Goal: Communication & Community: Answer question/provide support

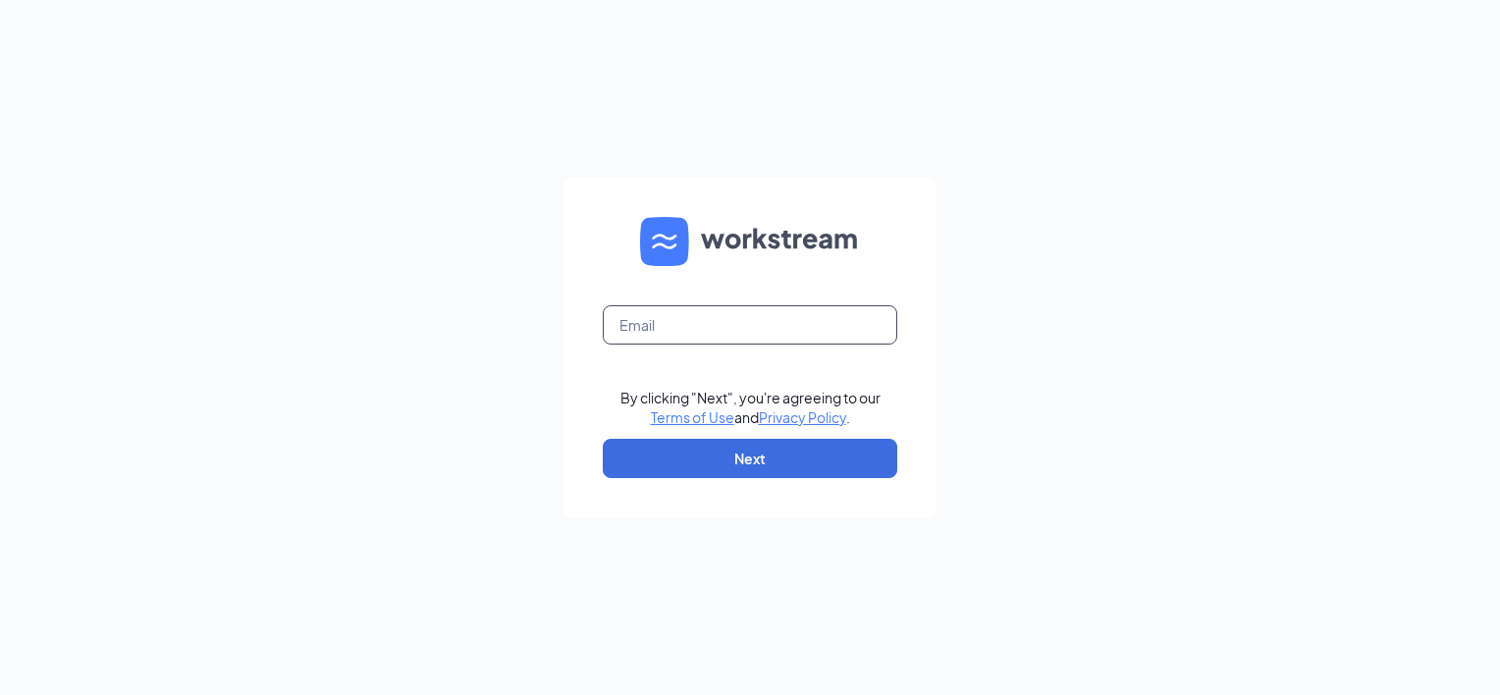
click at [687, 324] on input "text" at bounding box center [750, 324] width 295 height 39
type input "[PERSON_NAME][EMAIL_ADDRESS][PERSON_NAME][DOMAIN_NAME]"
click at [675, 457] on button "Next" at bounding box center [750, 458] width 295 height 39
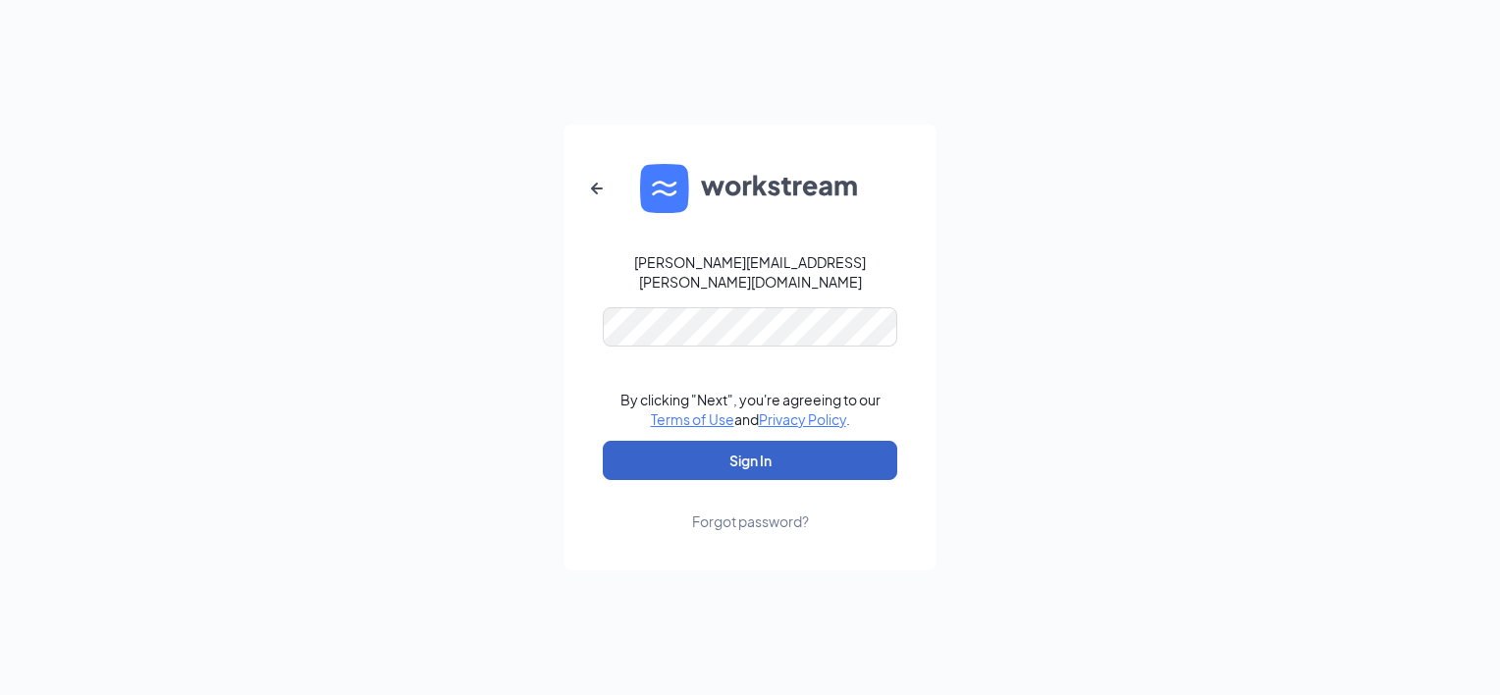
click at [673, 466] on button "Sign In" at bounding box center [750, 460] width 295 height 39
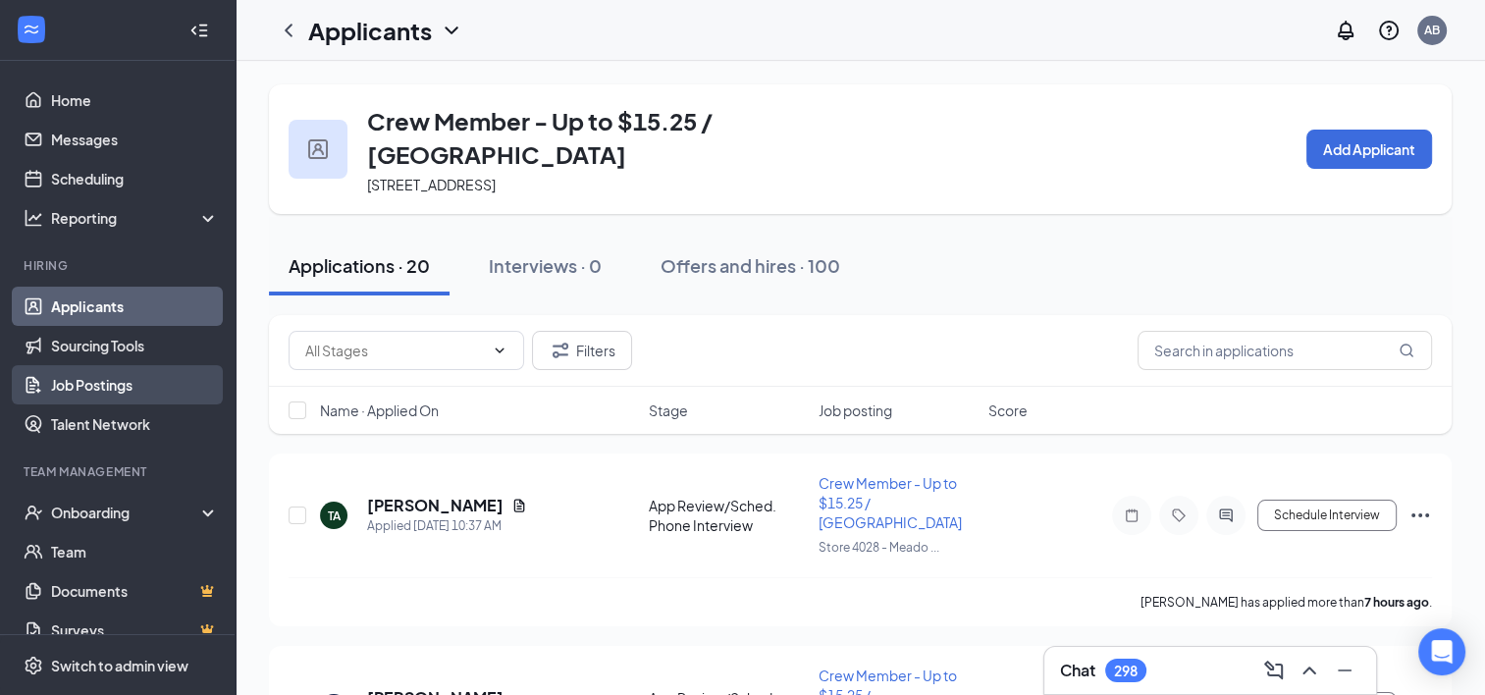
click at [67, 390] on link "Job Postings" at bounding box center [135, 384] width 168 height 39
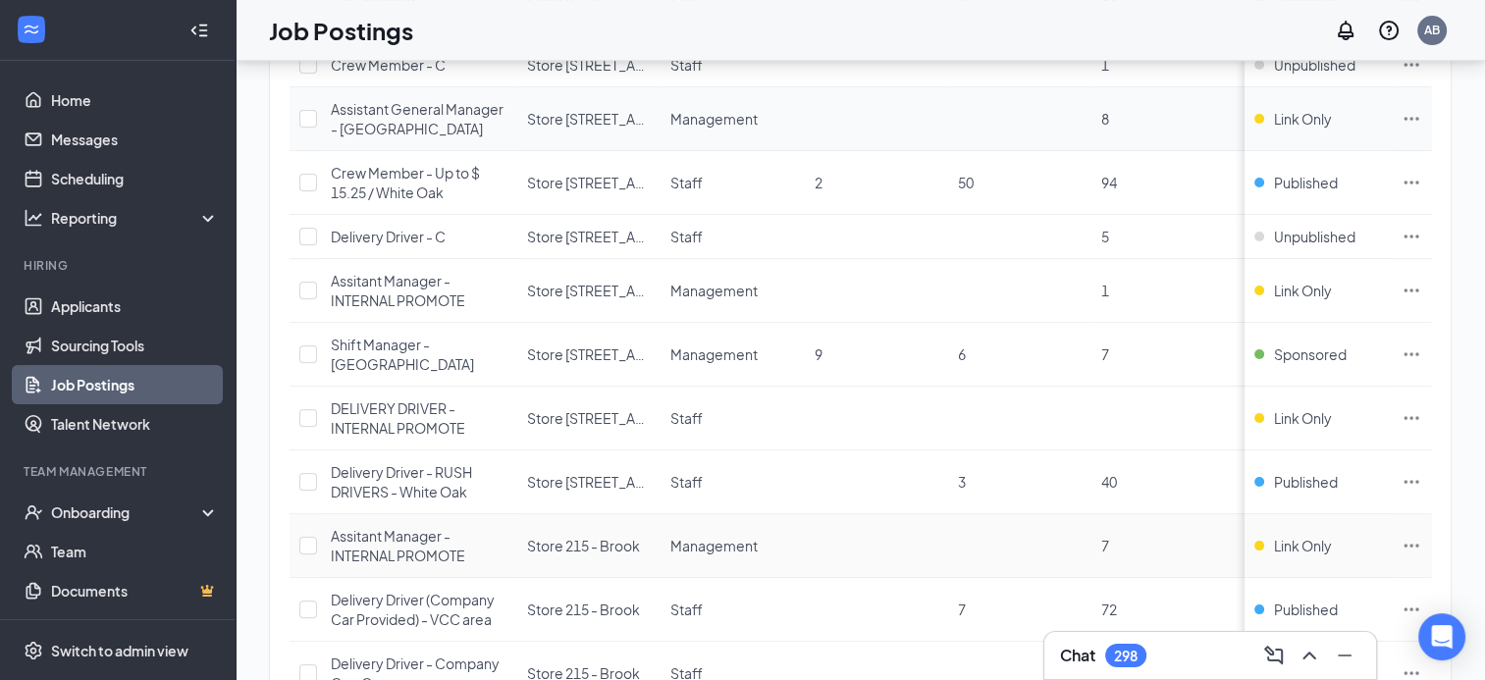
scroll to position [455, 0]
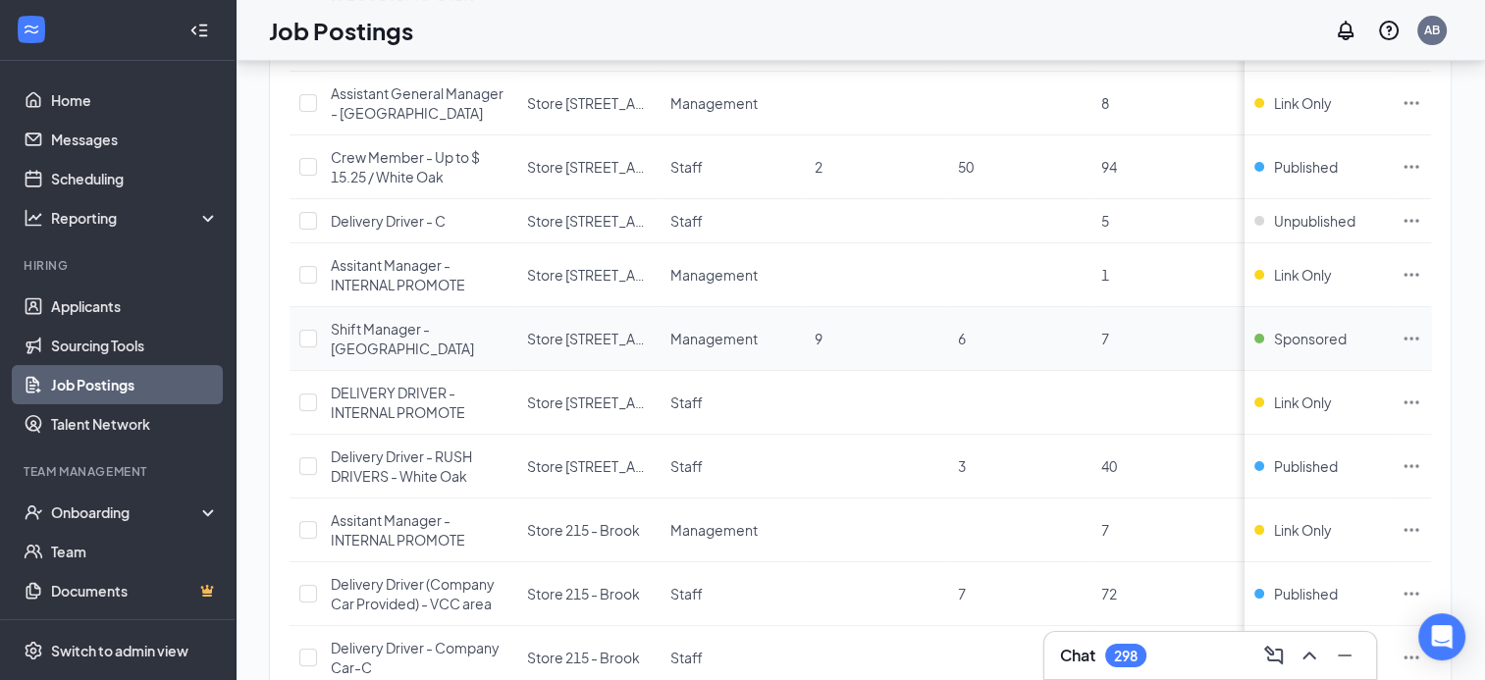
click at [1422, 329] on icon "Ellipses" at bounding box center [1412, 339] width 20 height 20
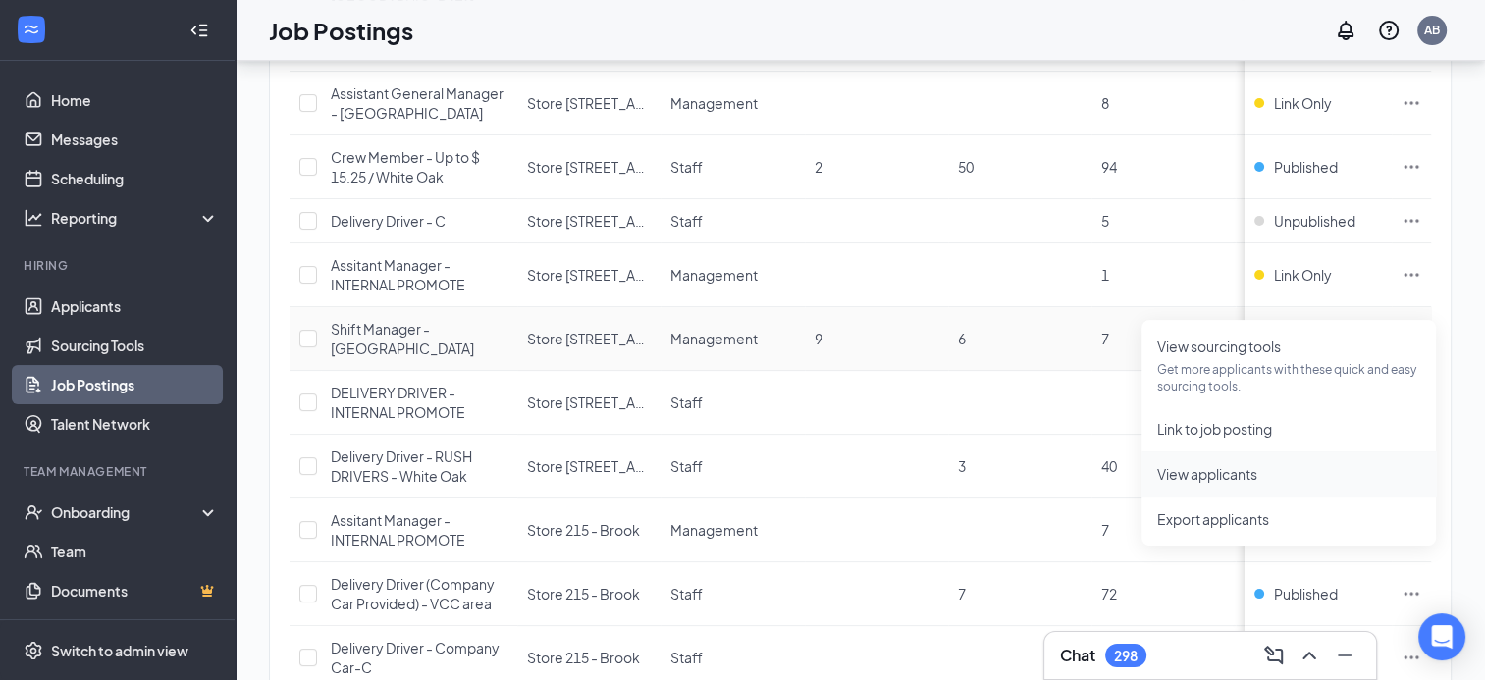
click at [1202, 483] on span "View applicants" at bounding box center [1288, 474] width 263 height 22
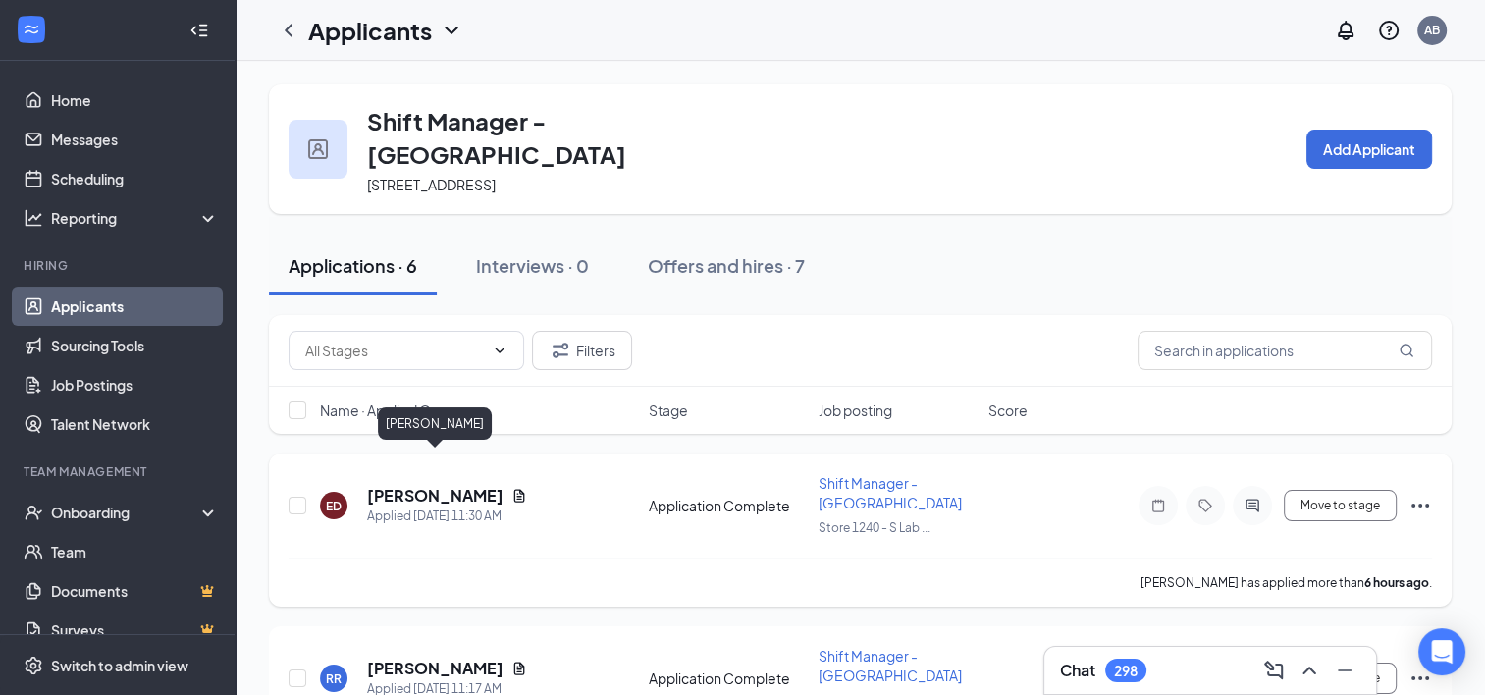
click at [401, 485] on h5 "[PERSON_NAME]" at bounding box center [435, 496] width 136 height 22
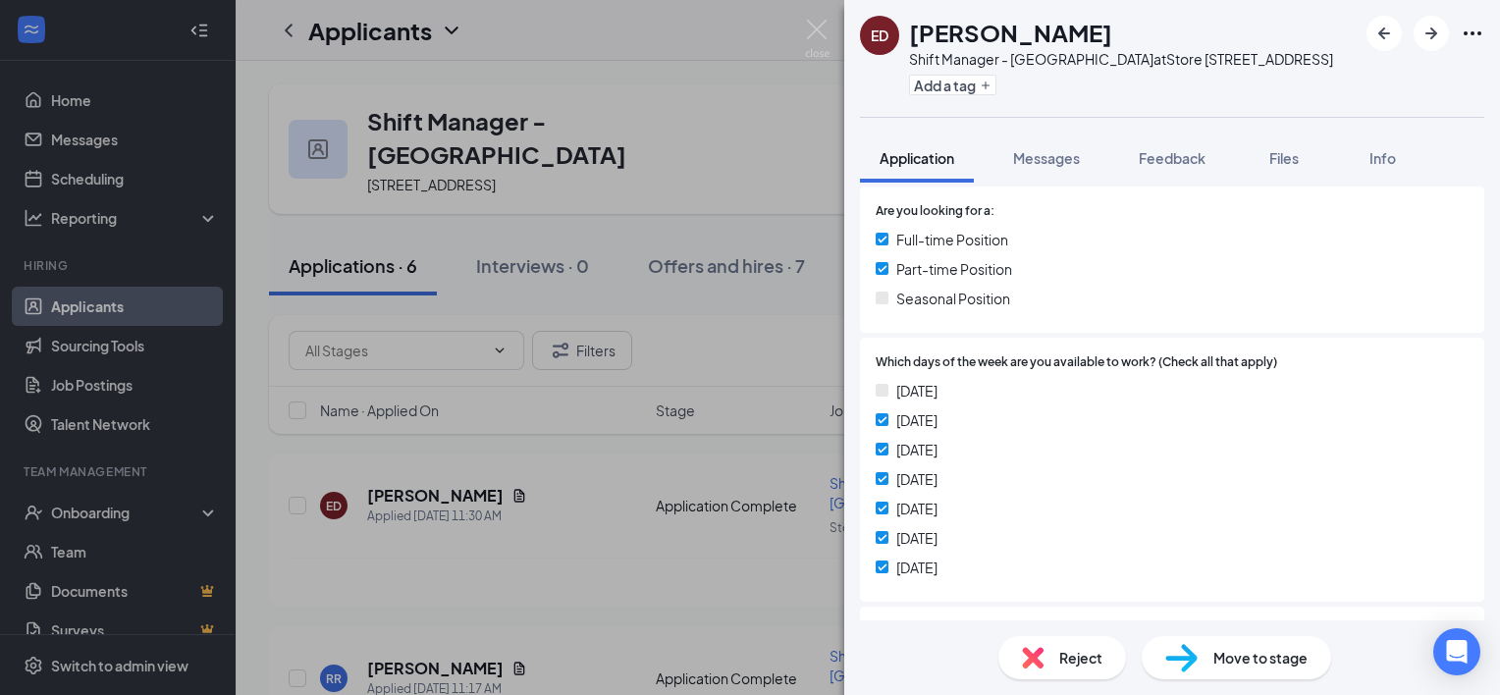
scroll to position [124, 0]
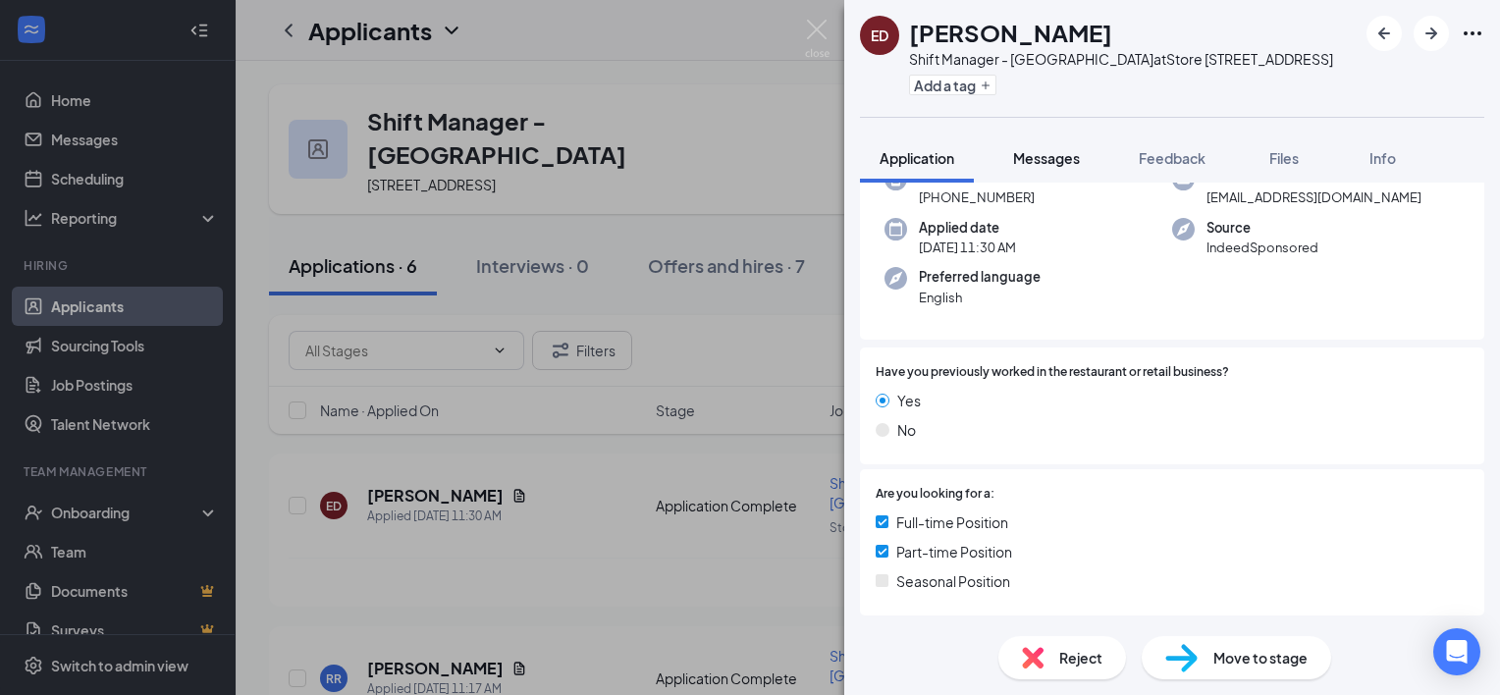
click at [1048, 165] on span "Messages" at bounding box center [1046, 158] width 67 height 18
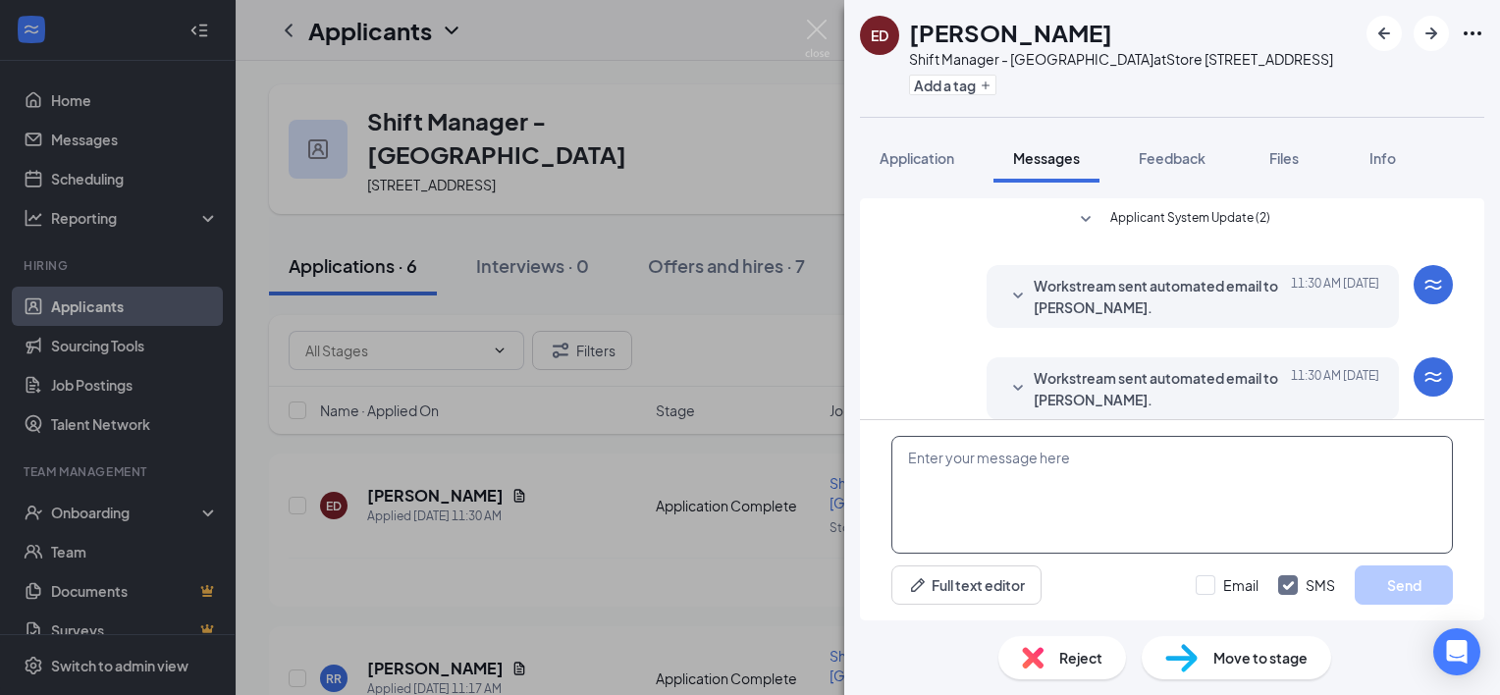
click at [1001, 495] on textarea at bounding box center [1172, 495] width 562 height 118
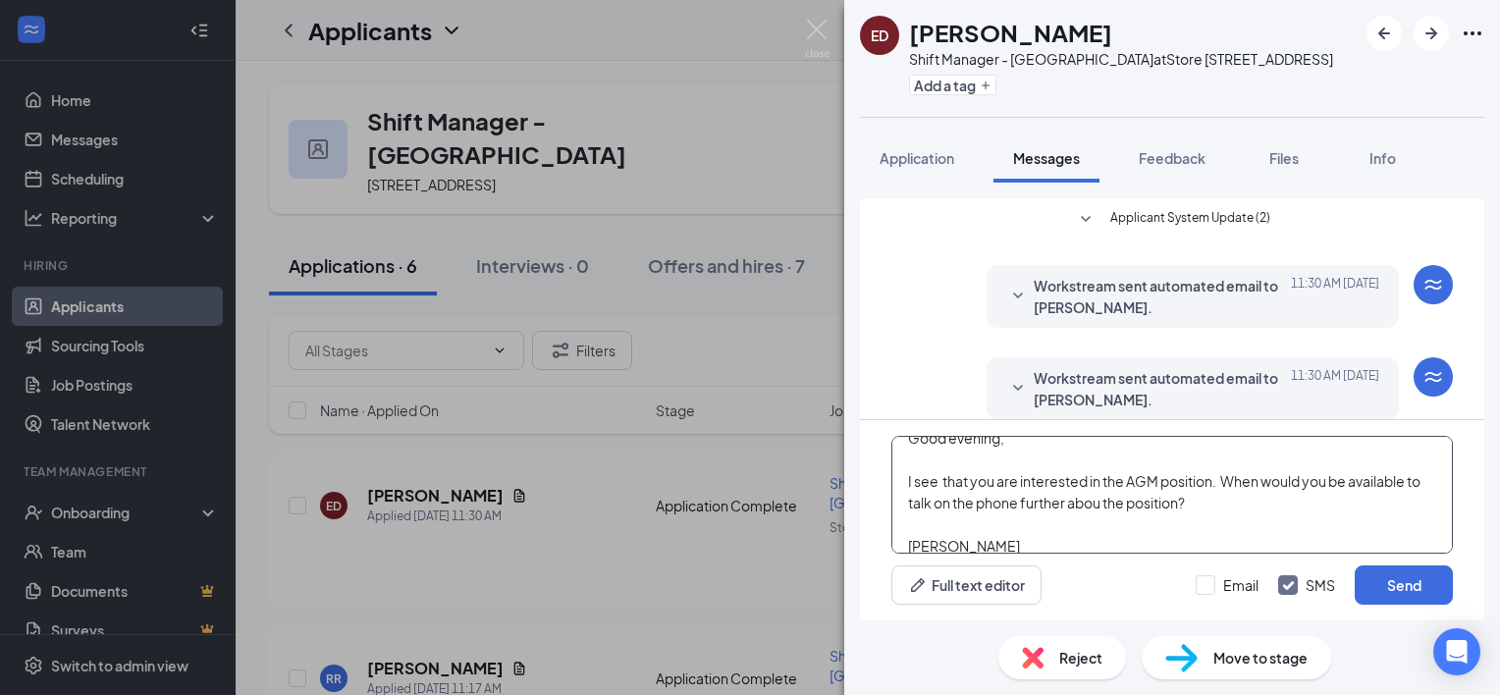
scroll to position [20, 0]
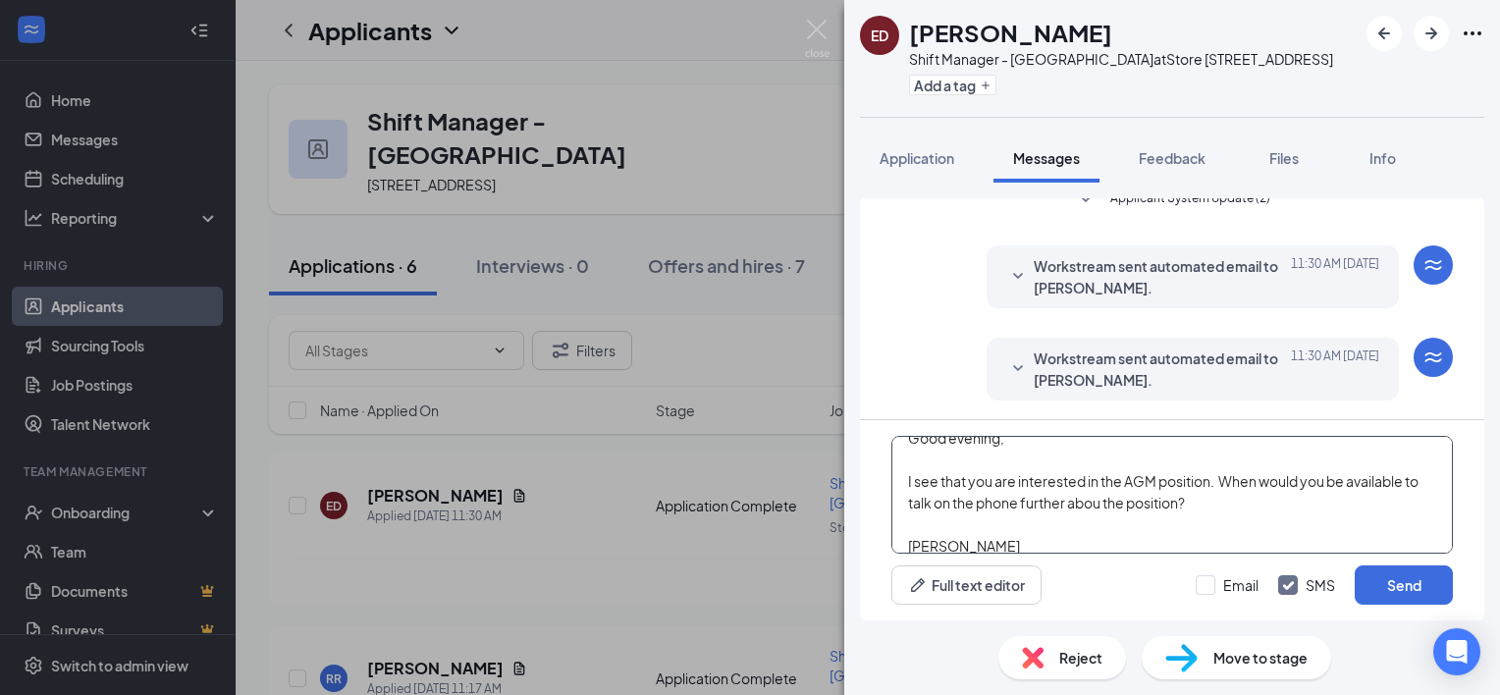
click at [1103, 517] on textarea "Good evening, I see that you are interested in the AGM position. When would you…" at bounding box center [1172, 495] width 562 height 118
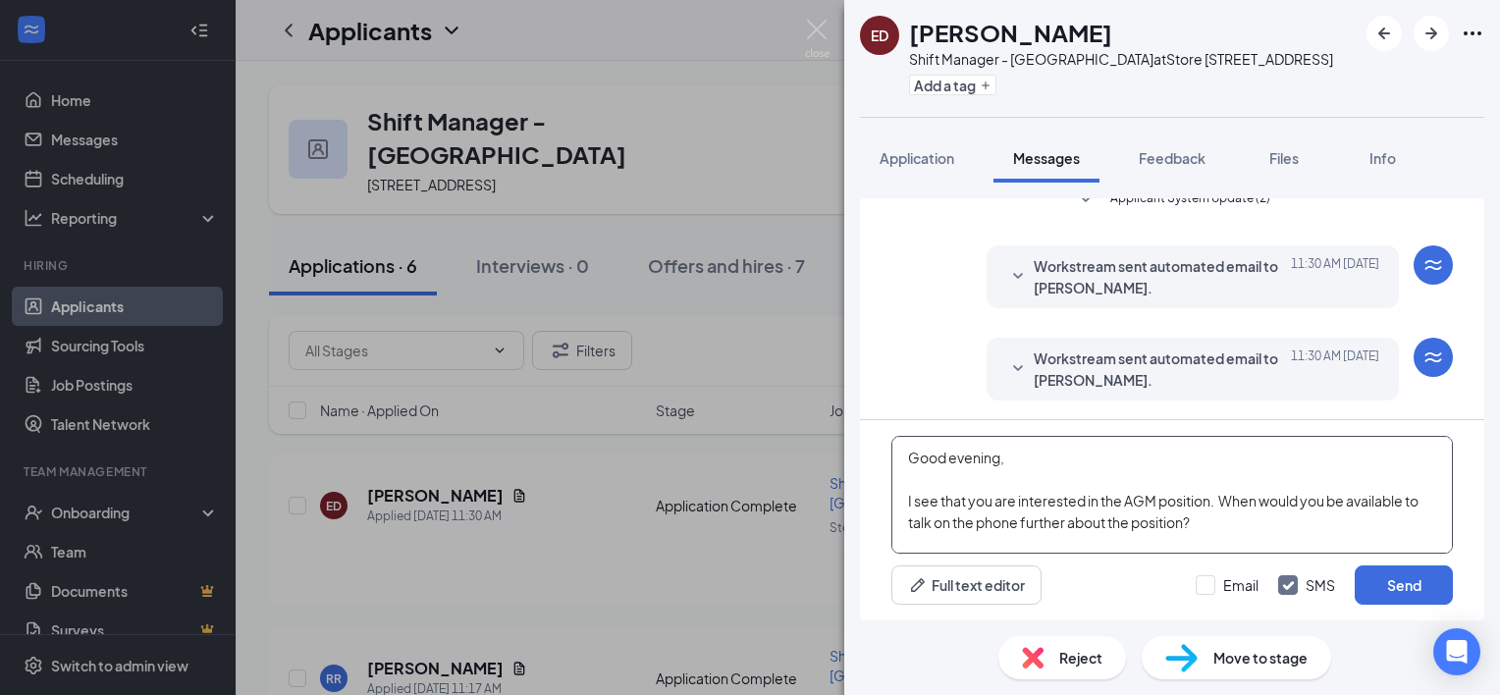
drag, startPoint x: 1002, startPoint y: 538, endPoint x: 863, endPoint y: 397, distance: 198.5
click at [863, 397] on div "Applicant System Update (2) Workstream sent automated email to Elandus DeVaughn…" at bounding box center [1172, 409] width 624 height 422
type textarea "Good evening, I see that you are interested in the AGM position. When would you…"
click at [1399, 588] on button "Send" at bounding box center [1404, 584] width 98 height 39
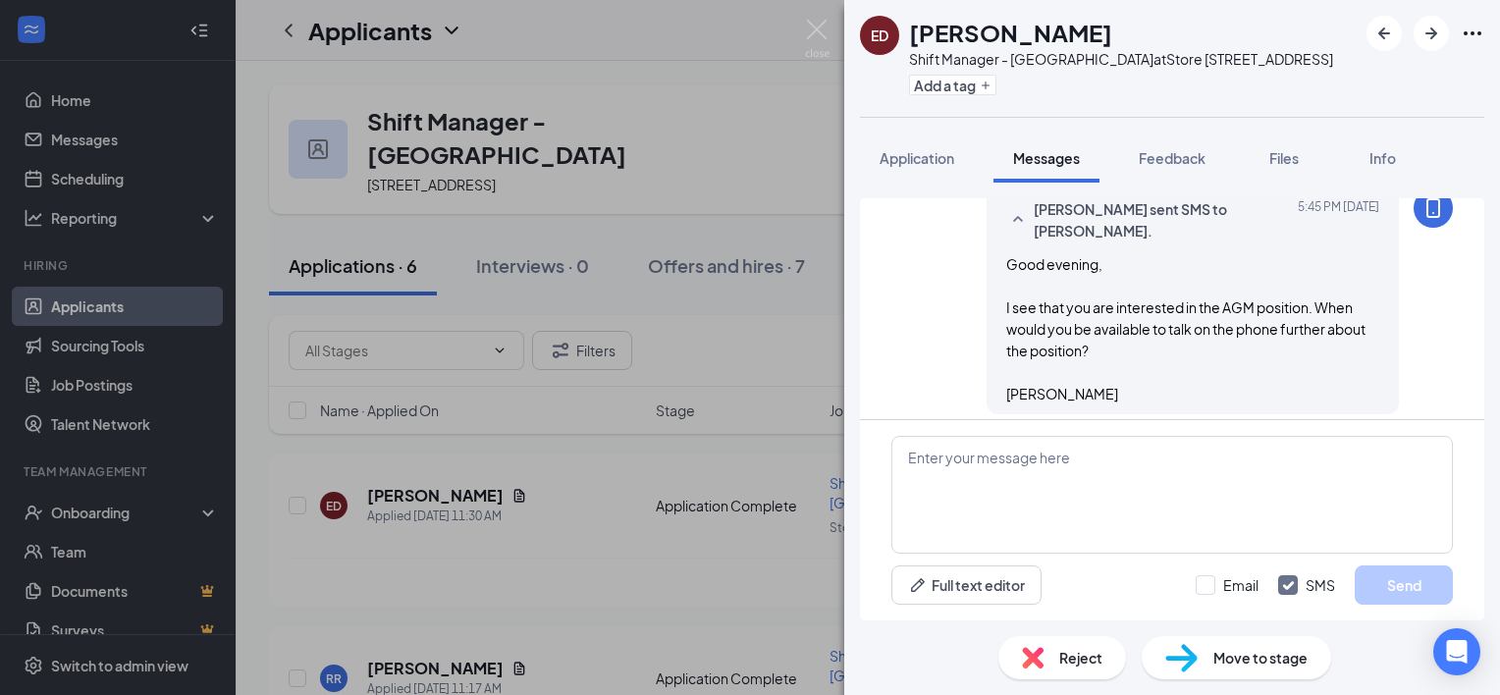
scroll to position [275, 0]
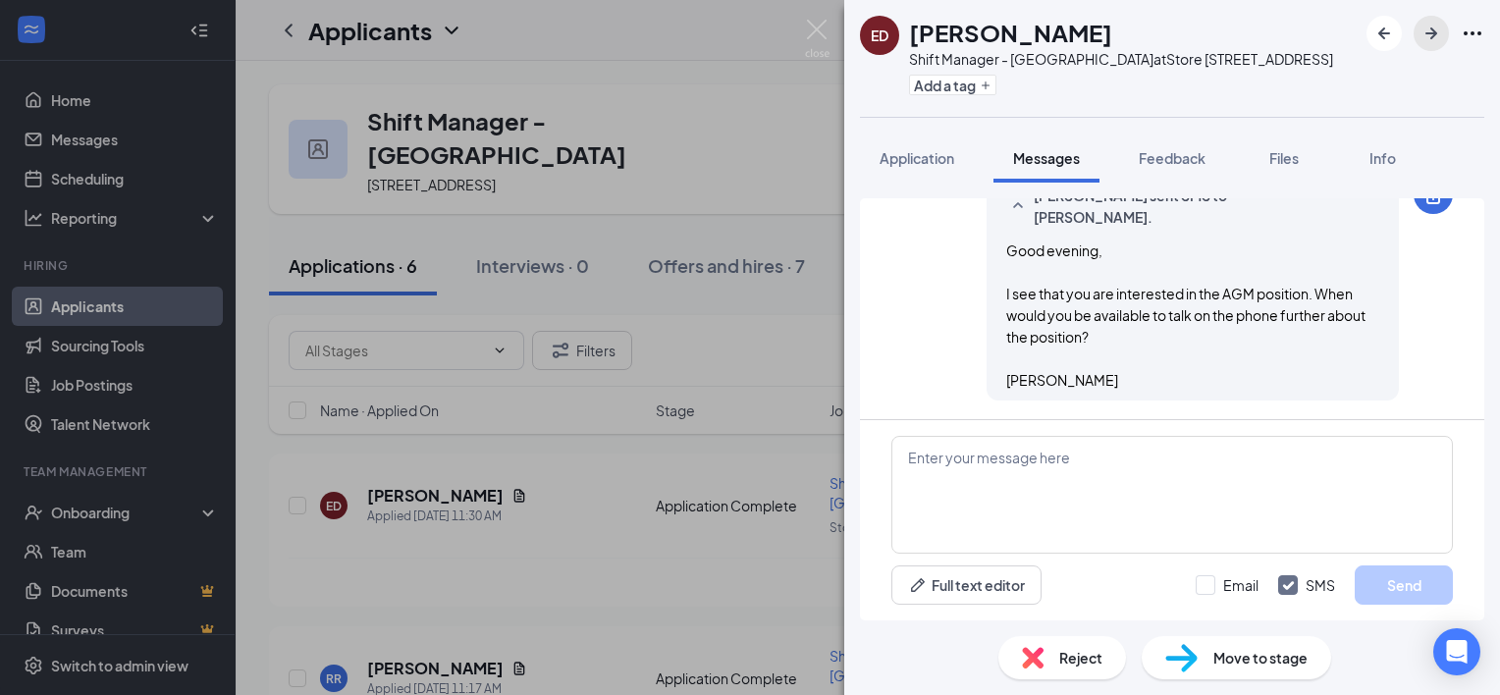
click at [1432, 32] on icon "ArrowRight" at bounding box center [1431, 33] width 12 height 12
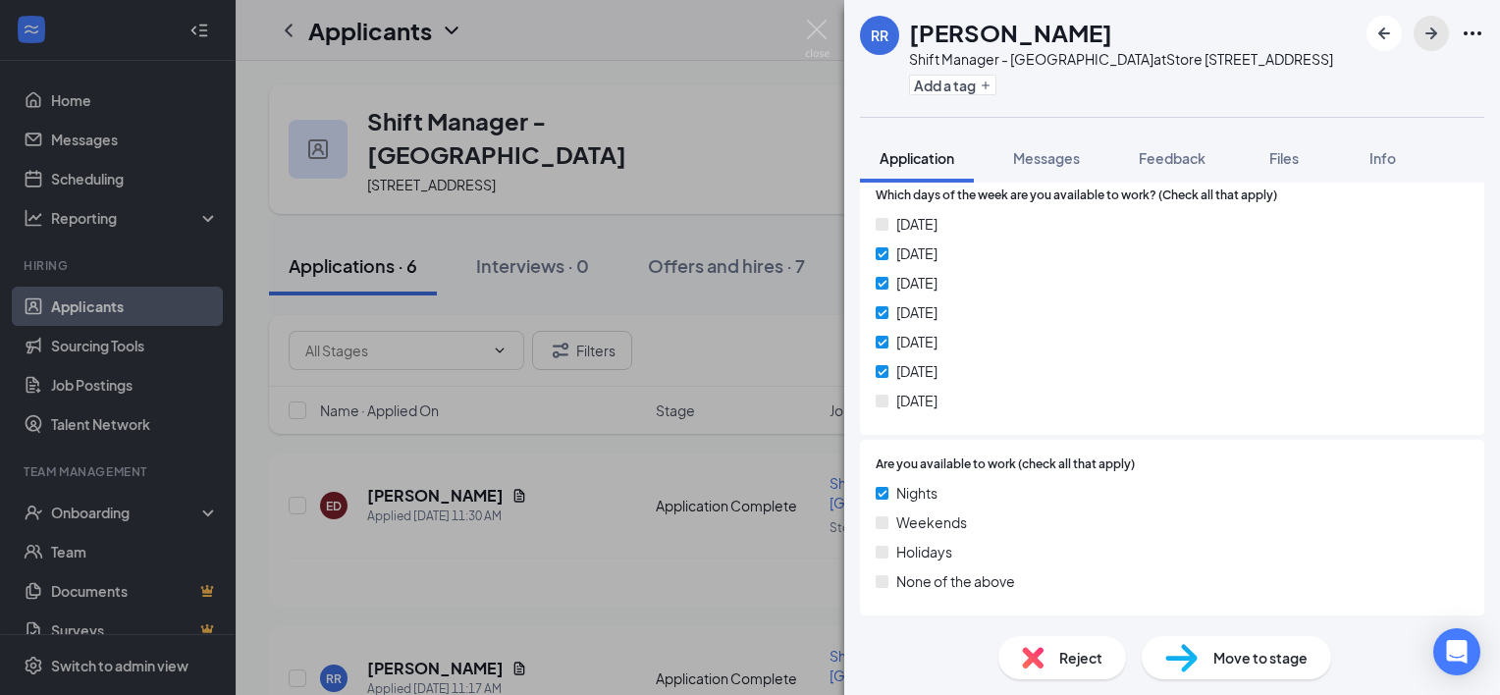
scroll to position [622, 0]
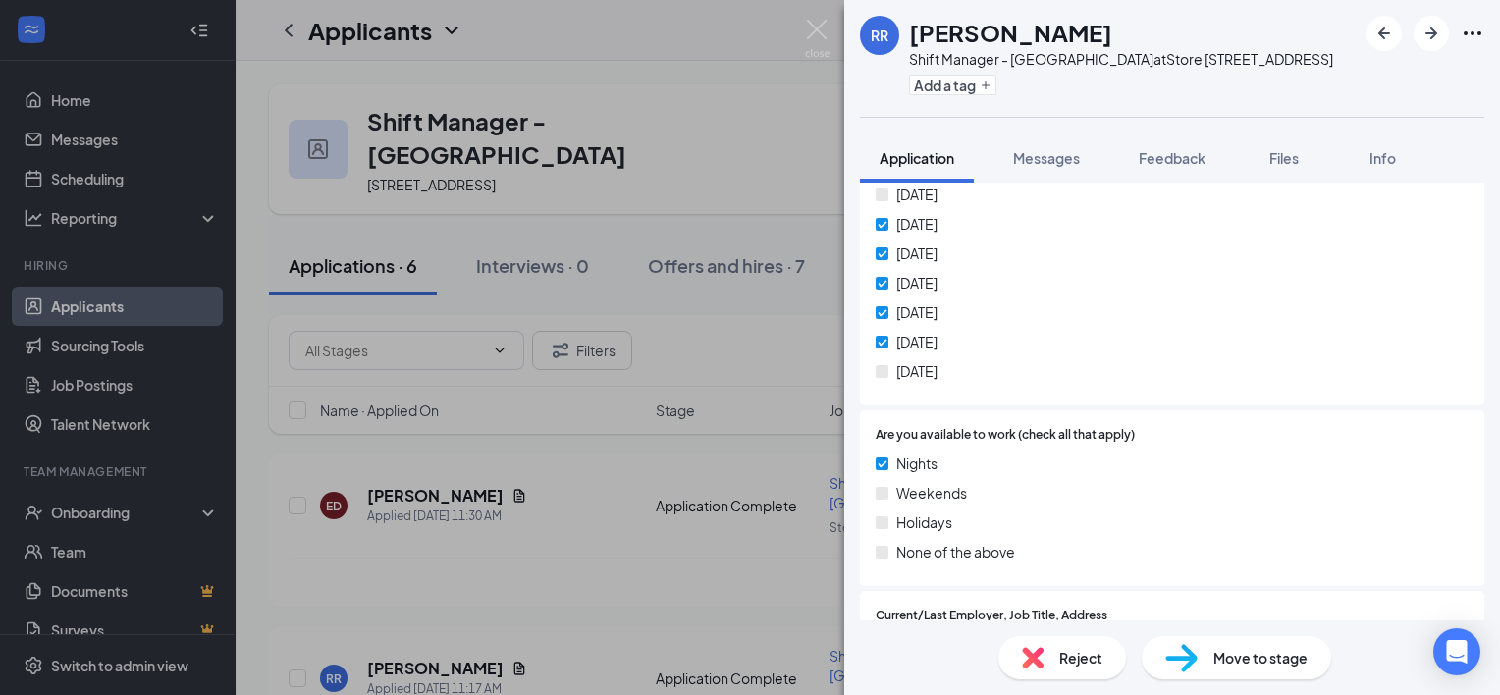
click at [1085, 660] on span "Reject" at bounding box center [1080, 658] width 43 height 22
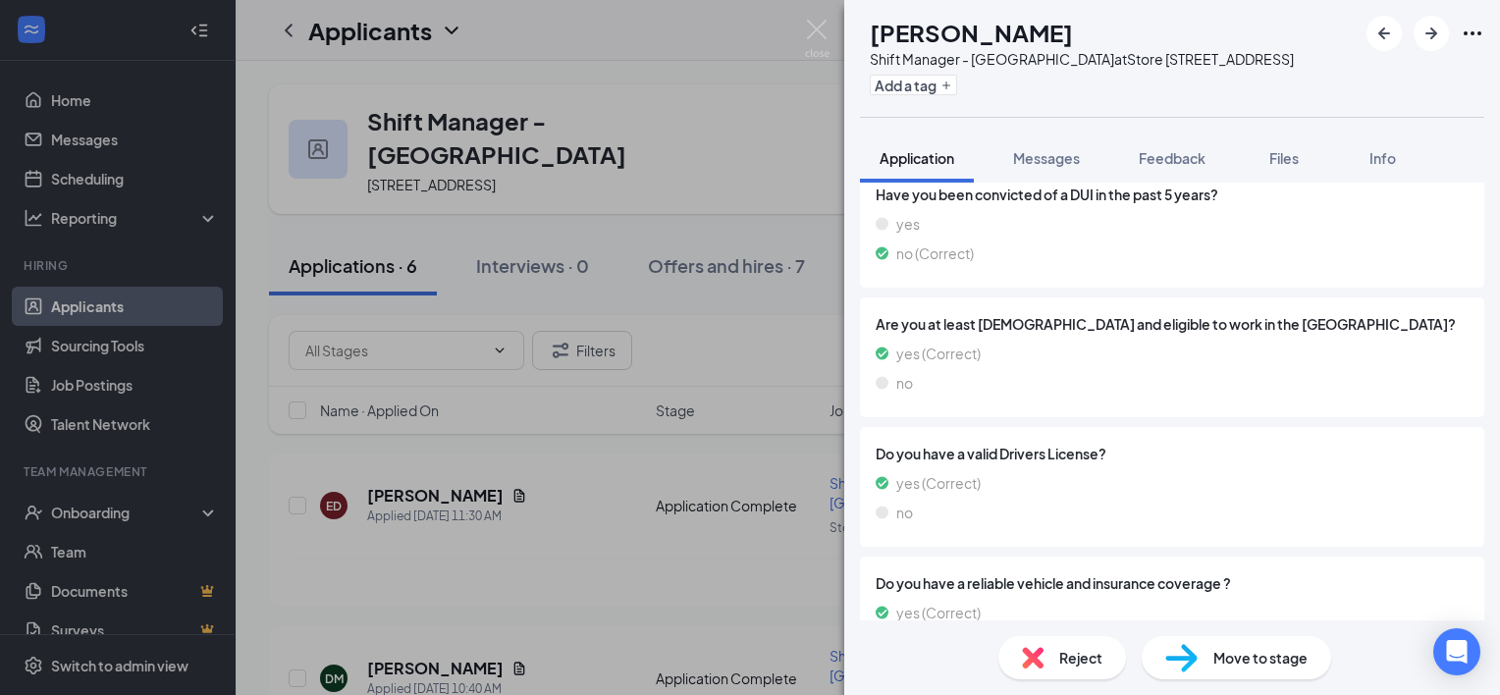
scroll to position [1756, 0]
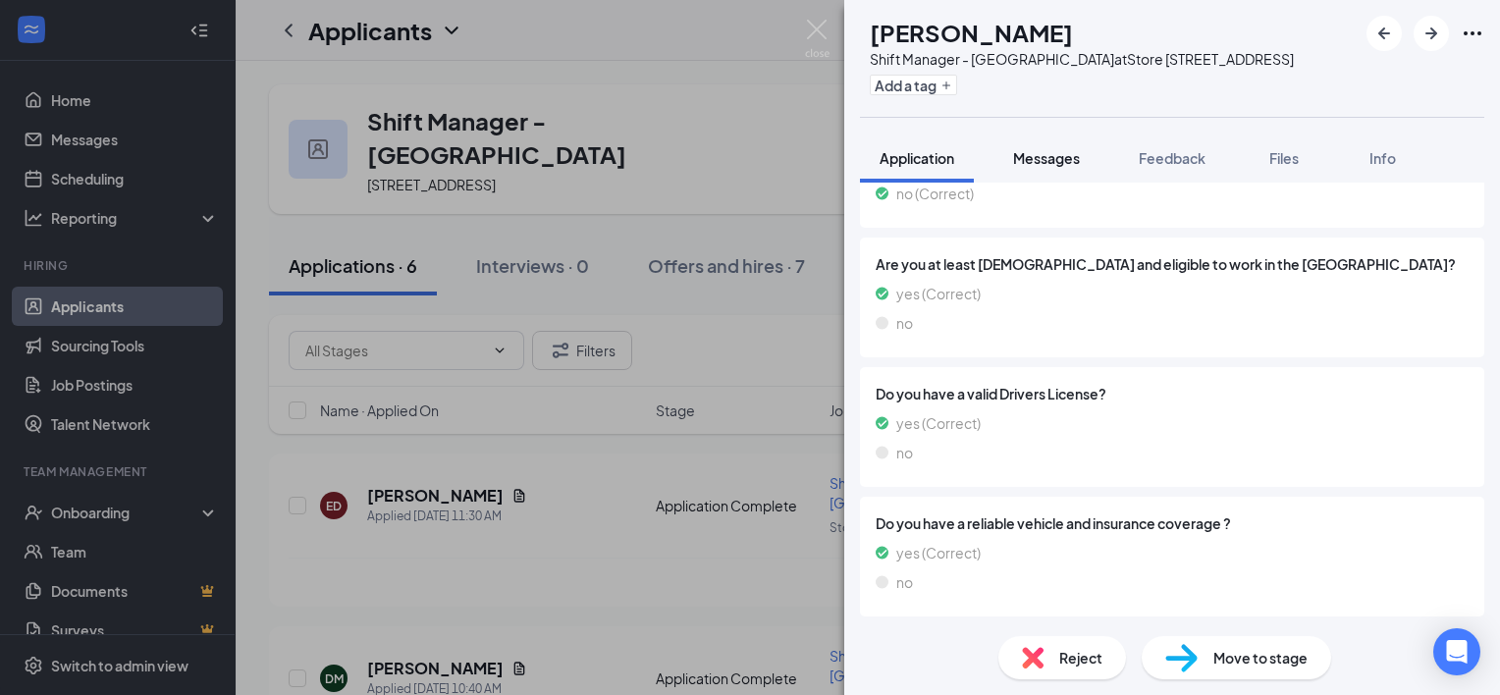
click at [1072, 154] on span "Messages" at bounding box center [1046, 158] width 67 height 18
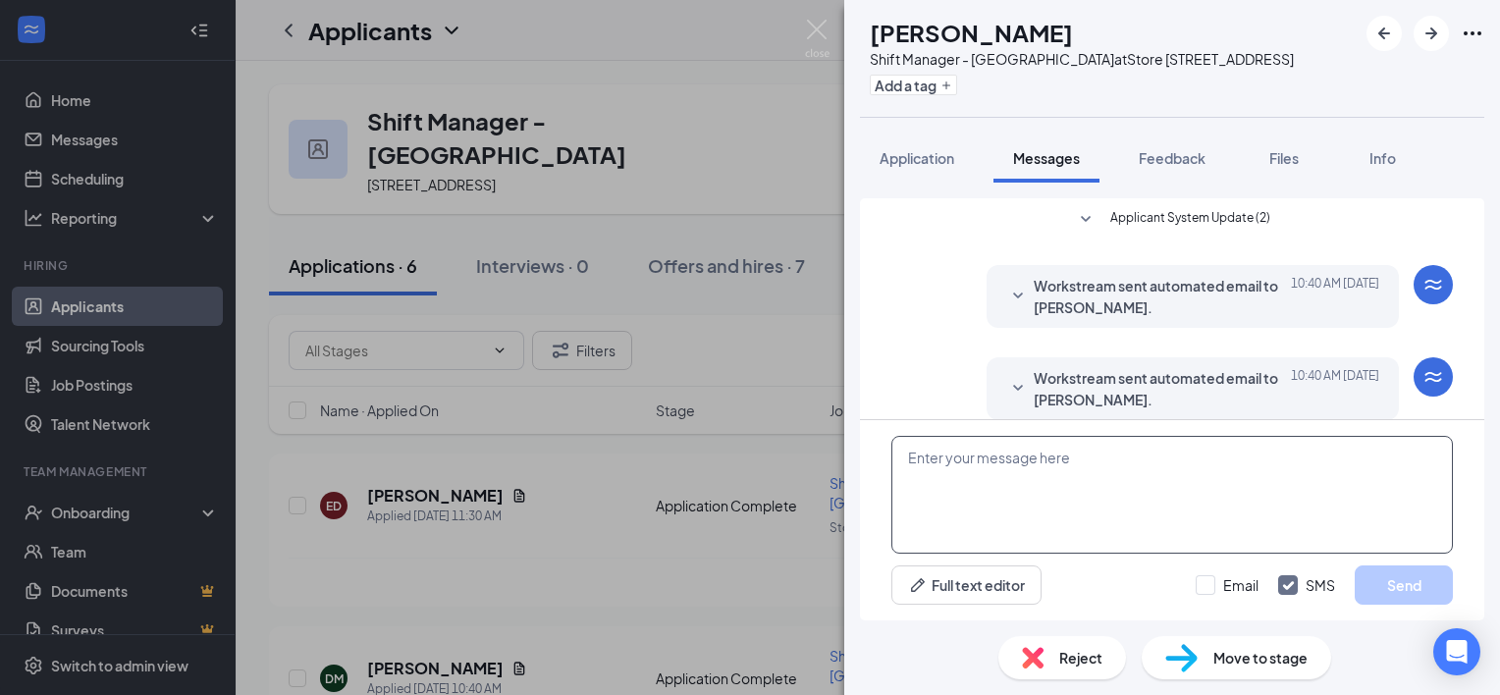
scroll to position [20, 0]
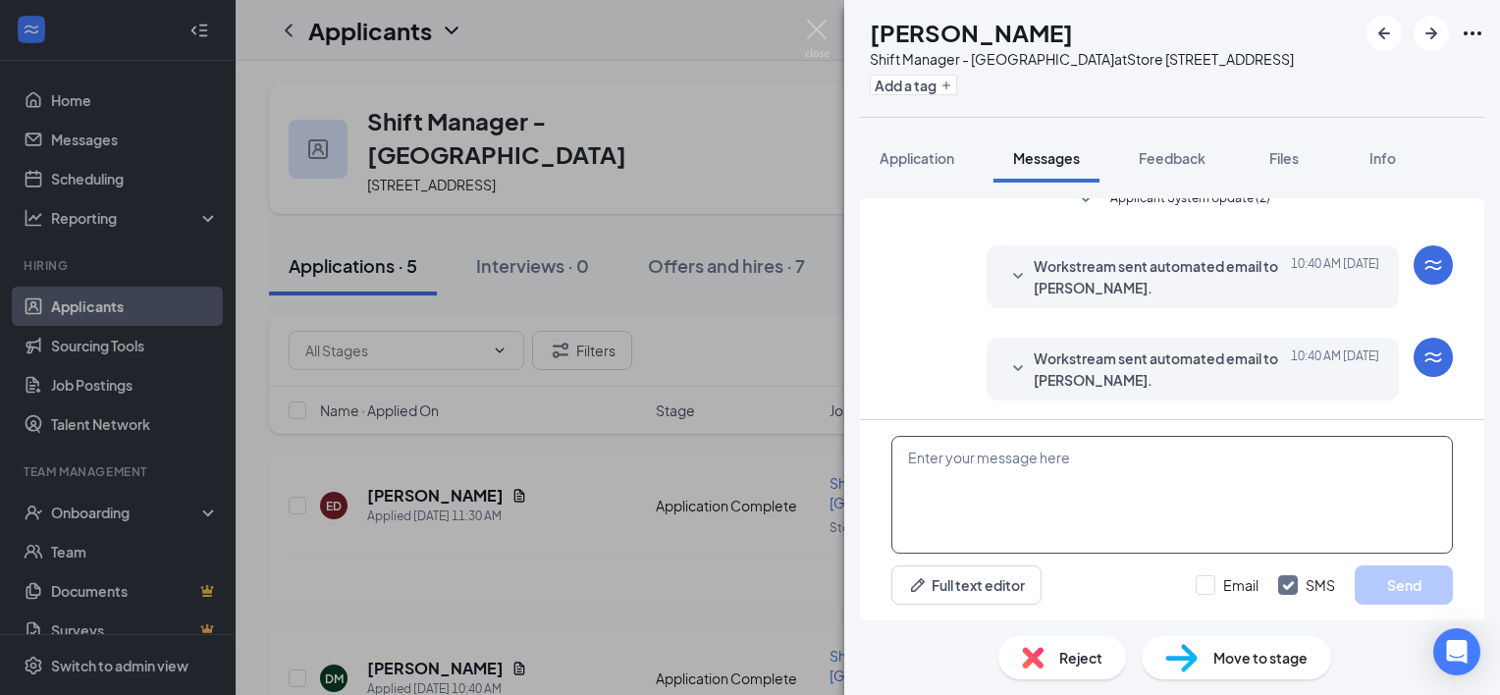
click at [1014, 514] on textarea at bounding box center [1172, 495] width 562 height 118
paste textarea "Good evening, I see that you are interested in the AGM position. When would you…"
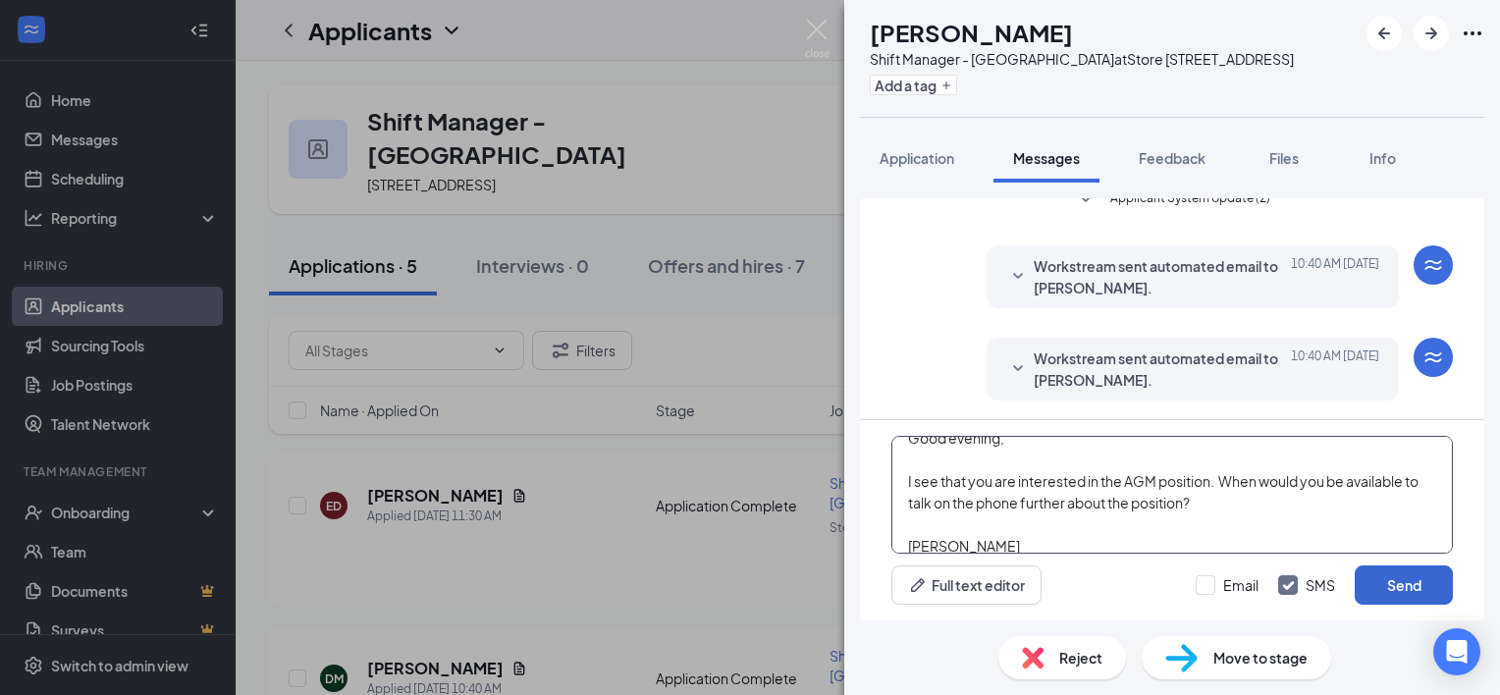
type textarea "Good evening, I see that you are interested in the AGM position. When would you…"
click at [1410, 589] on button "Send" at bounding box center [1404, 584] width 98 height 39
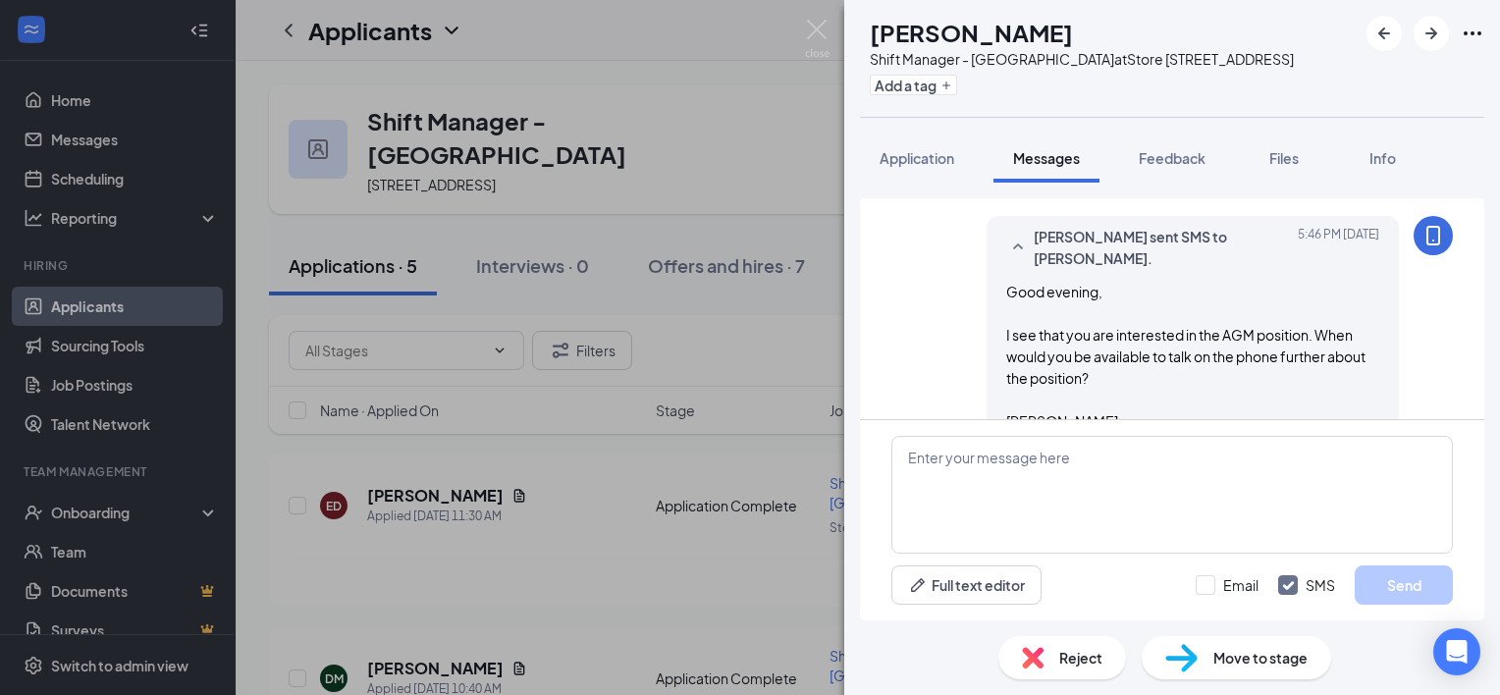
scroll to position [275, 0]
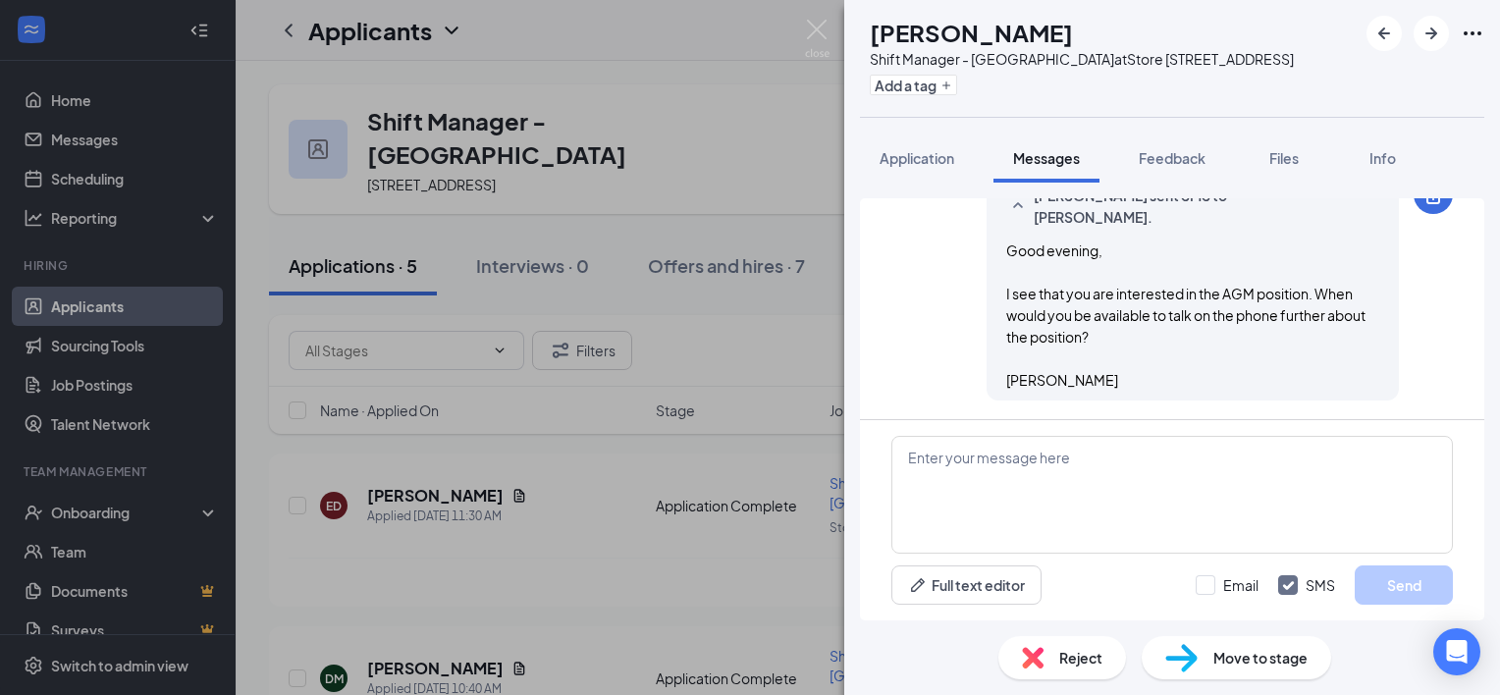
click at [1218, 668] on span "Move to stage" at bounding box center [1260, 658] width 94 height 22
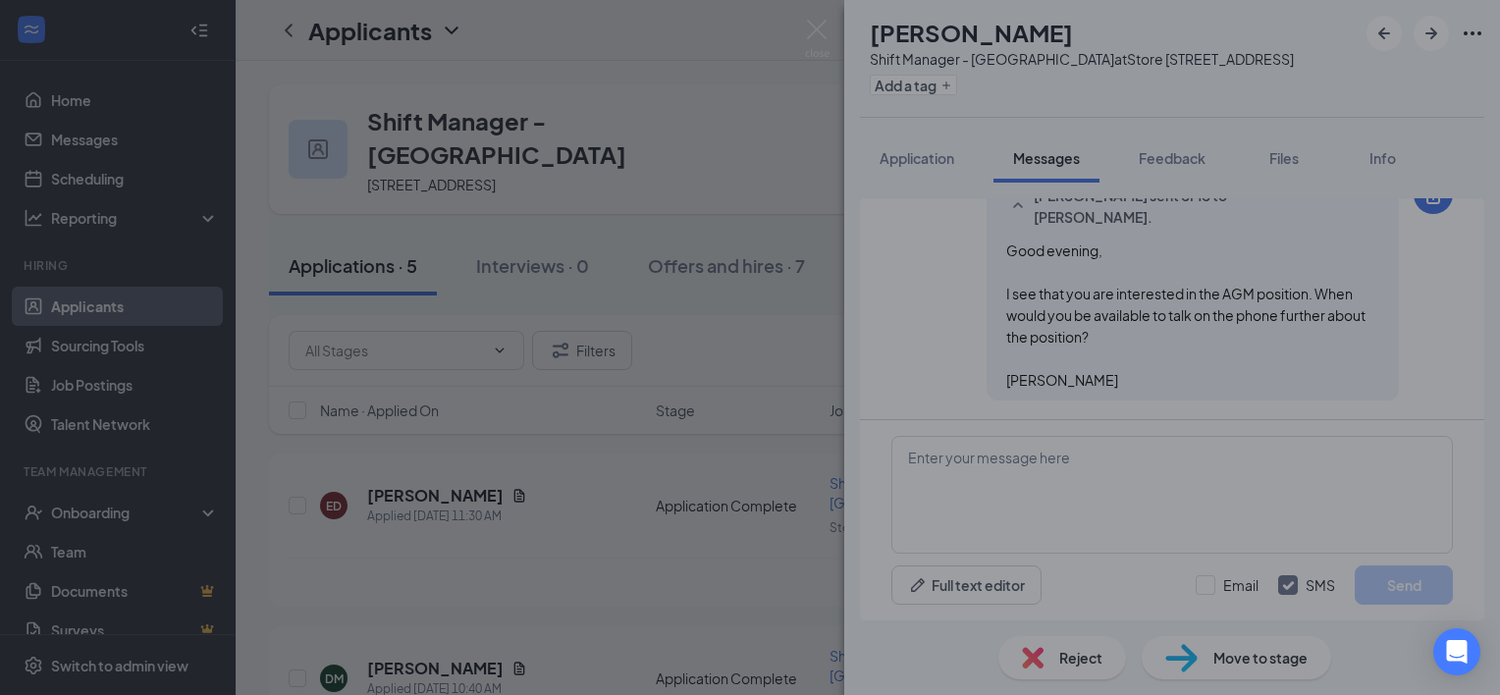
type input "CBC Decision (next stage)"
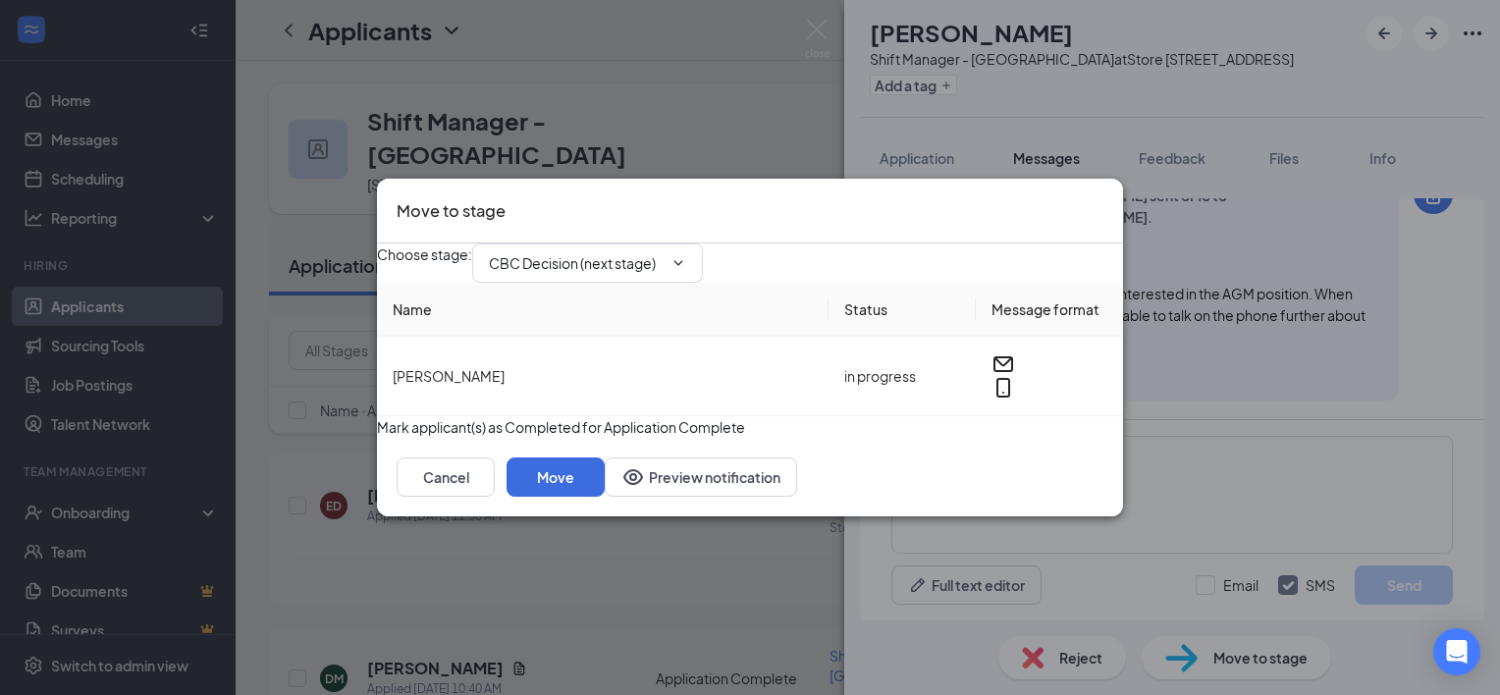
click at [1103, 198] on icon "Cross" at bounding box center [1103, 198] width 0 height 0
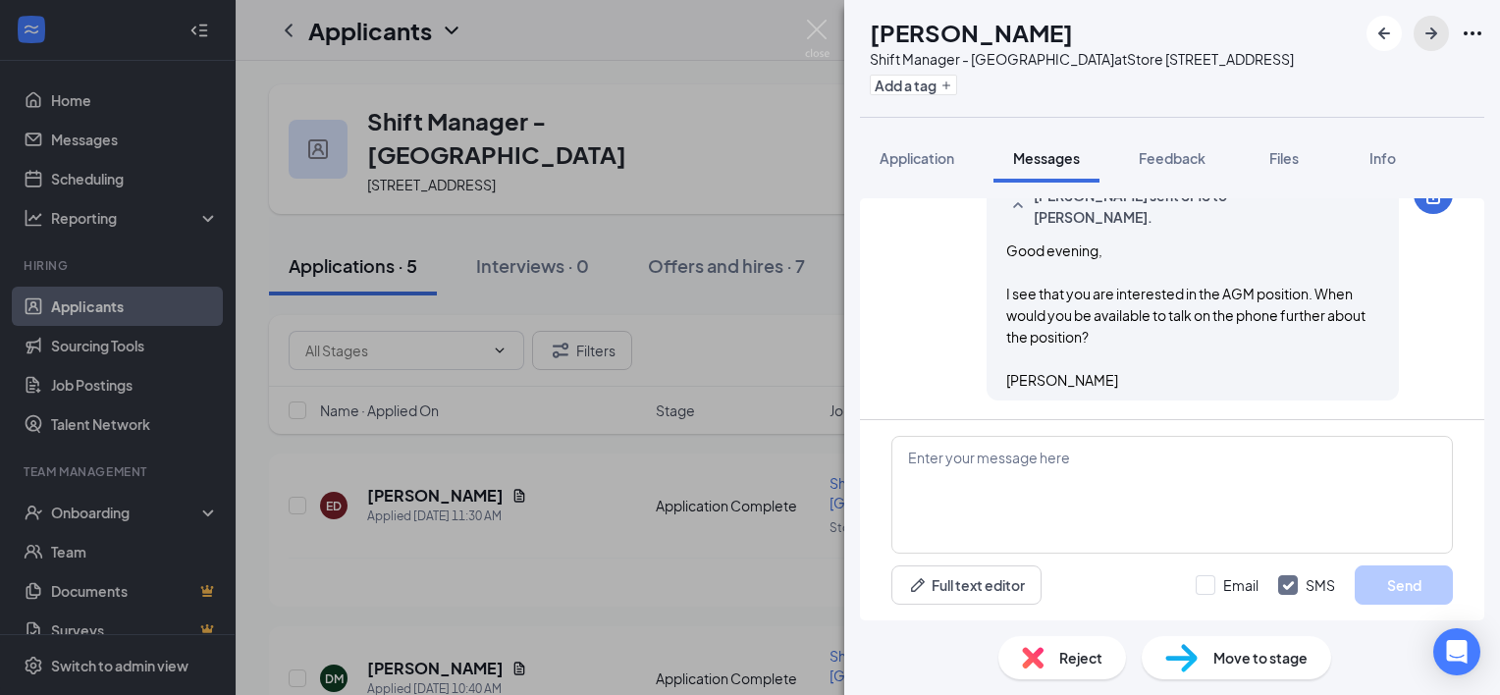
click at [1436, 39] on icon "ArrowRight" at bounding box center [1432, 34] width 24 height 24
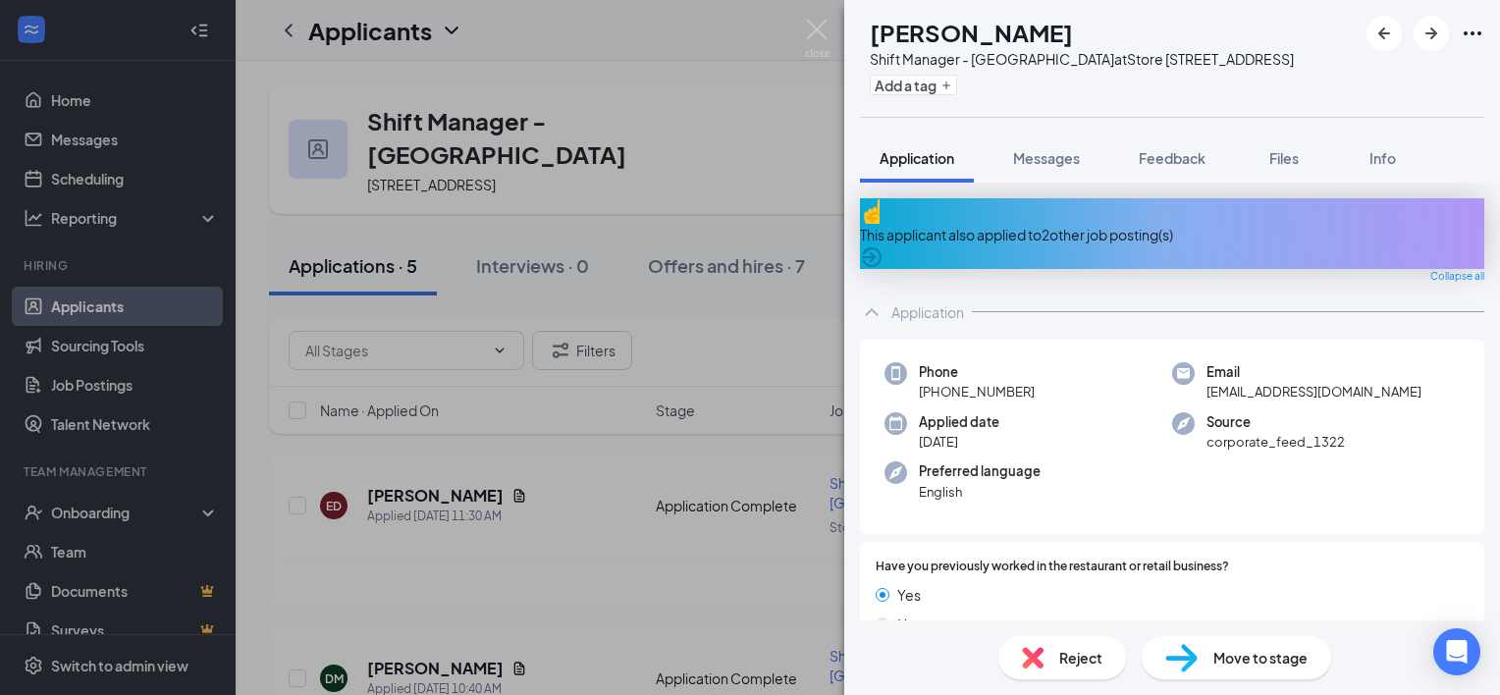
click at [1091, 658] on span "Reject" at bounding box center [1080, 658] width 43 height 22
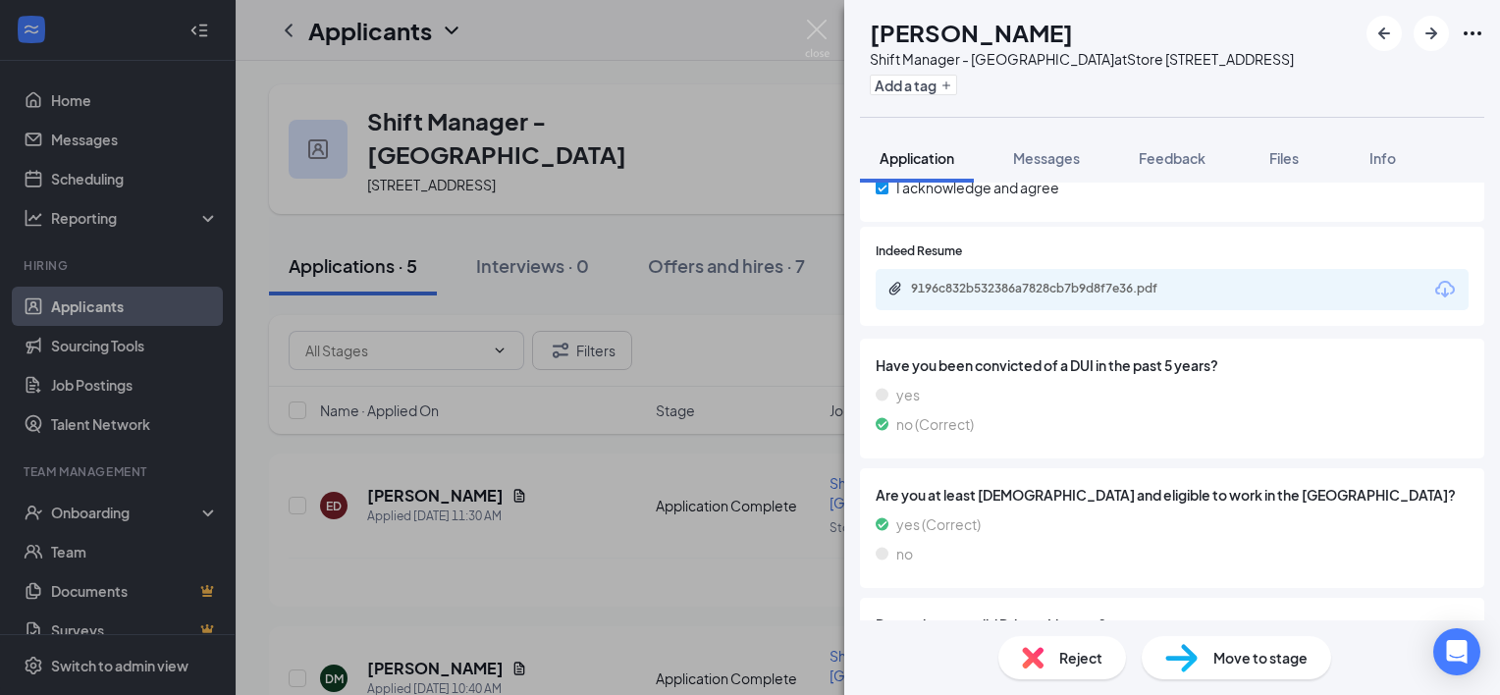
scroll to position [1756, 0]
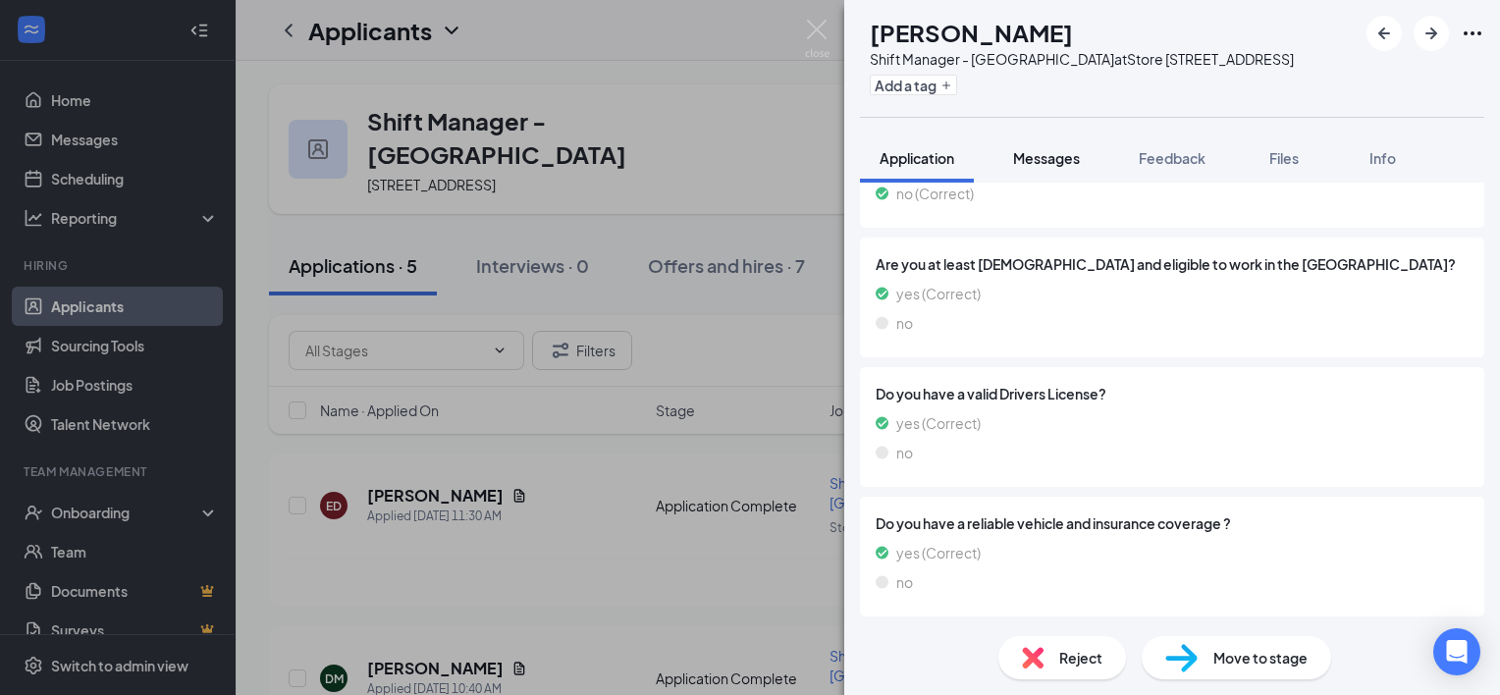
click at [1061, 156] on span "Messages" at bounding box center [1046, 158] width 67 height 18
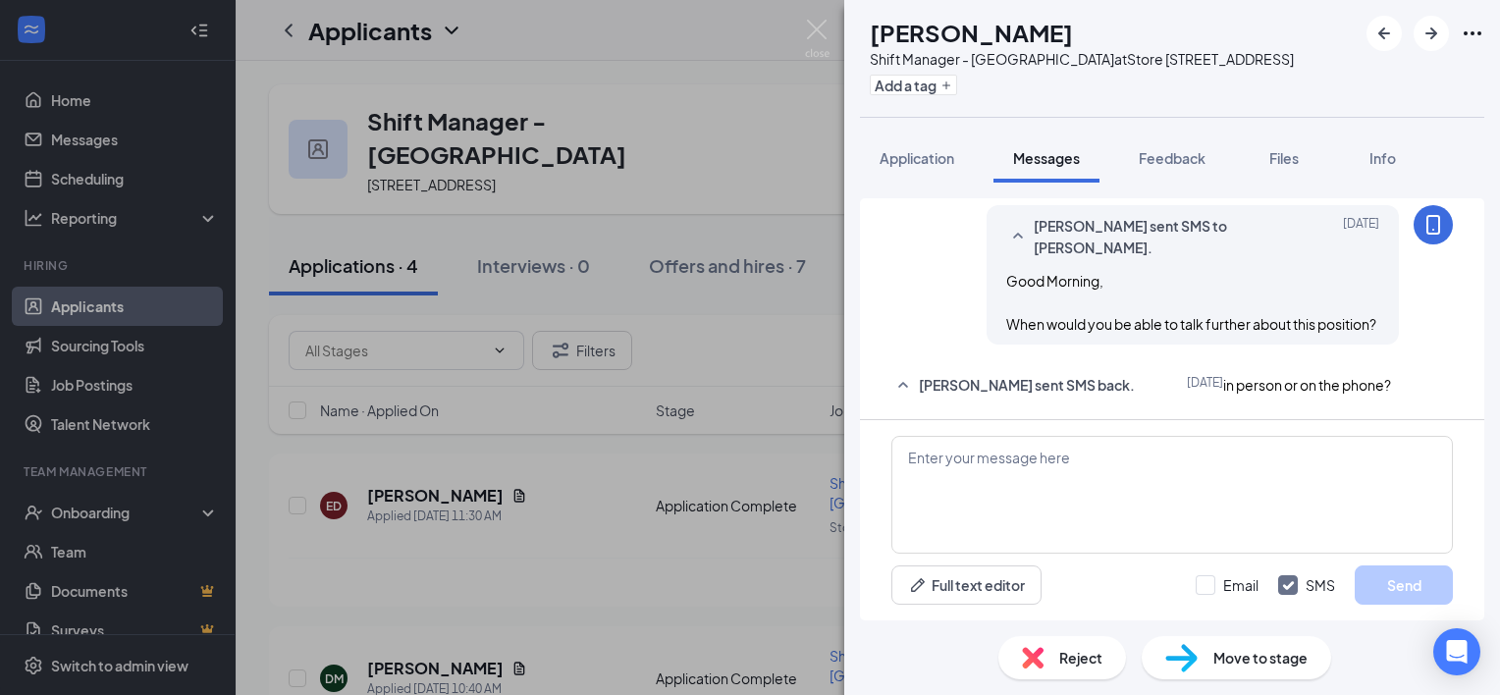
scroll to position [316, 0]
click at [1045, 458] on textarea at bounding box center [1172, 495] width 562 height 118
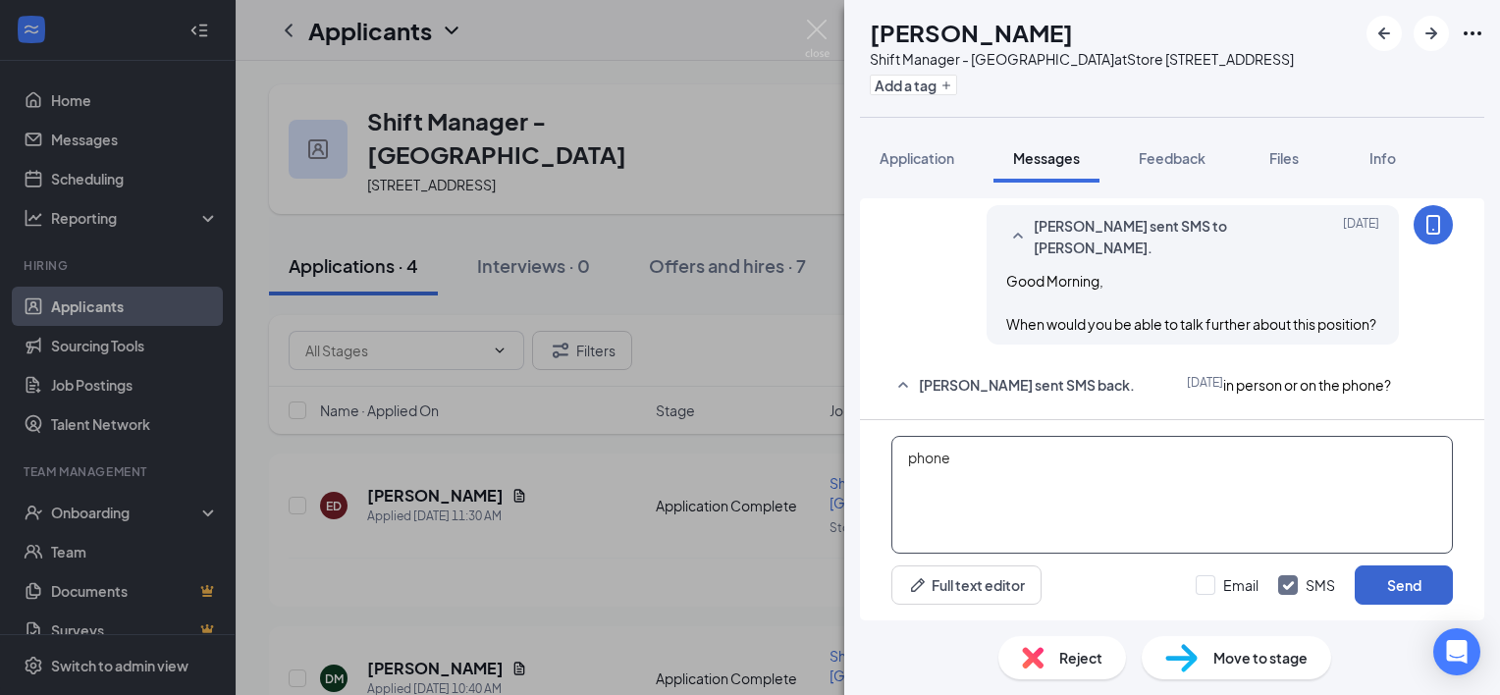
type textarea "phone"
click at [1387, 578] on button "Send" at bounding box center [1404, 584] width 98 height 39
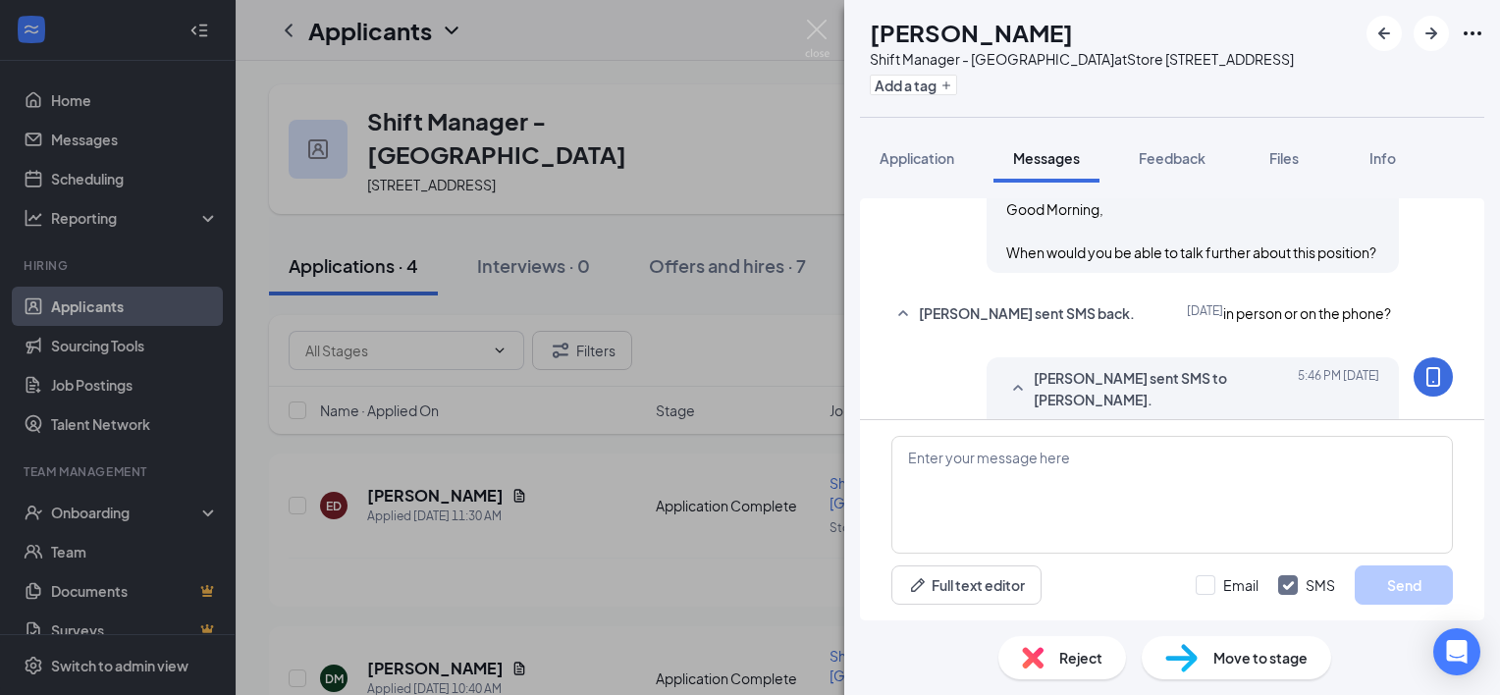
scroll to position [442, 0]
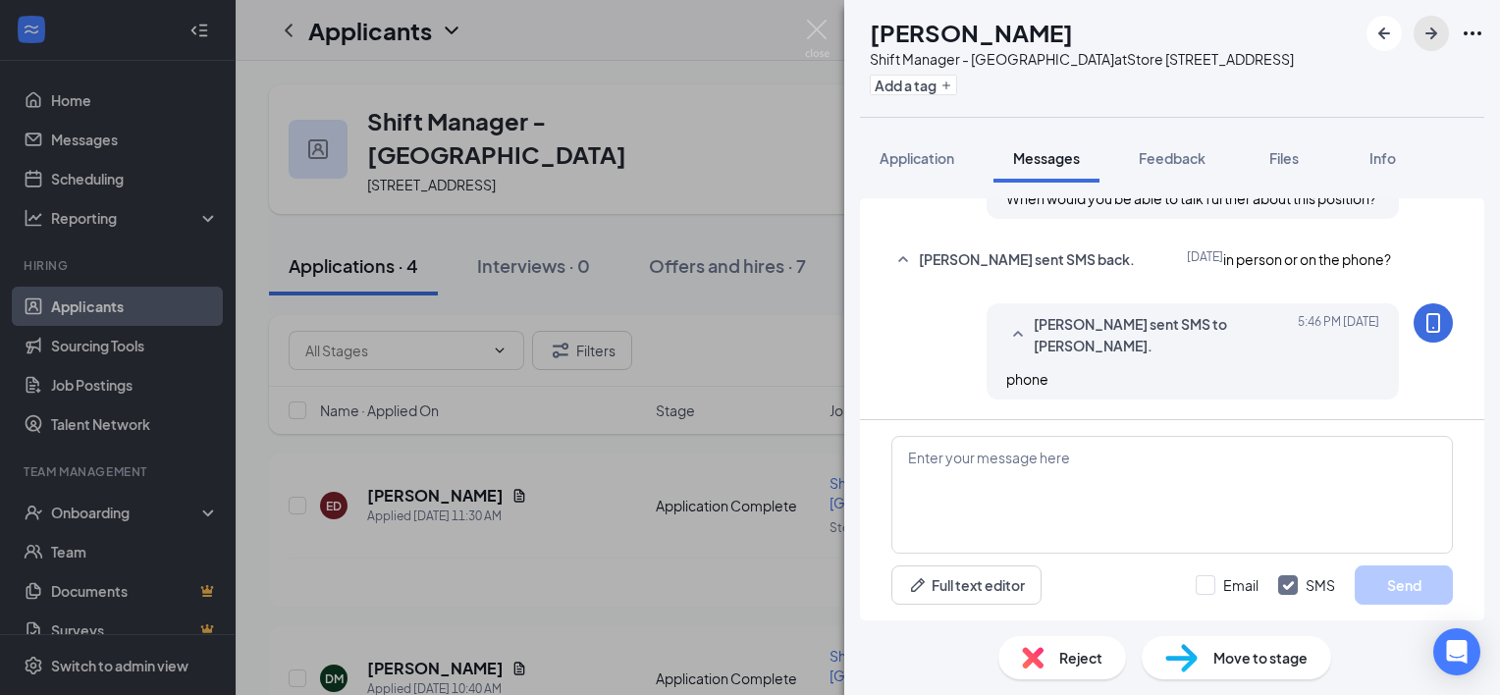
click at [1422, 36] on icon "ArrowRight" at bounding box center [1432, 34] width 24 height 24
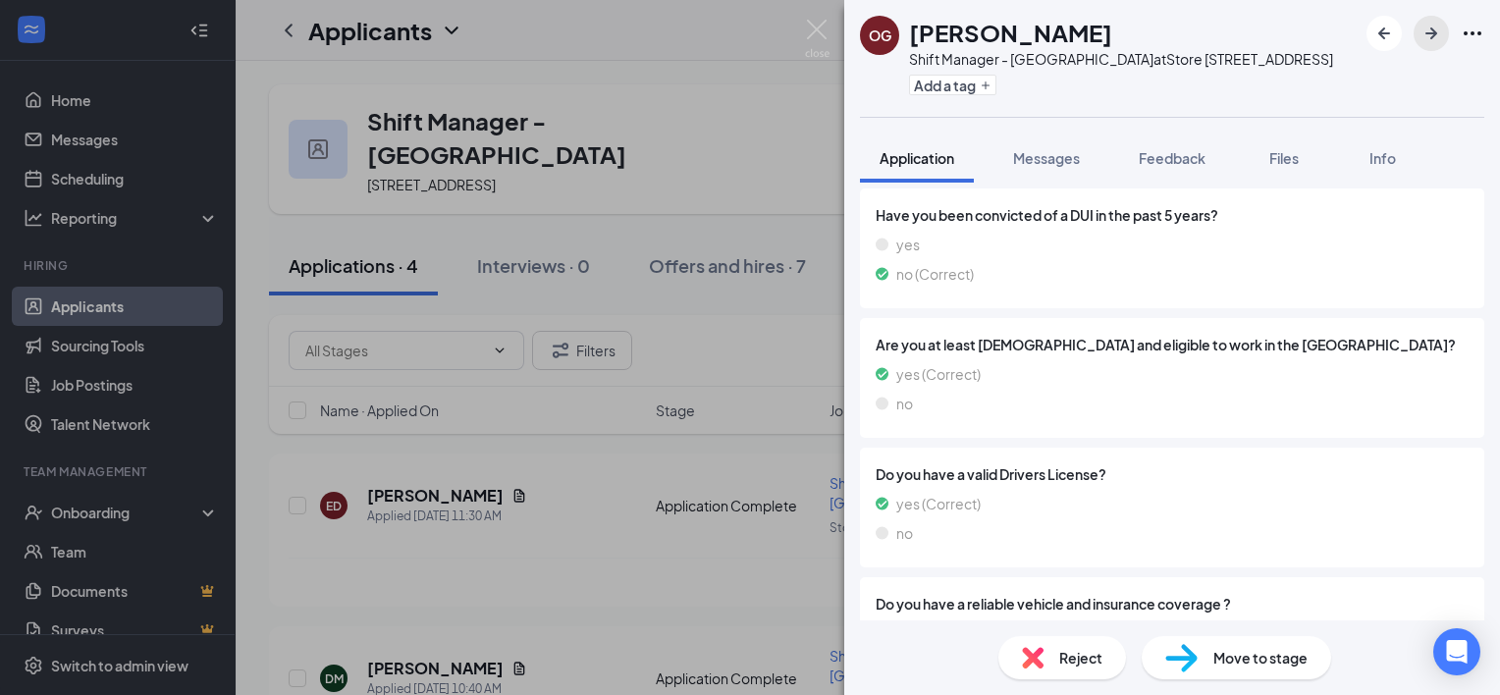
scroll to position [1756, 0]
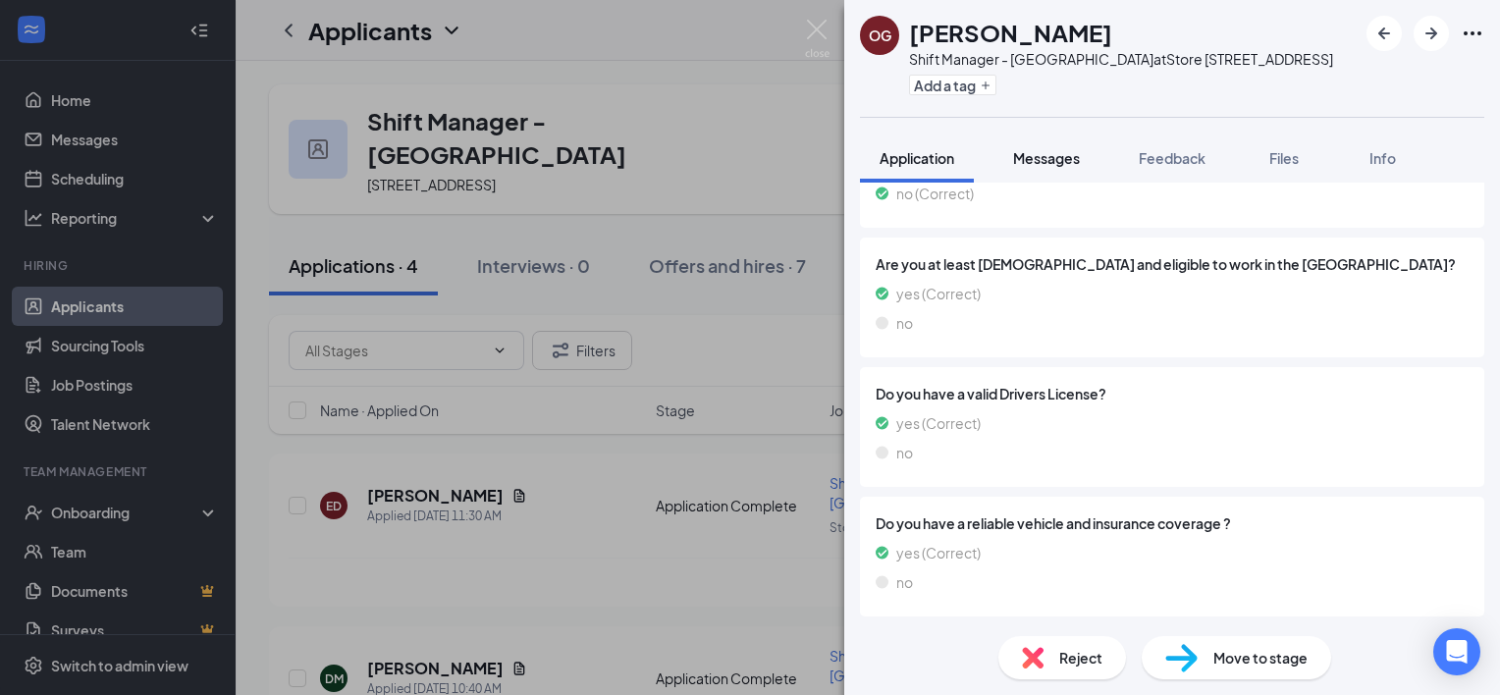
click at [1048, 151] on span "Messages" at bounding box center [1046, 158] width 67 height 18
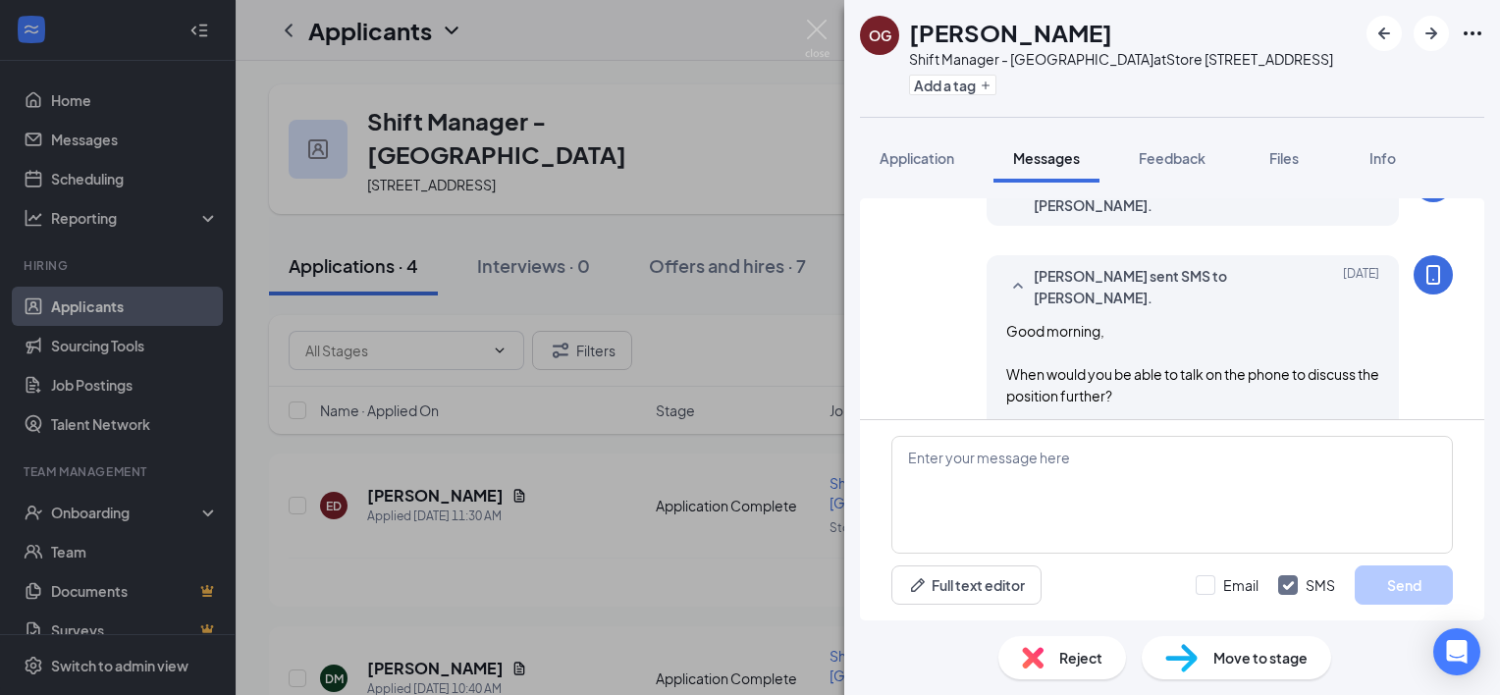
scroll to position [253, 0]
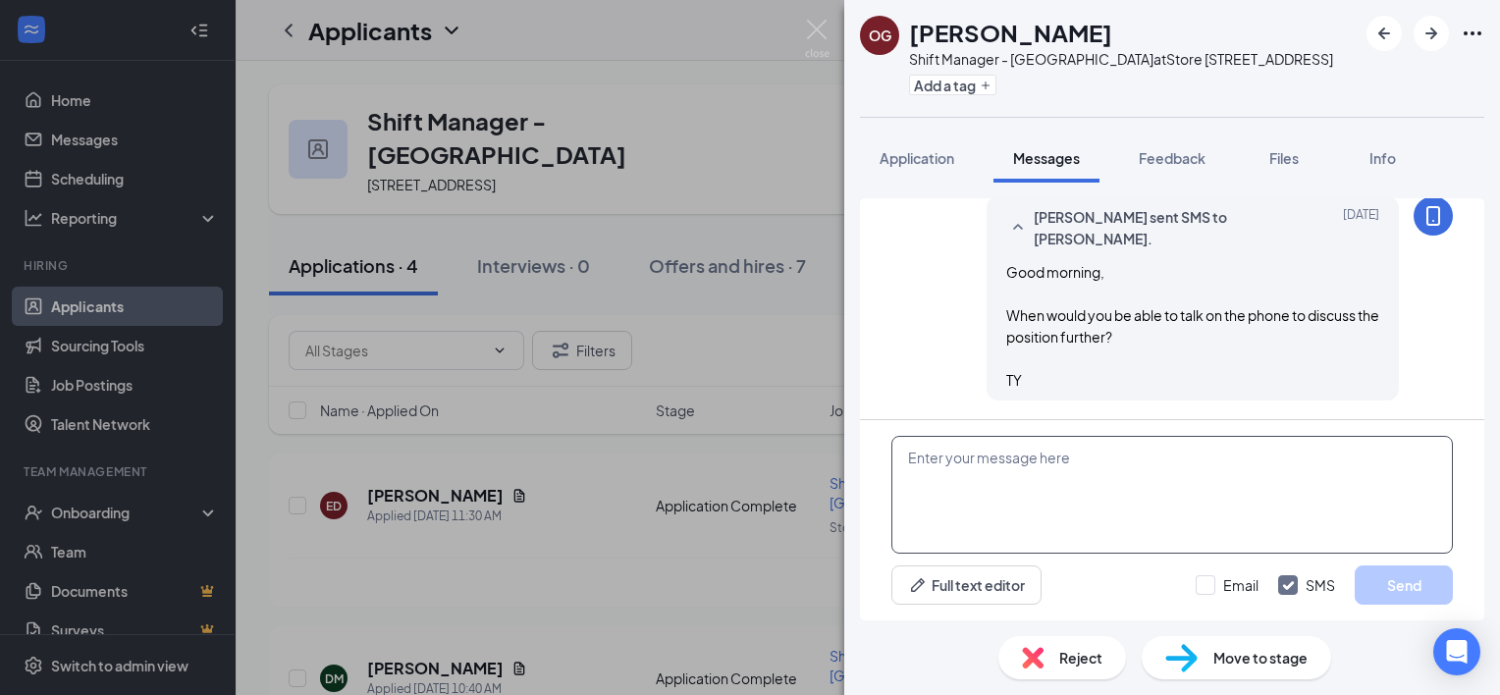
click at [1092, 491] on textarea at bounding box center [1172, 495] width 562 height 118
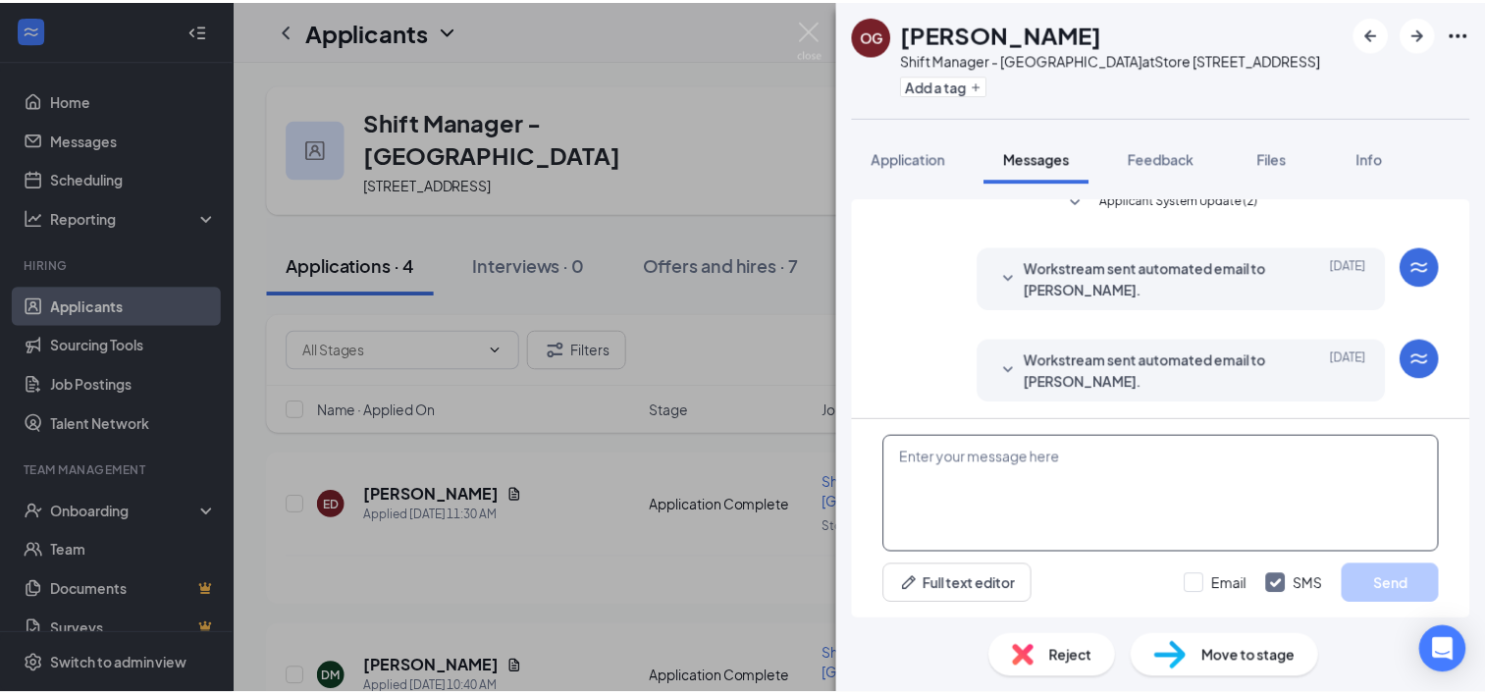
scroll to position [0, 0]
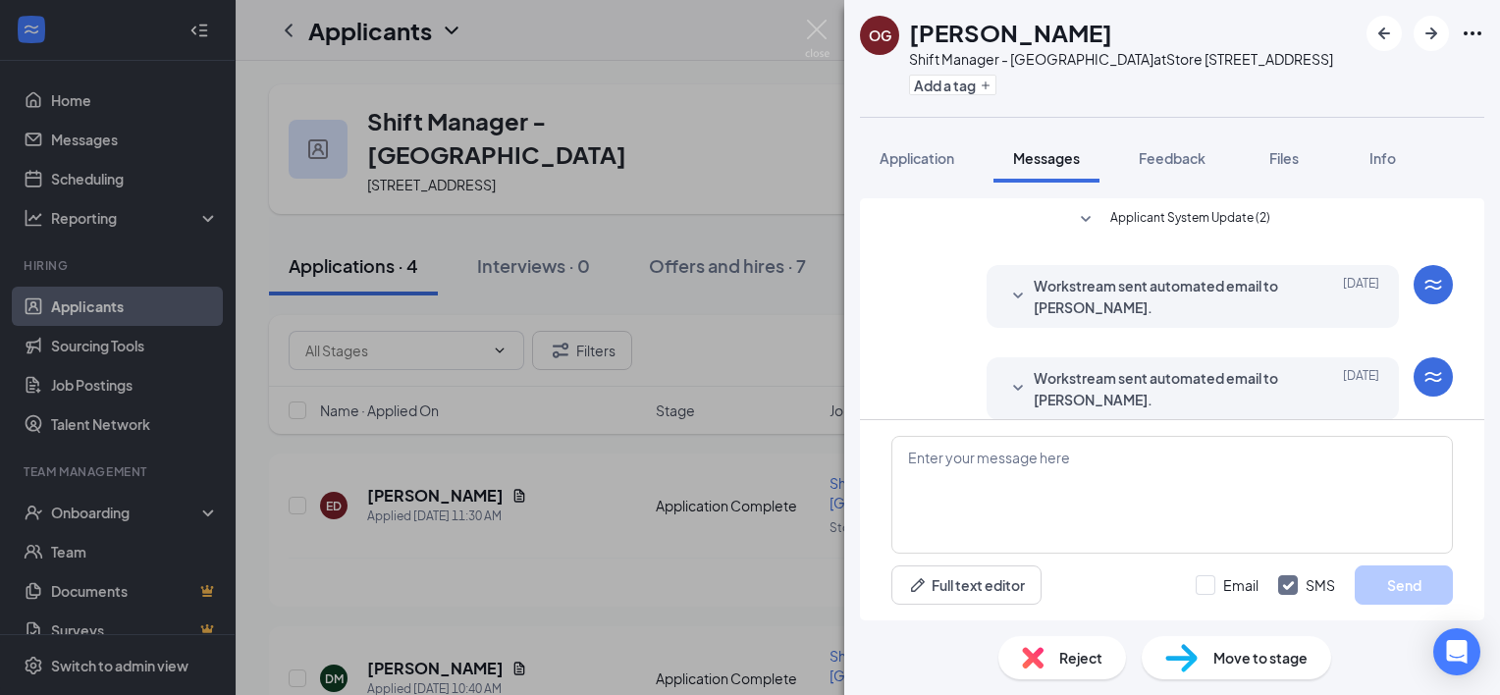
click at [738, 326] on div "OG Oliver Gomes Shift Manager - White Oak at Store 1240 - S Laburnum Ave Add a …" at bounding box center [750, 347] width 1500 height 695
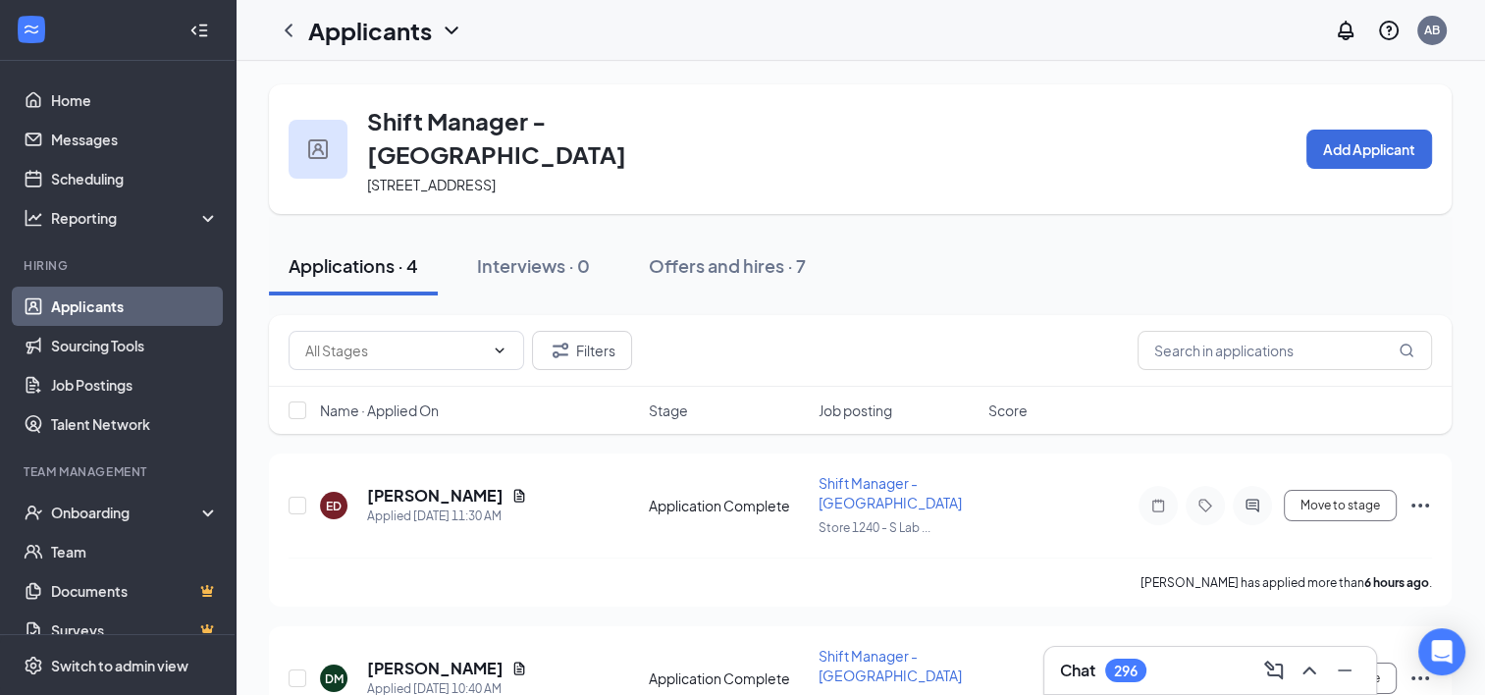
click at [85, 306] on link "Applicants" at bounding box center [135, 306] width 168 height 39
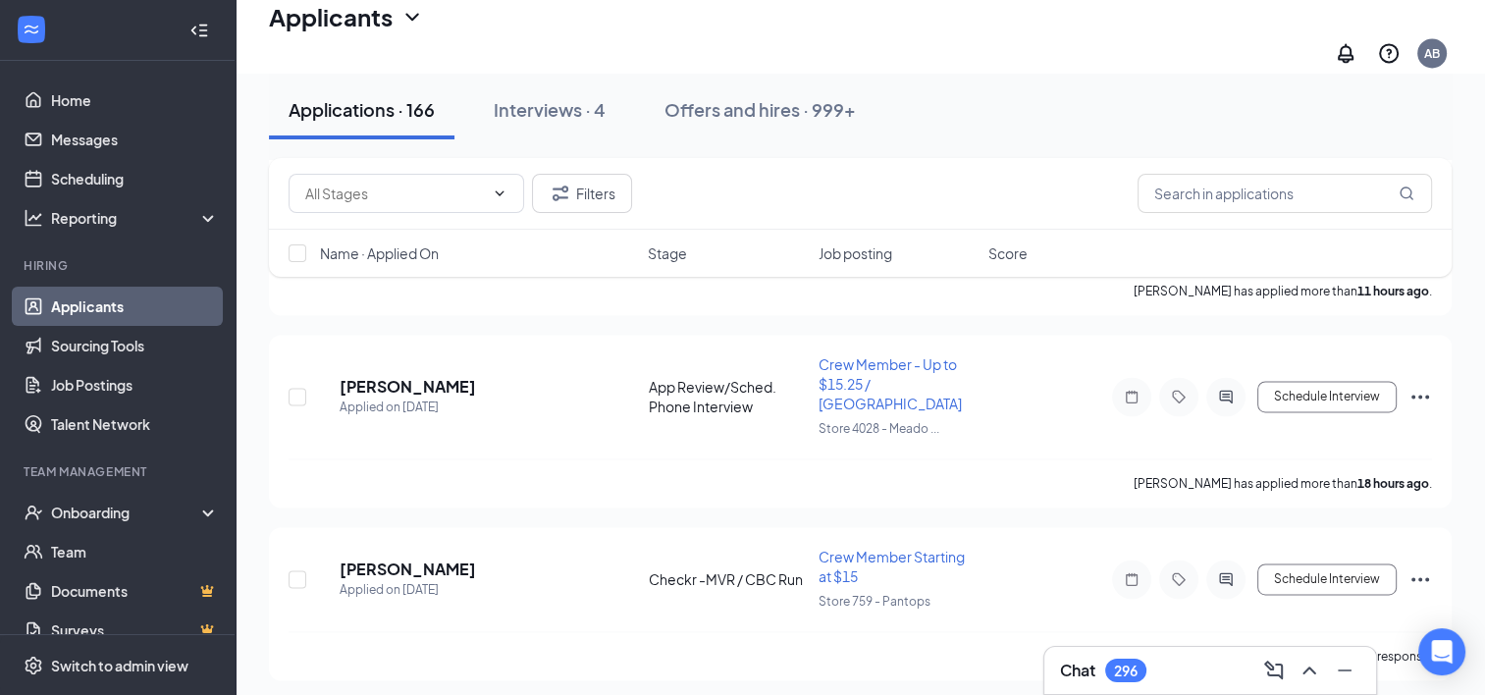
scroll to position [2765, 0]
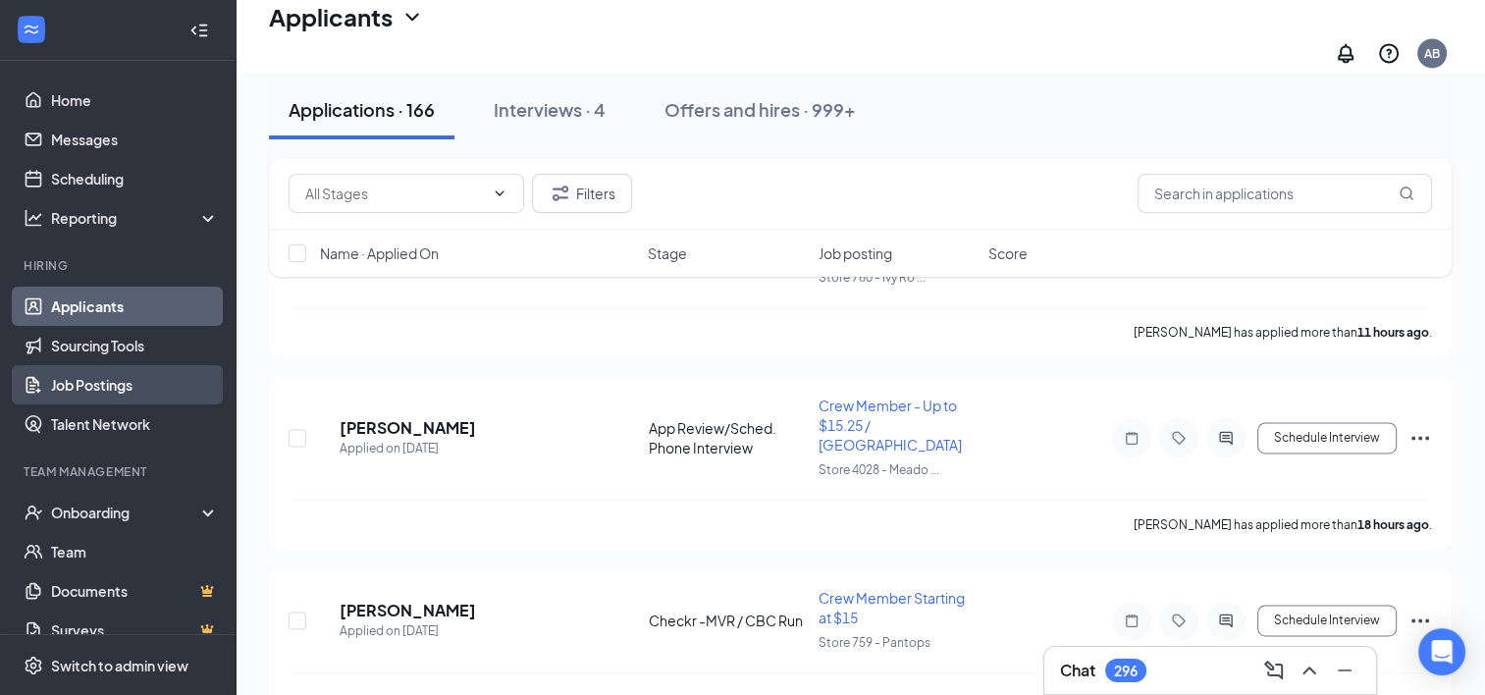
click at [90, 376] on link "Job Postings" at bounding box center [135, 384] width 168 height 39
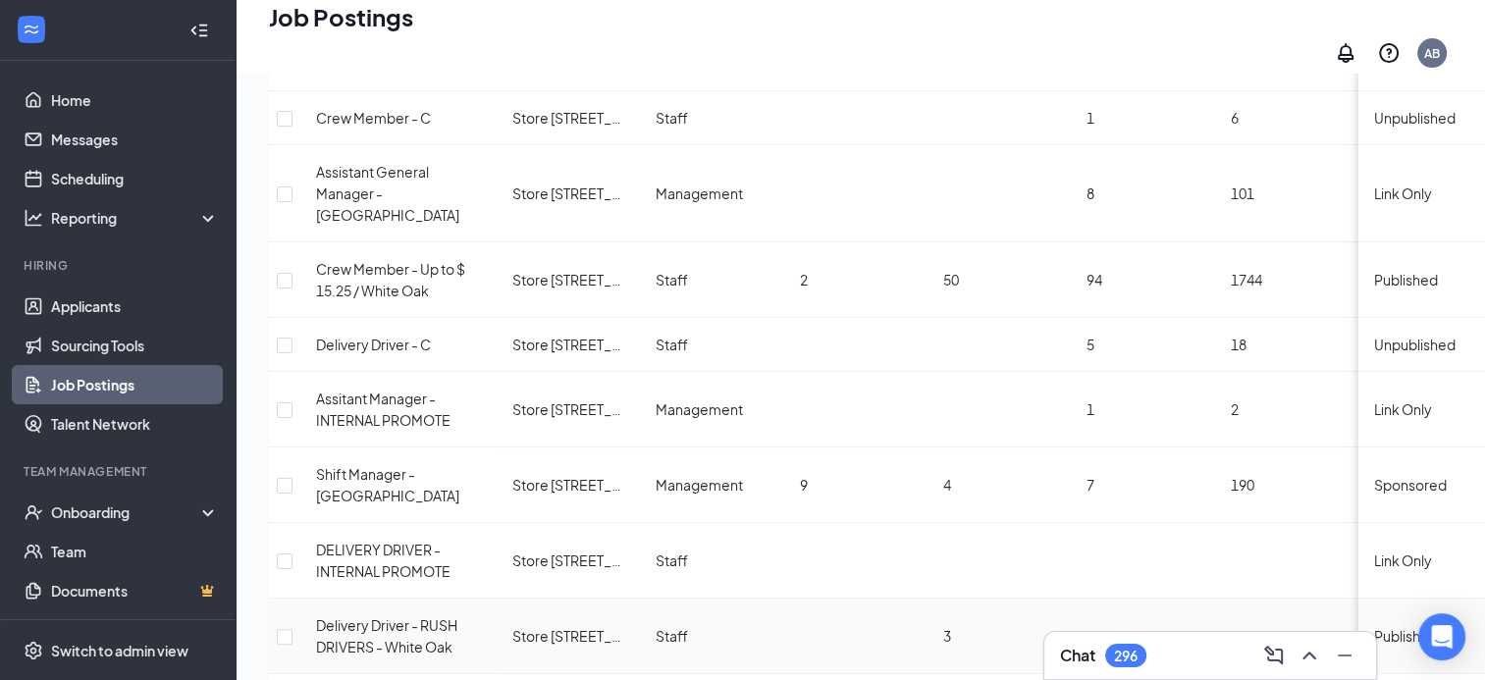
scroll to position [355, 0]
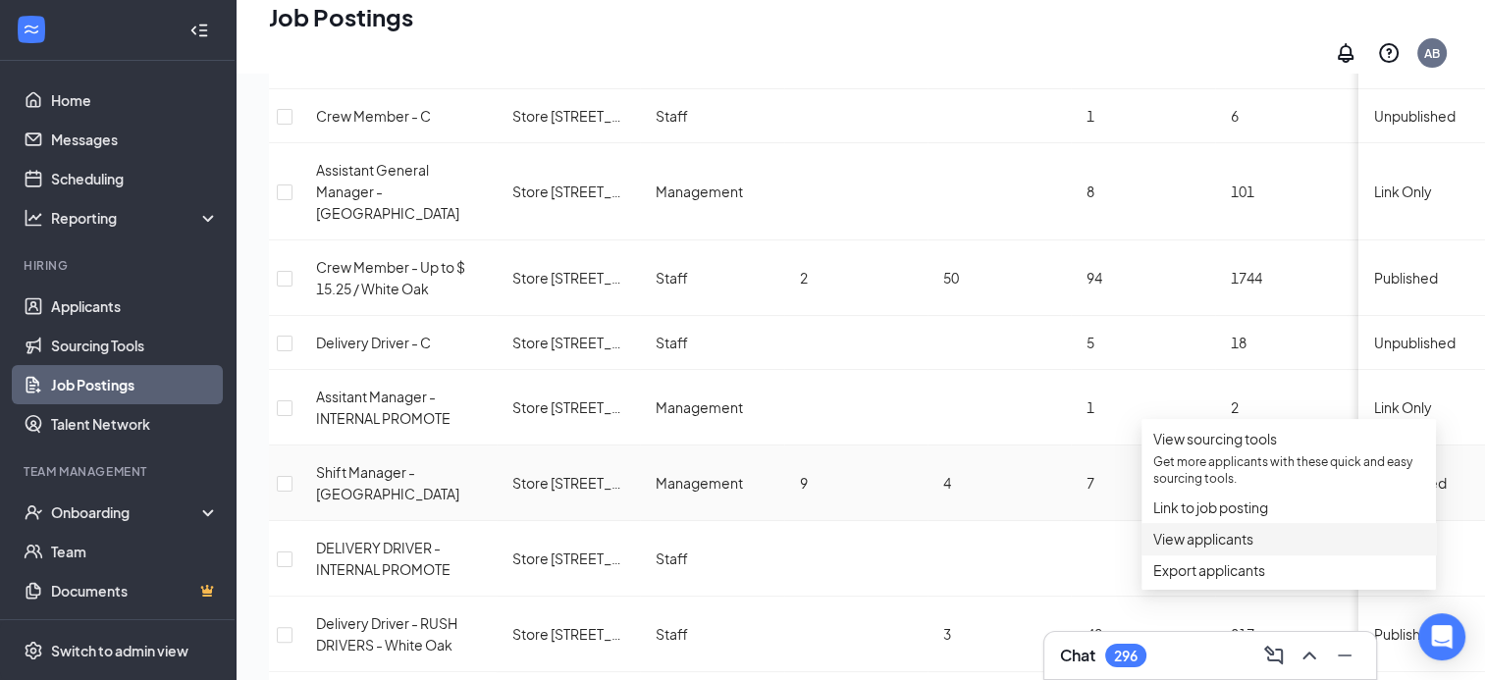
click at [1224, 548] on span "View applicants" at bounding box center [1204, 539] width 100 height 18
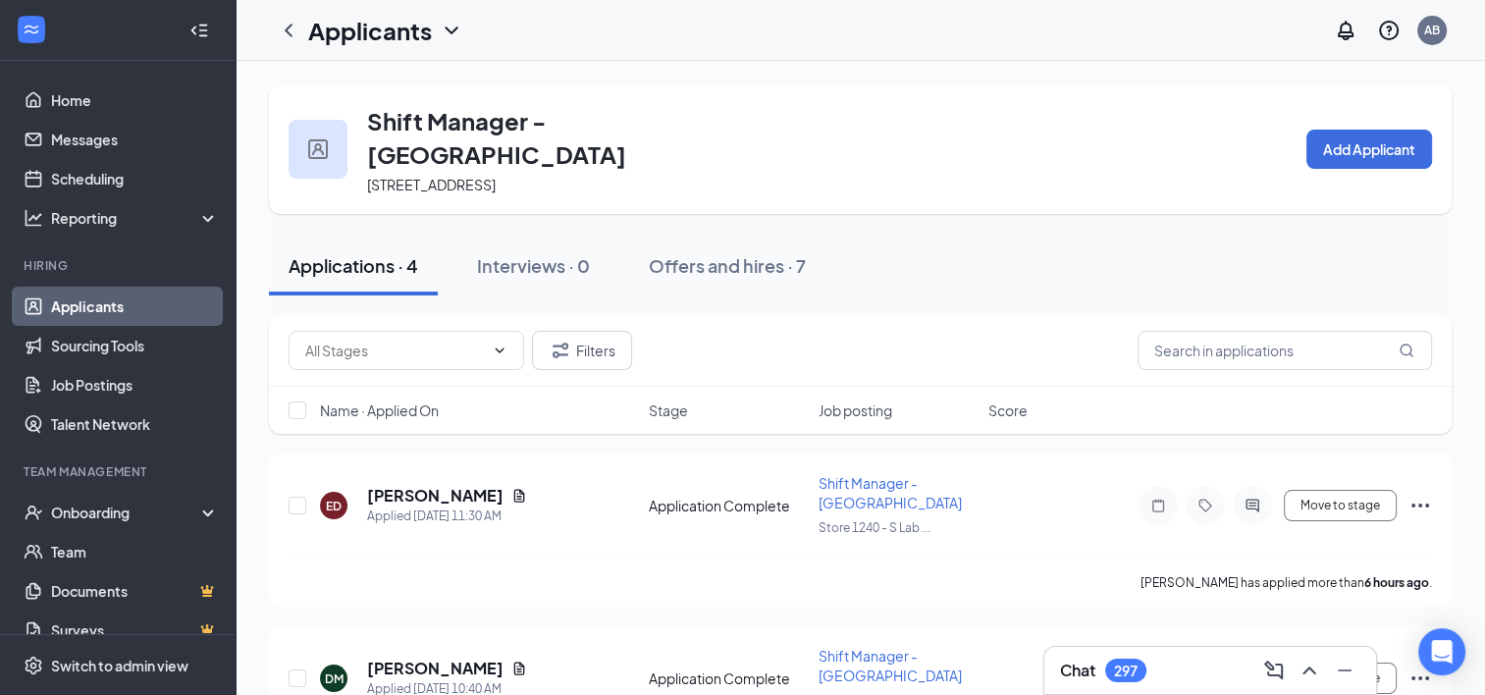
click at [107, 302] on link "Applicants" at bounding box center [135, 306] width 168 height 39
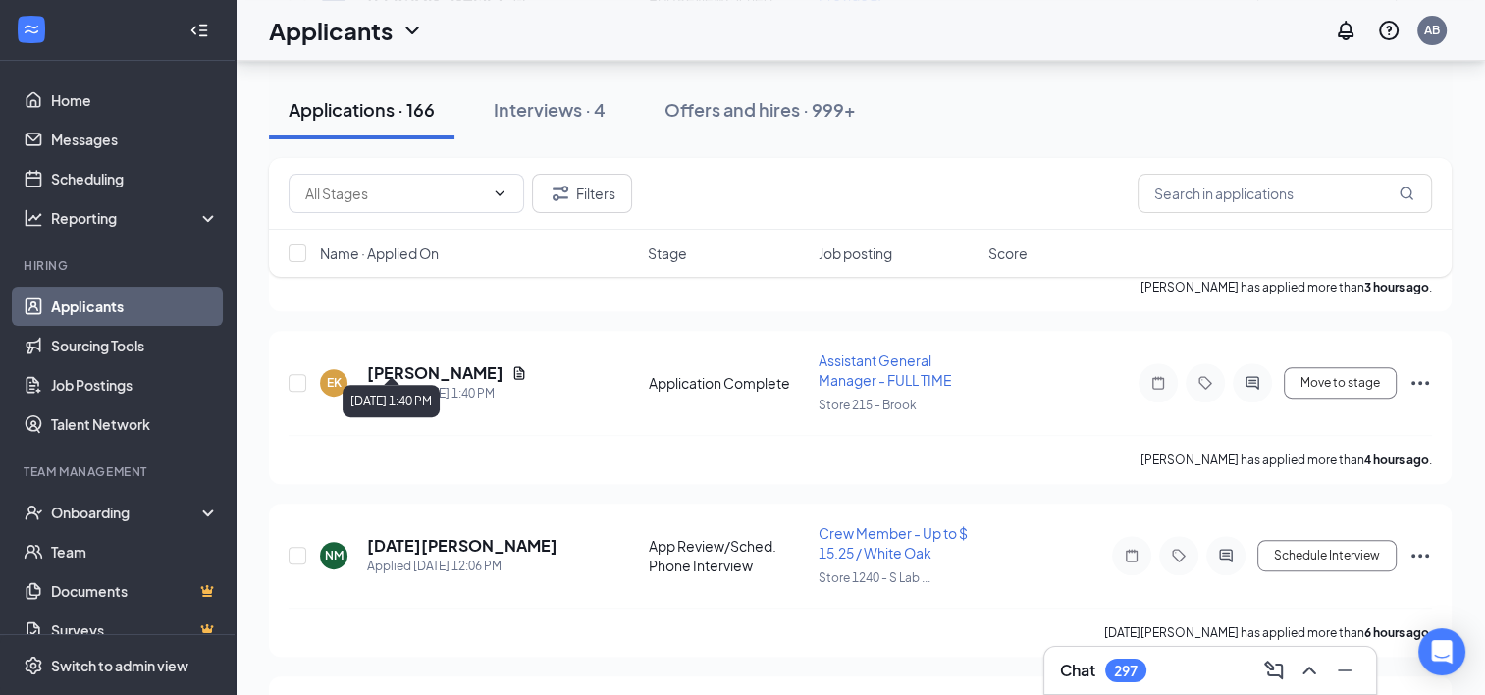
scroll to position [852, 0]
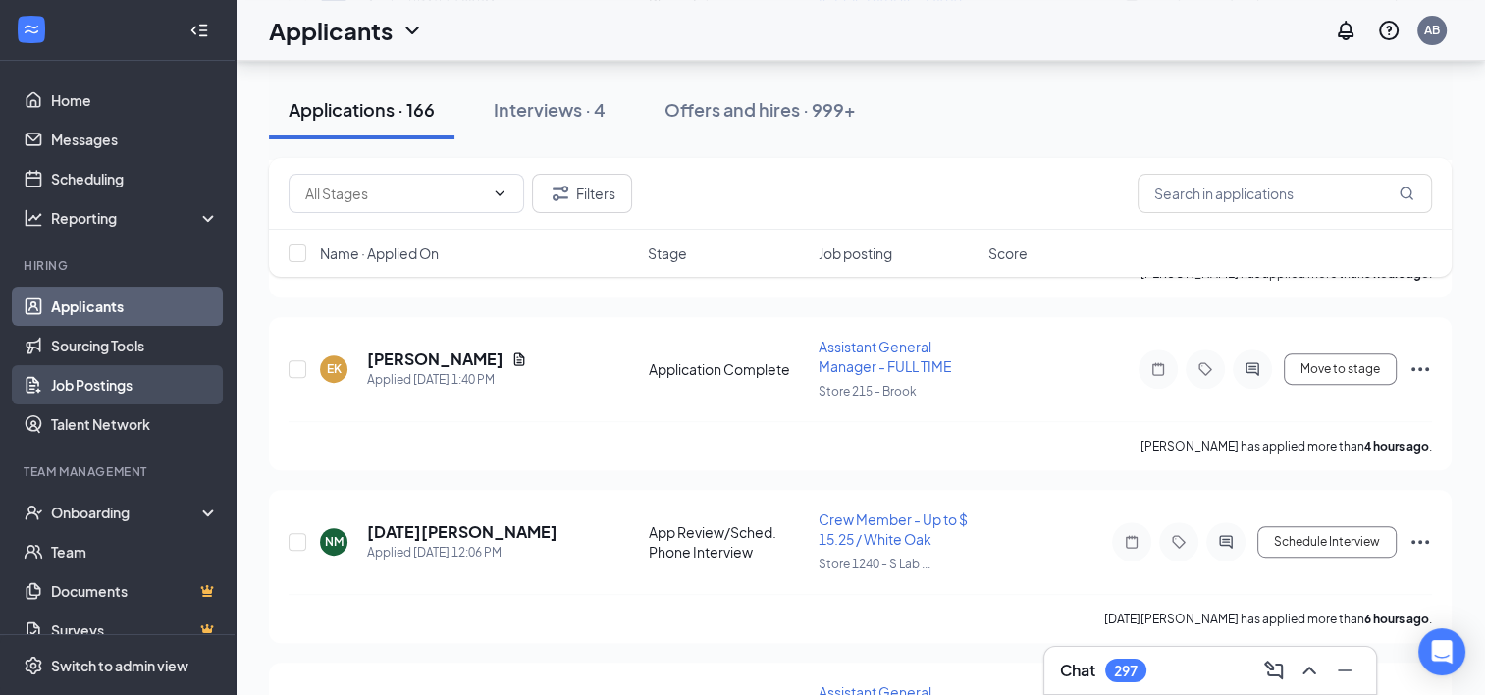
click at [99, 382] on link "Job Postings" at bounding box center [135, 384] width 168 height 39
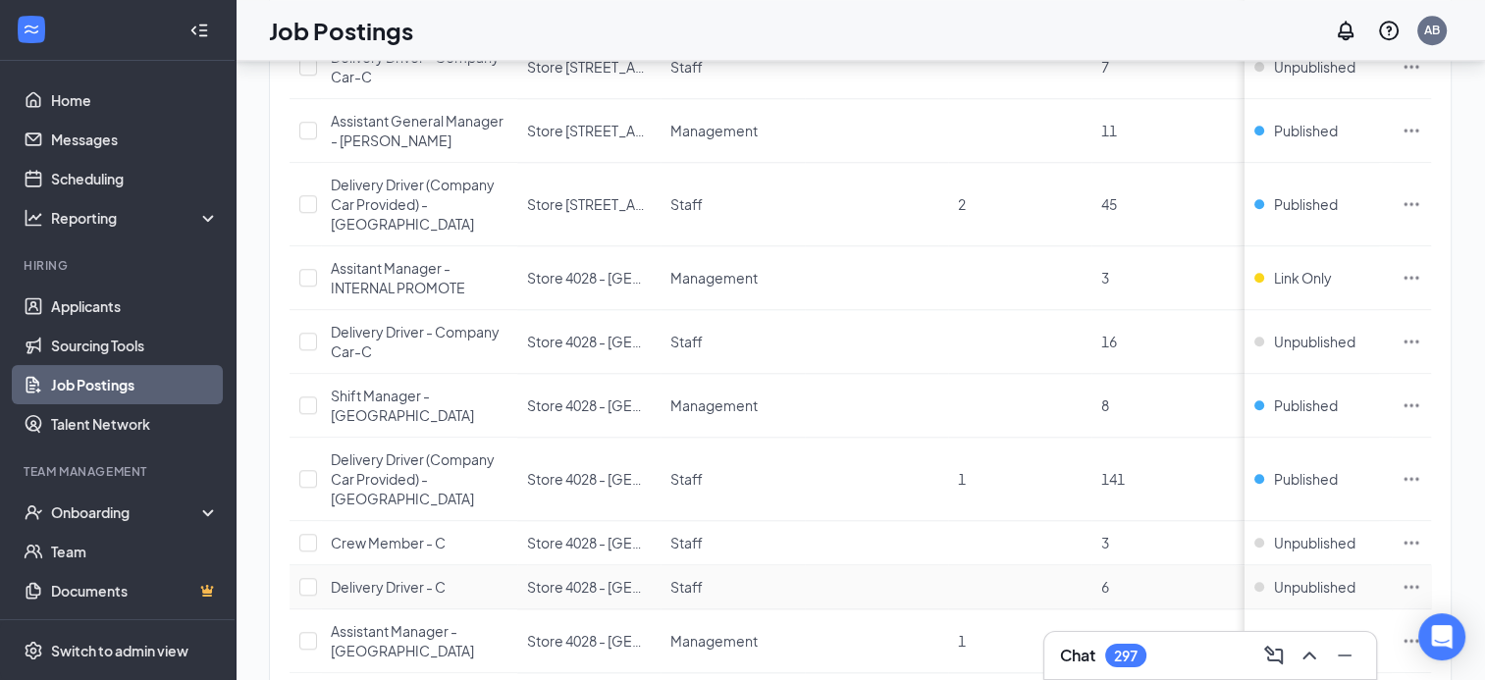
scroll to position [2702, 0]
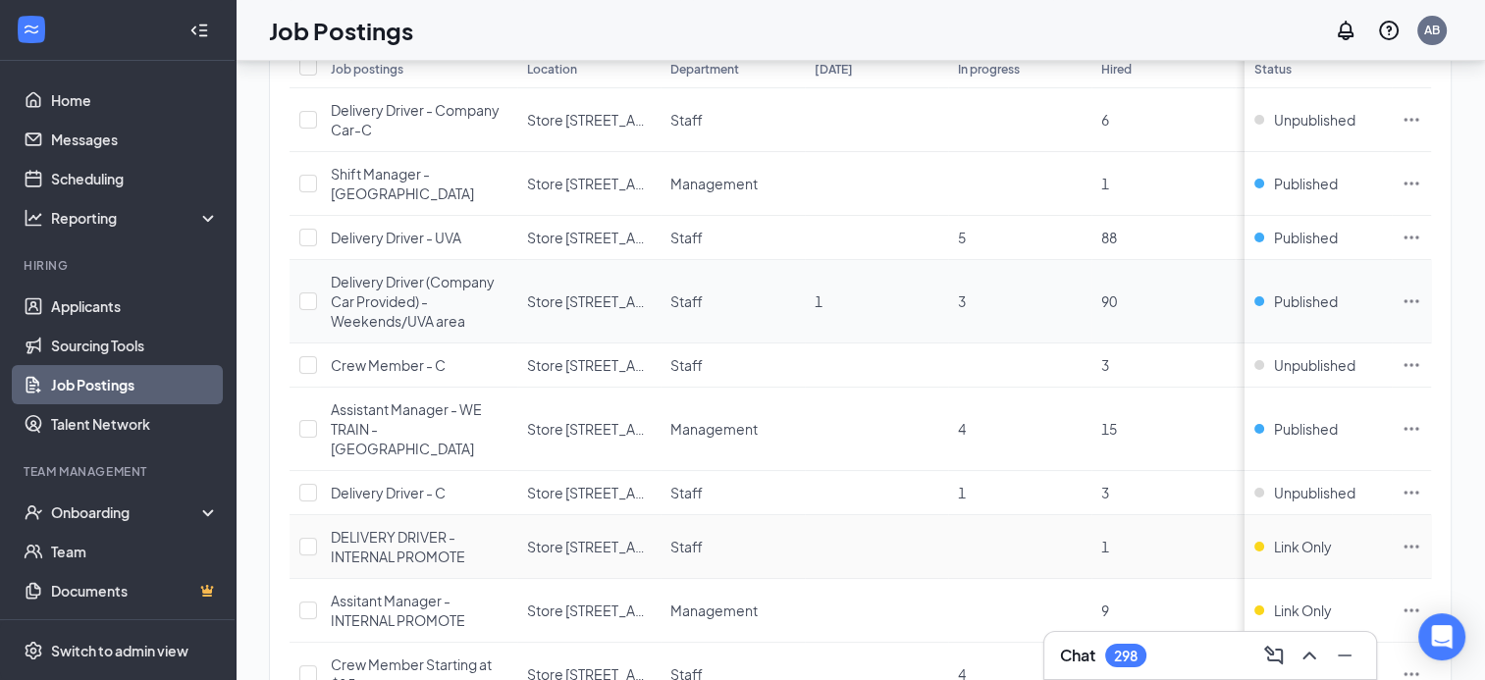
scroll to position [249, 0]
click at [1422, 416] on icon "Ellipses" at bounding box center [1412, 426] width 20 height 20
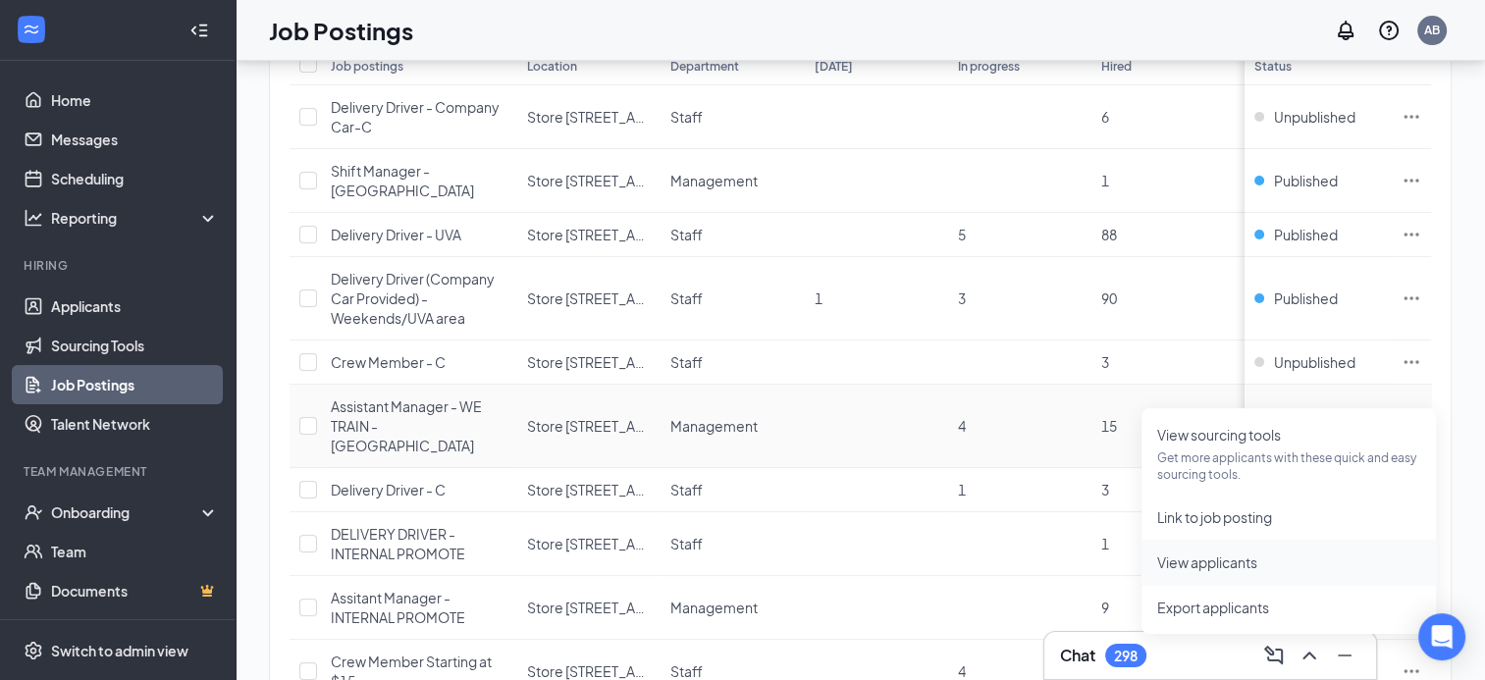
click at [1248, 556] on span "View applicants" at bounding box center [1207, 563] width 100 height 18
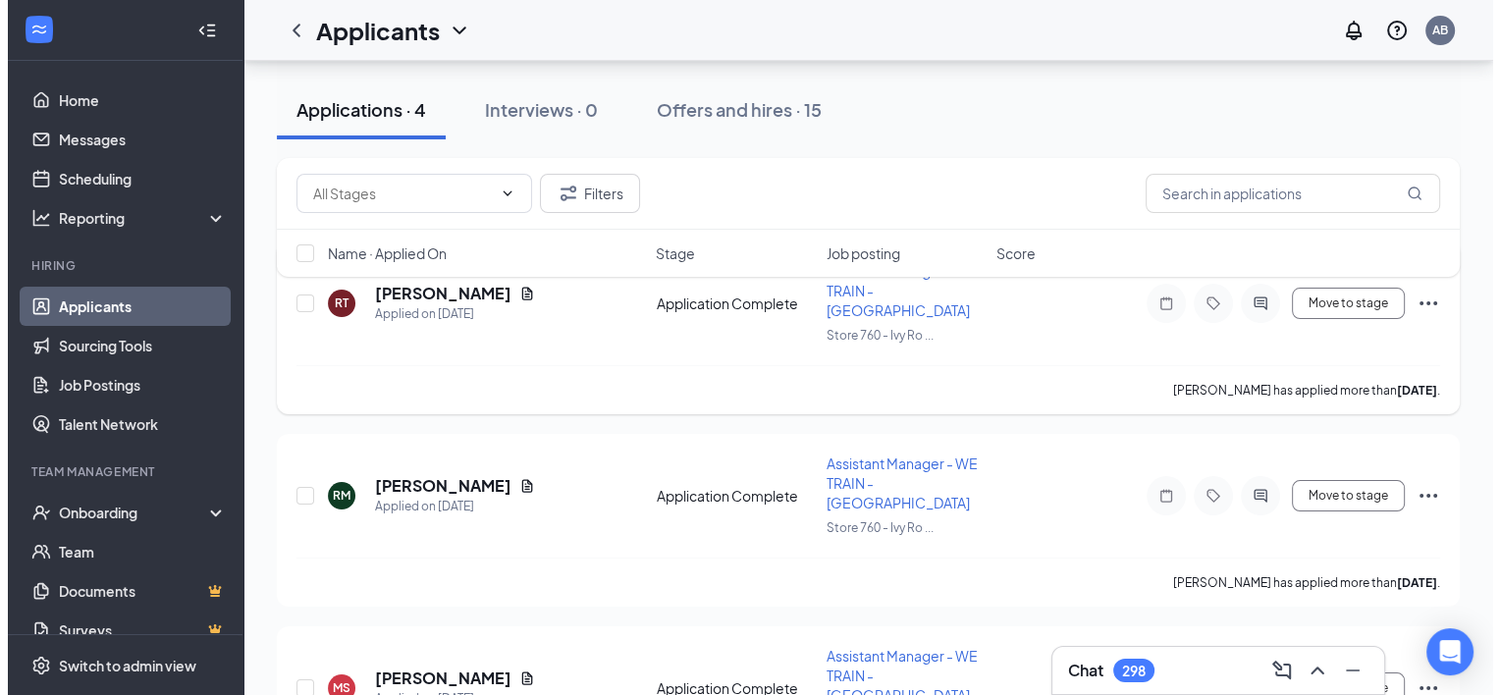
scroll to position [159, 0]
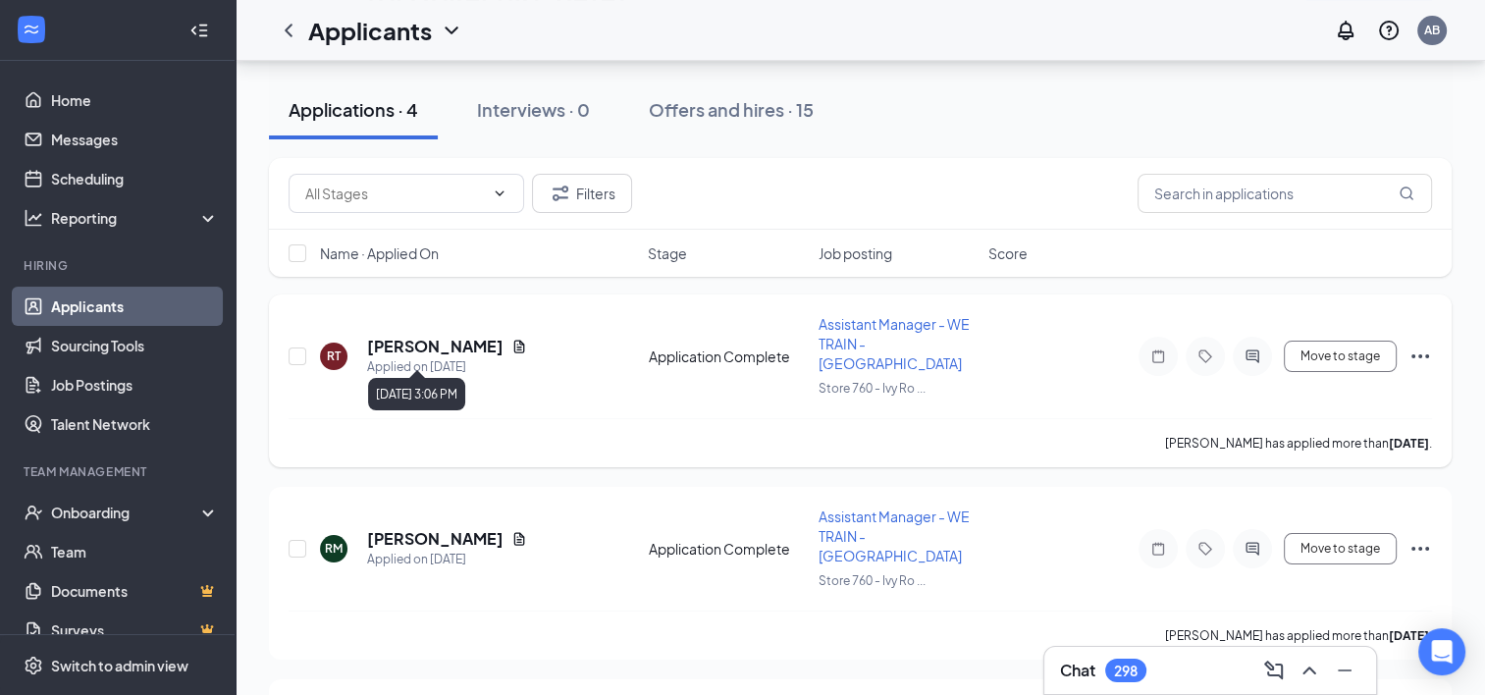
click at [408, 357] on div "Applied on [DATE]" at bounding box center [447, 367] width 160 height 20
click at [417, 339] on h5 "[PERSON_NAME]" at bounding box center [435, 347] width 136 height 22
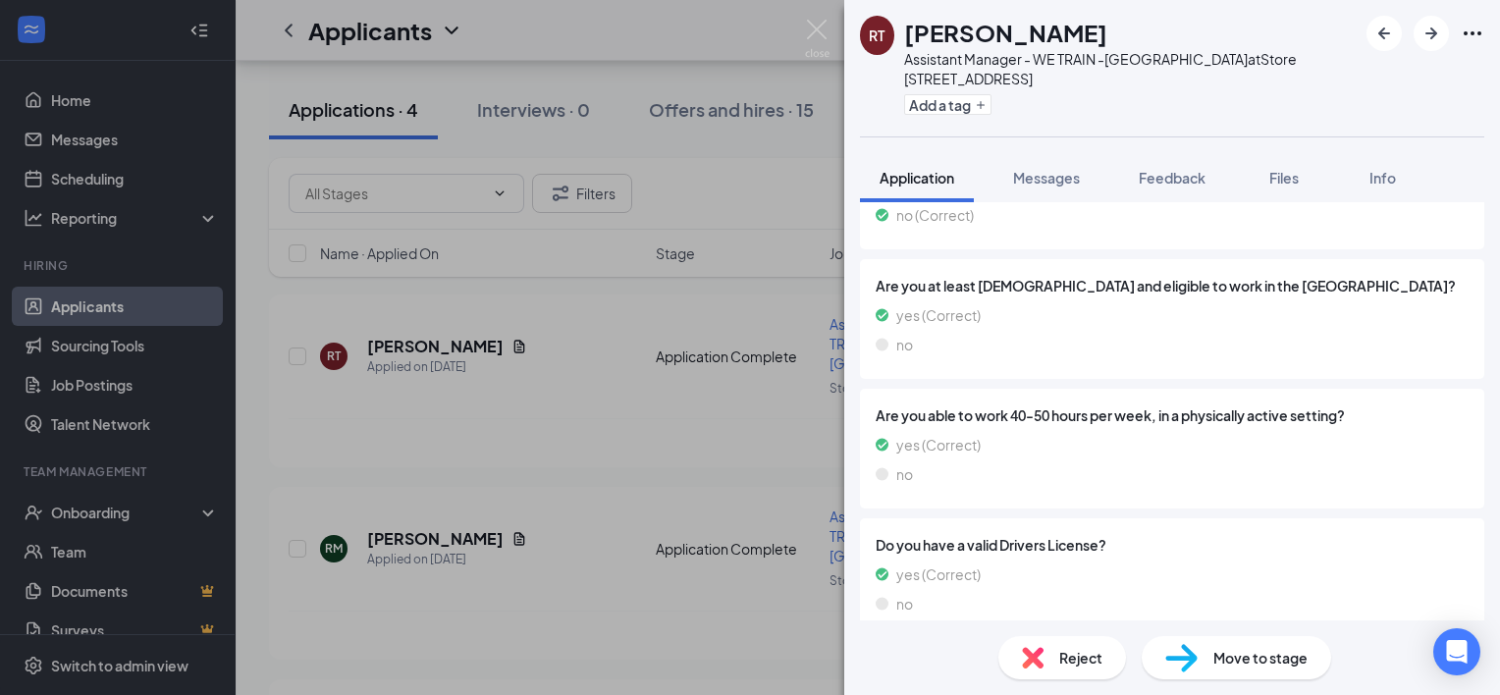
scroll to position [1913, 0]
click at [1065, 169] on span "Messages" at bounding box center [1046, 178] width 67 height 18
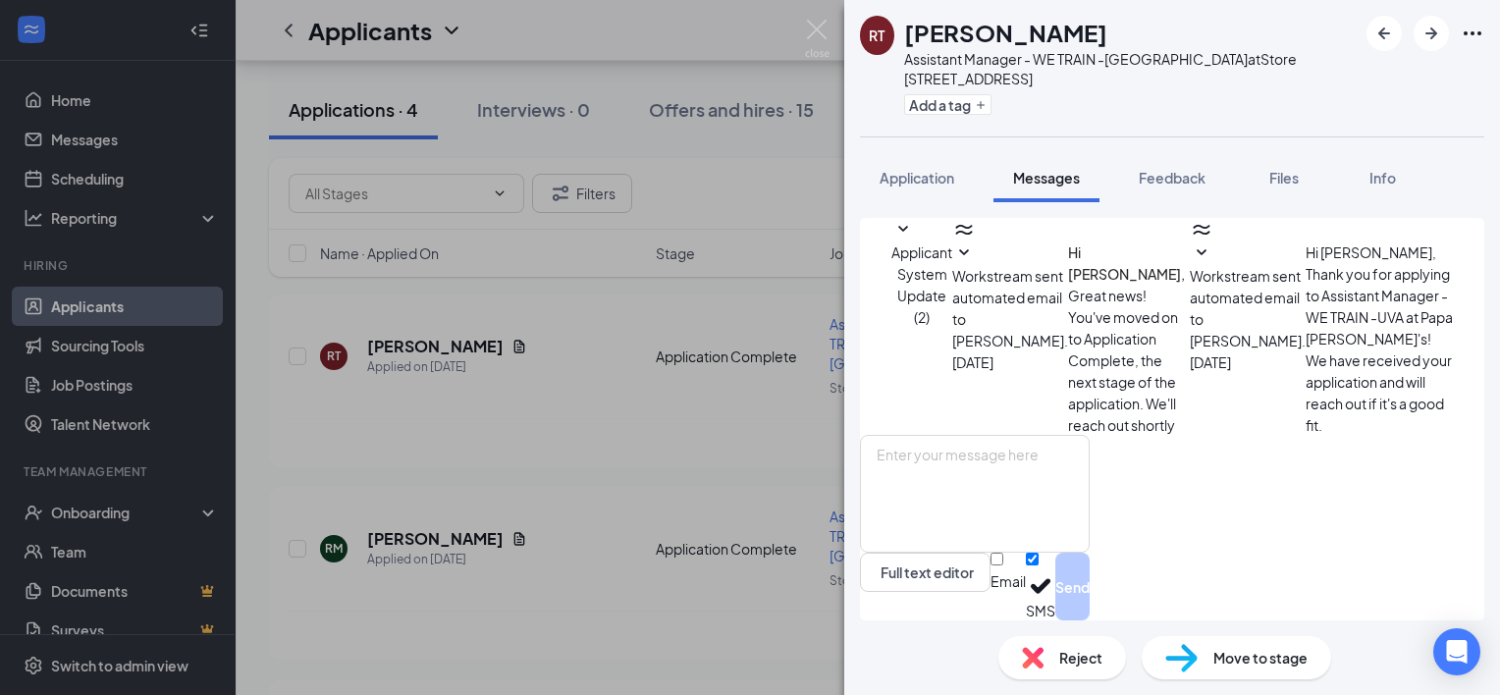
scroll to position [20, 0]
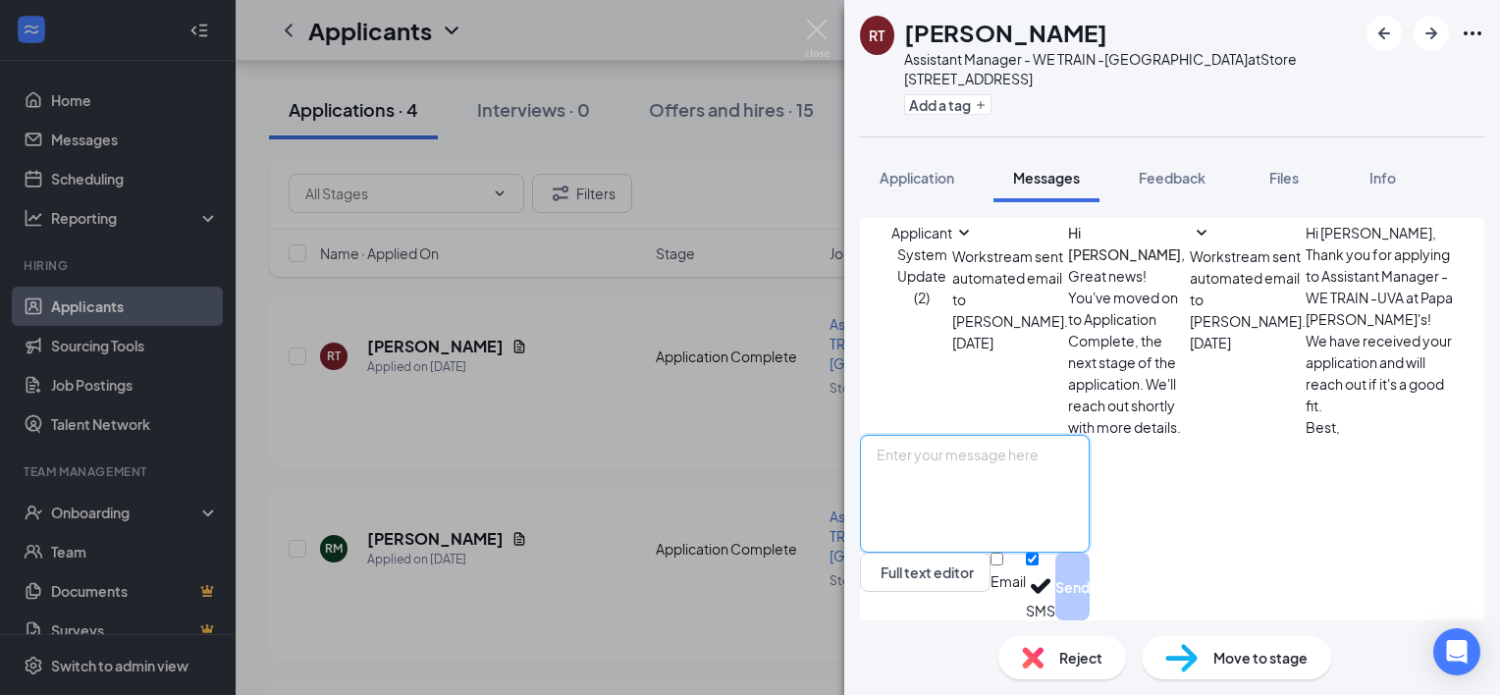
click at [1031, 495] on textarea at bounding box center [975, 494] width 230 height 118
paste textarea "Good evening, I see that you are interested in the AGM position. When would you…"
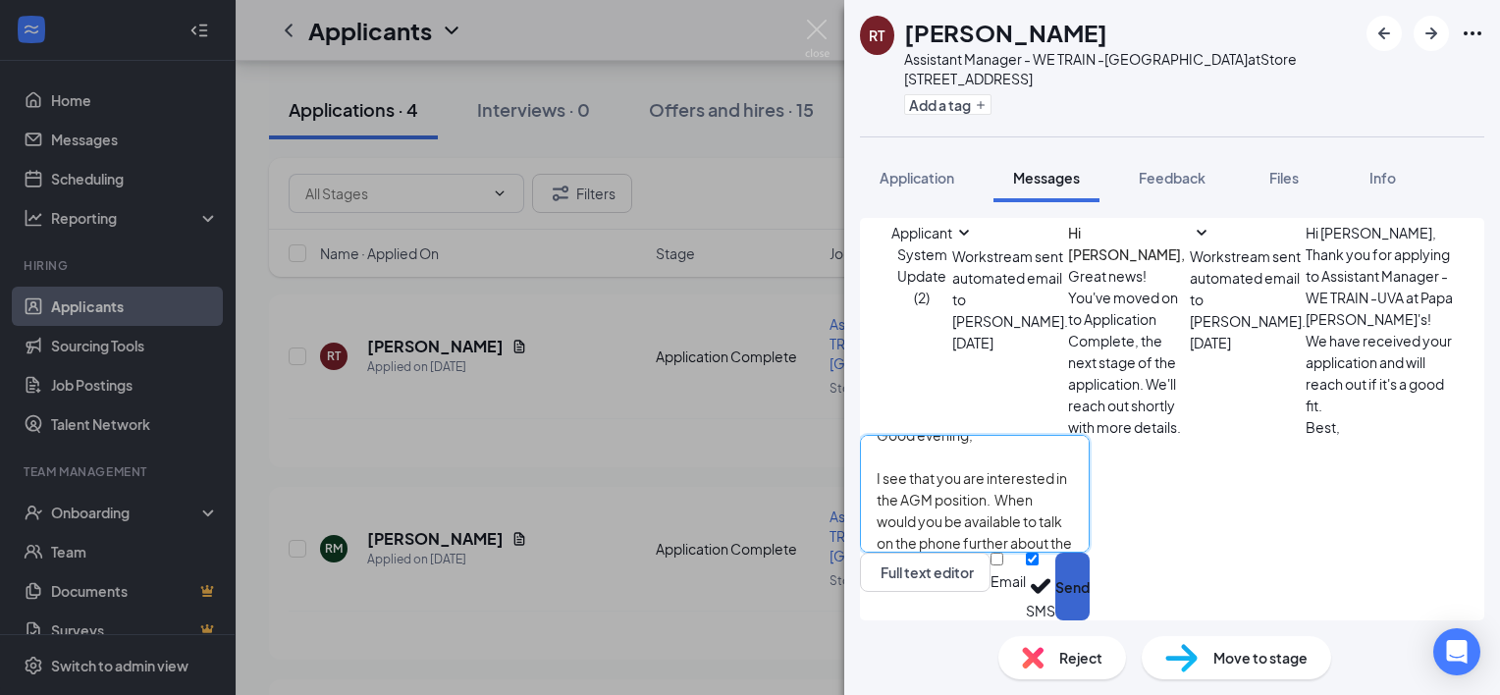
type textarea "Good evening, I see that you are interested in the AGM position. When would you…"
click at [1090, 581] on button "Send" at bounding box center [1072, 587] width 34 height 68
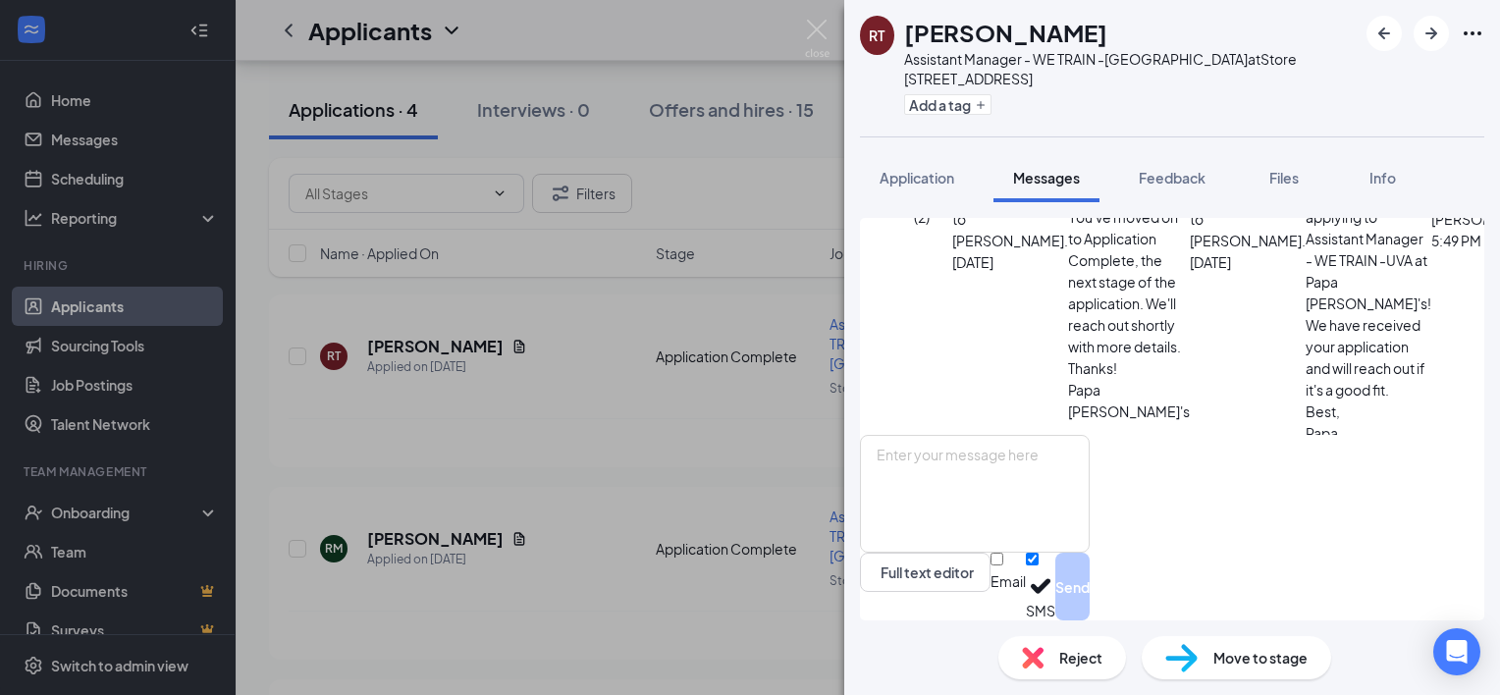
scroll to position [275, 0]
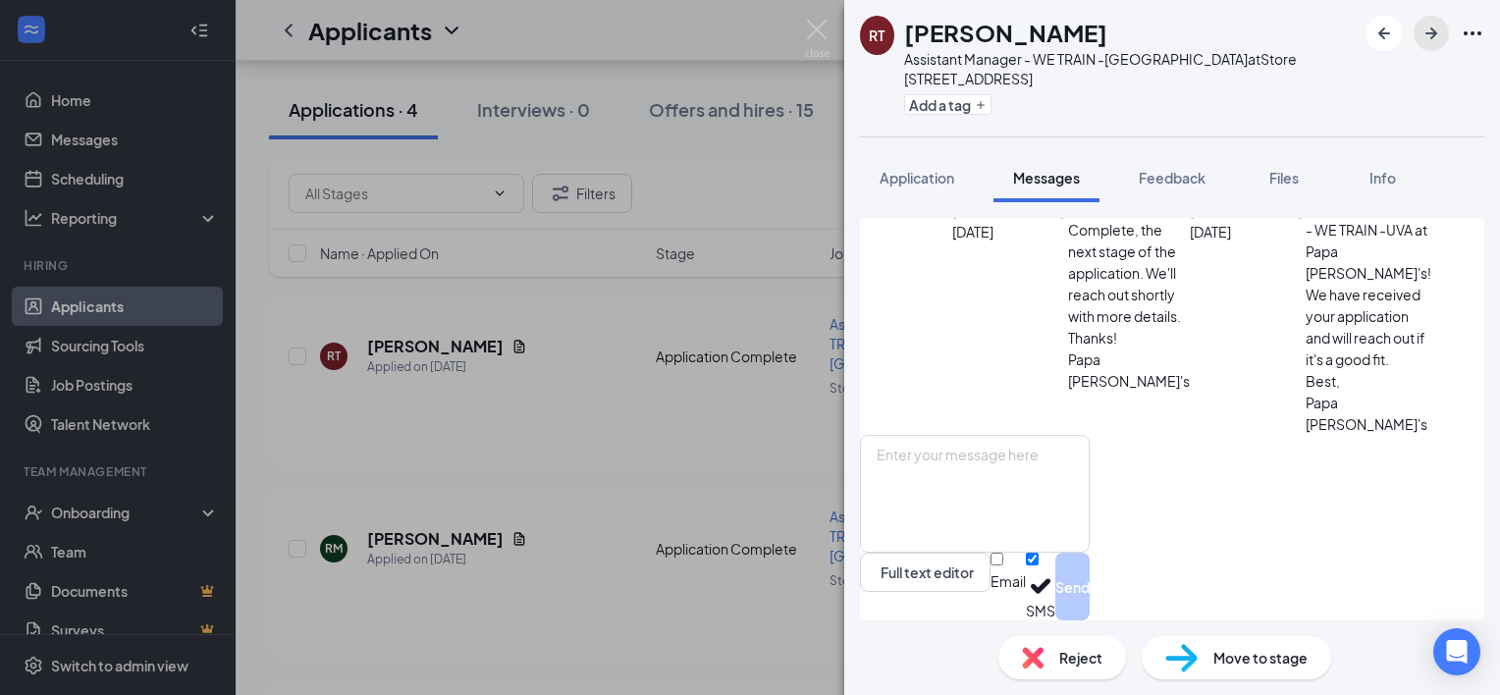
click at [1424, 33] on icon "ArrowRight" at bounding box center [1432, 34] width 24 height 24
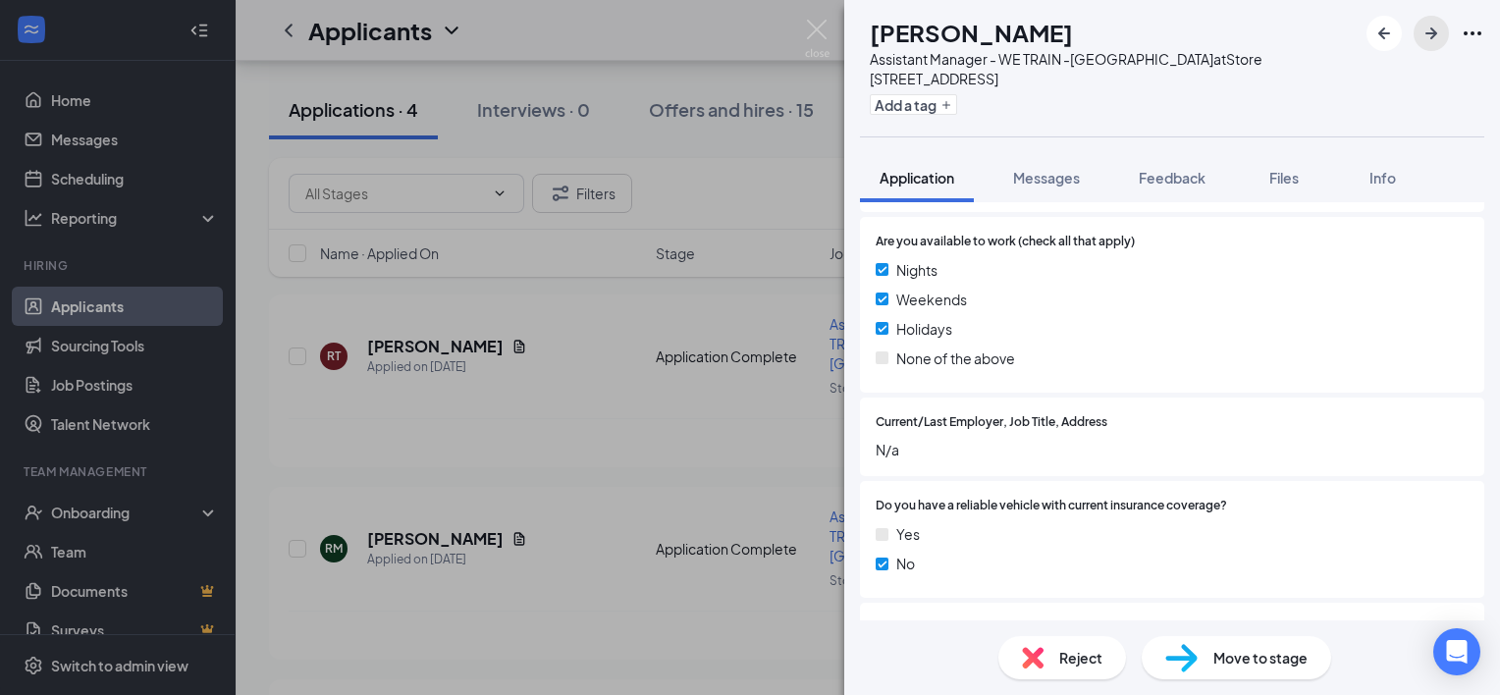
scroll to position [814, 0]
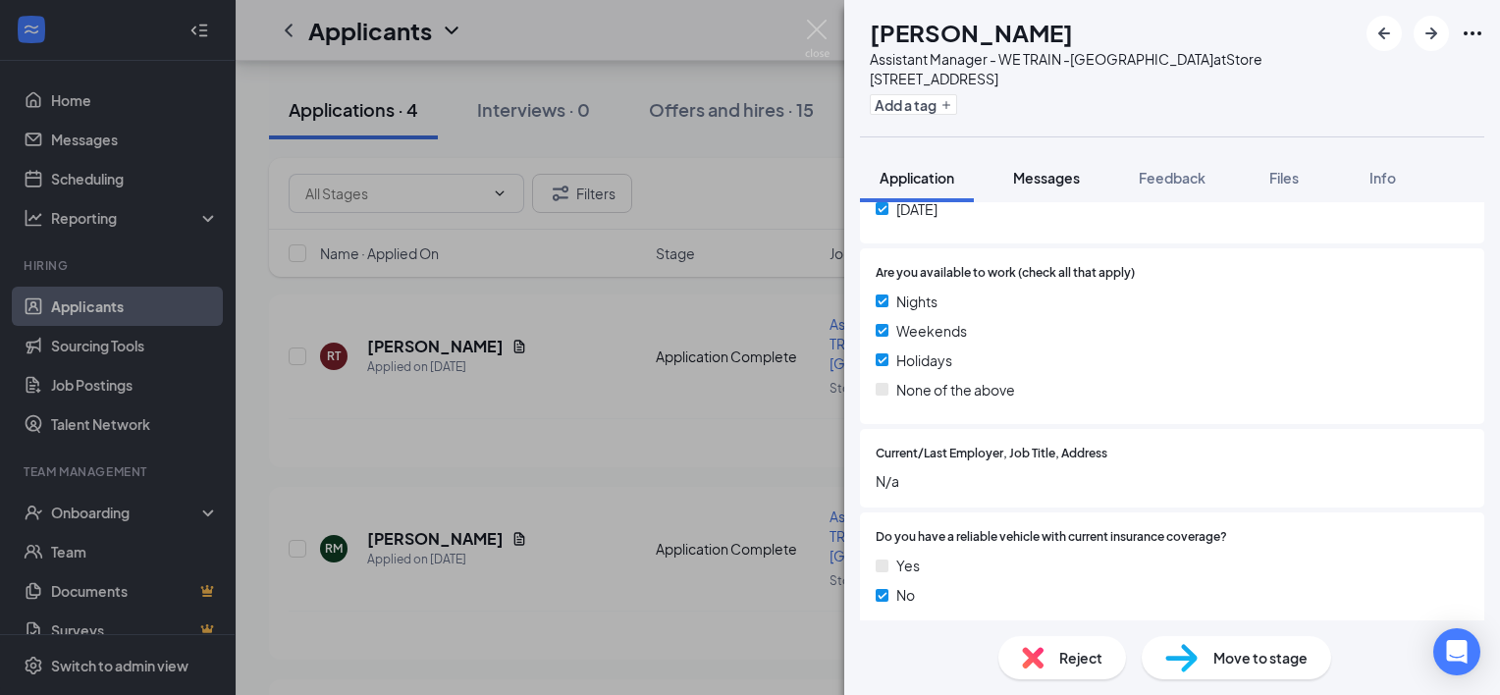
click at [1054, 169] on span "Messages" at bounding box center [1046, 178] width 67 height 18
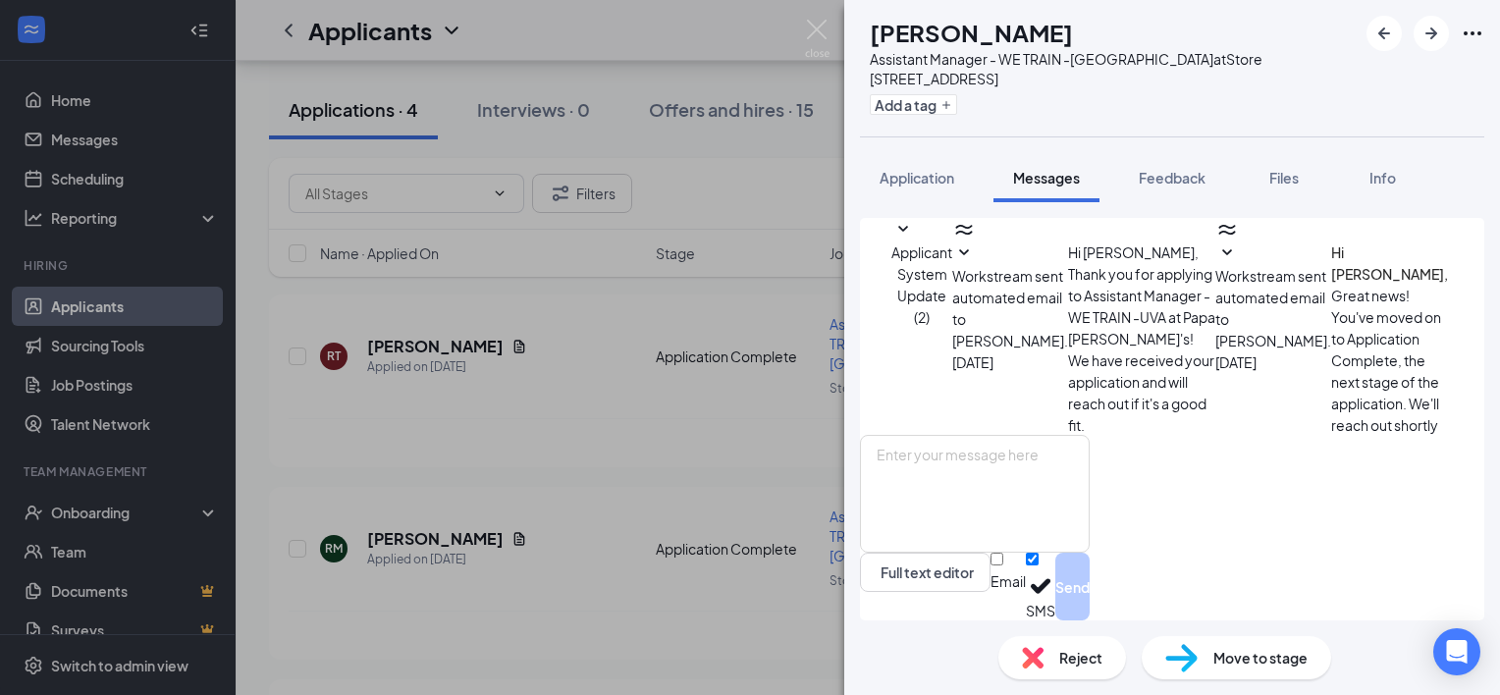
scroll to position [20, 0]
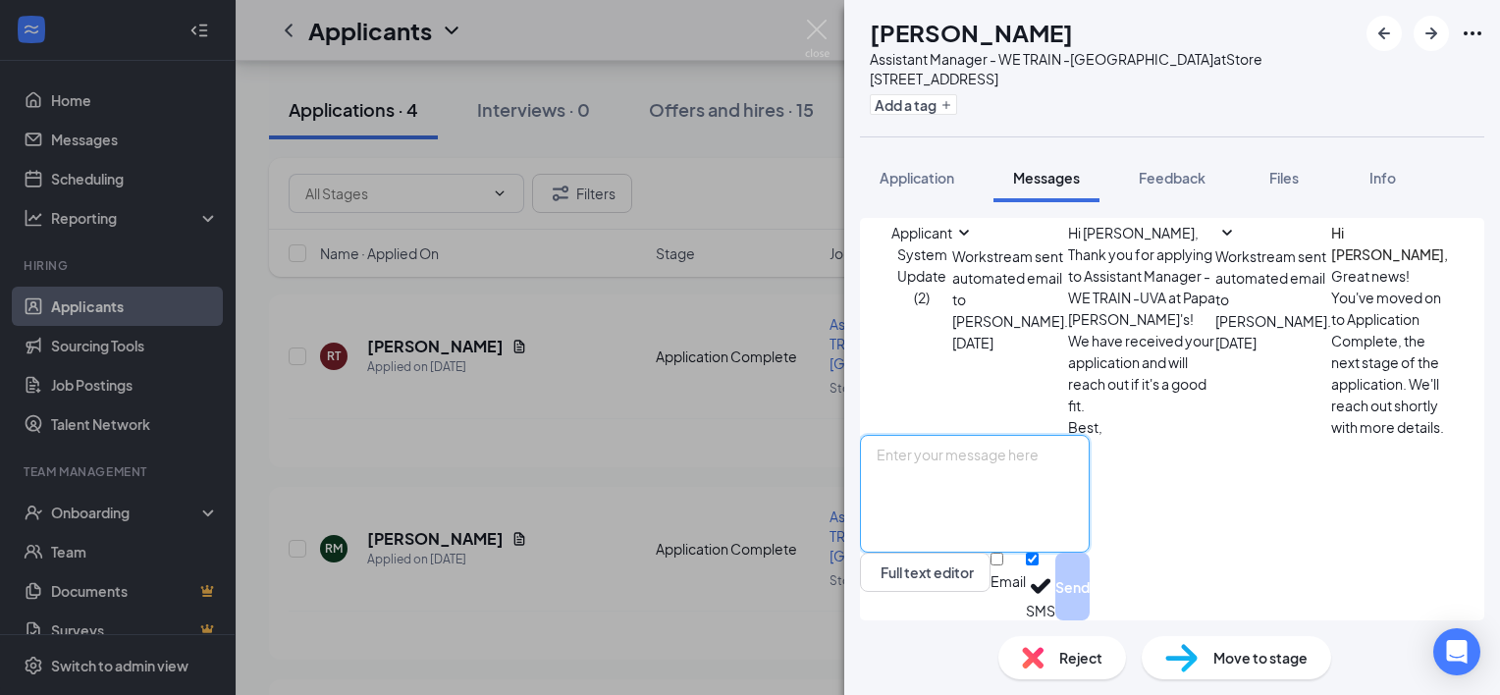
click at [1004, 478] on textarea at bounding box center [975, 494] width 230 height 118
paste textarea "Good evening, I see that you are interested in the AGM position. When would you…"
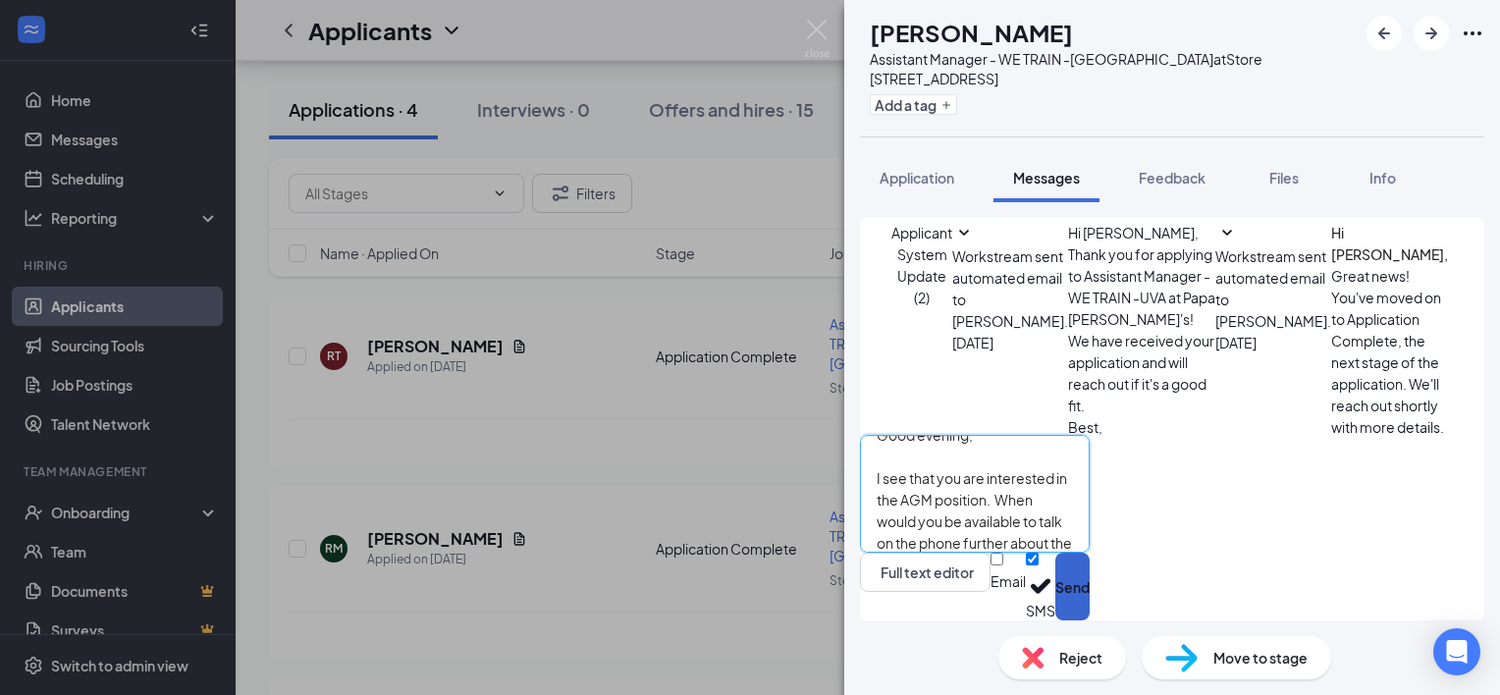
type textarea "Good evening, I see that you are interested in the AGM position. When would you…"
click at [1090, 581] on button "Send" at bounding box center [1072, 587] width 34 height 68
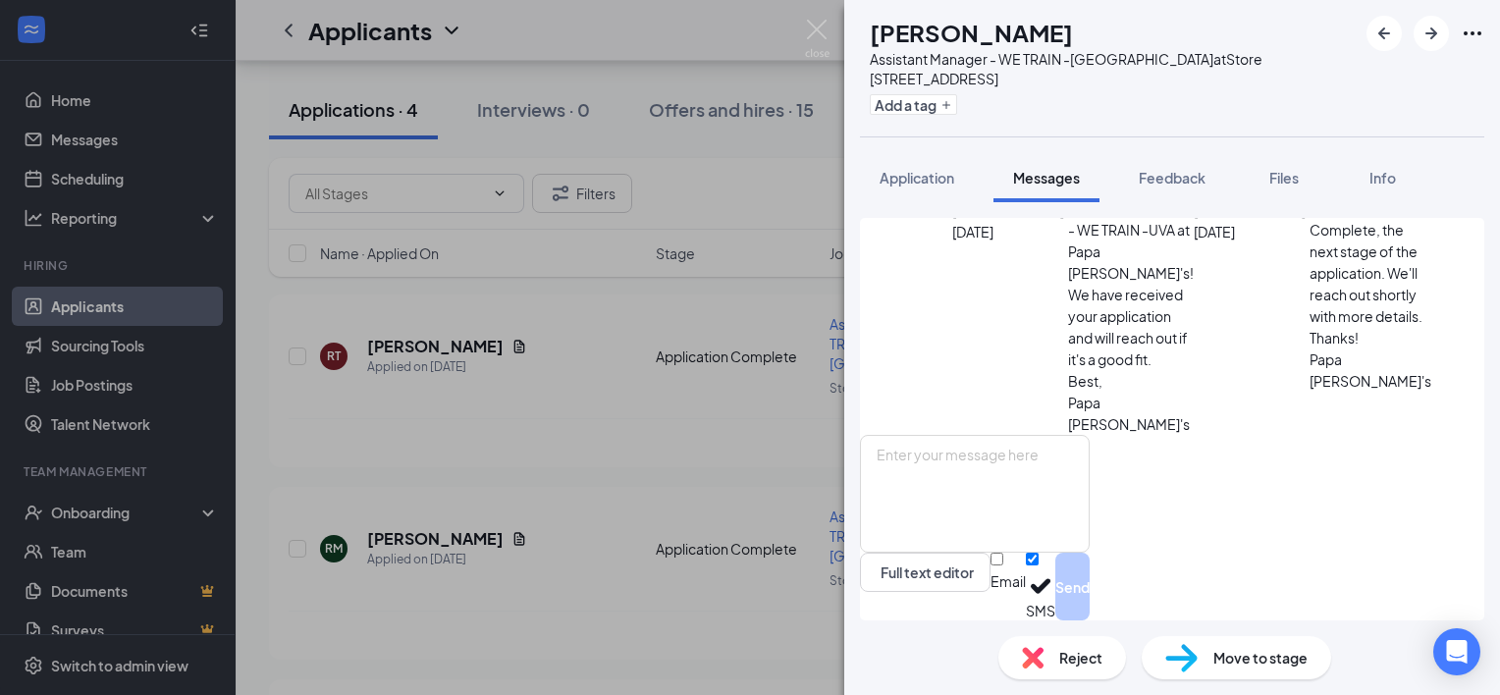
scroll to position [275, 0]
click at [1436, 41] on icon "ArrowRight" at bounding box center [1432, 34] width 24 height 24
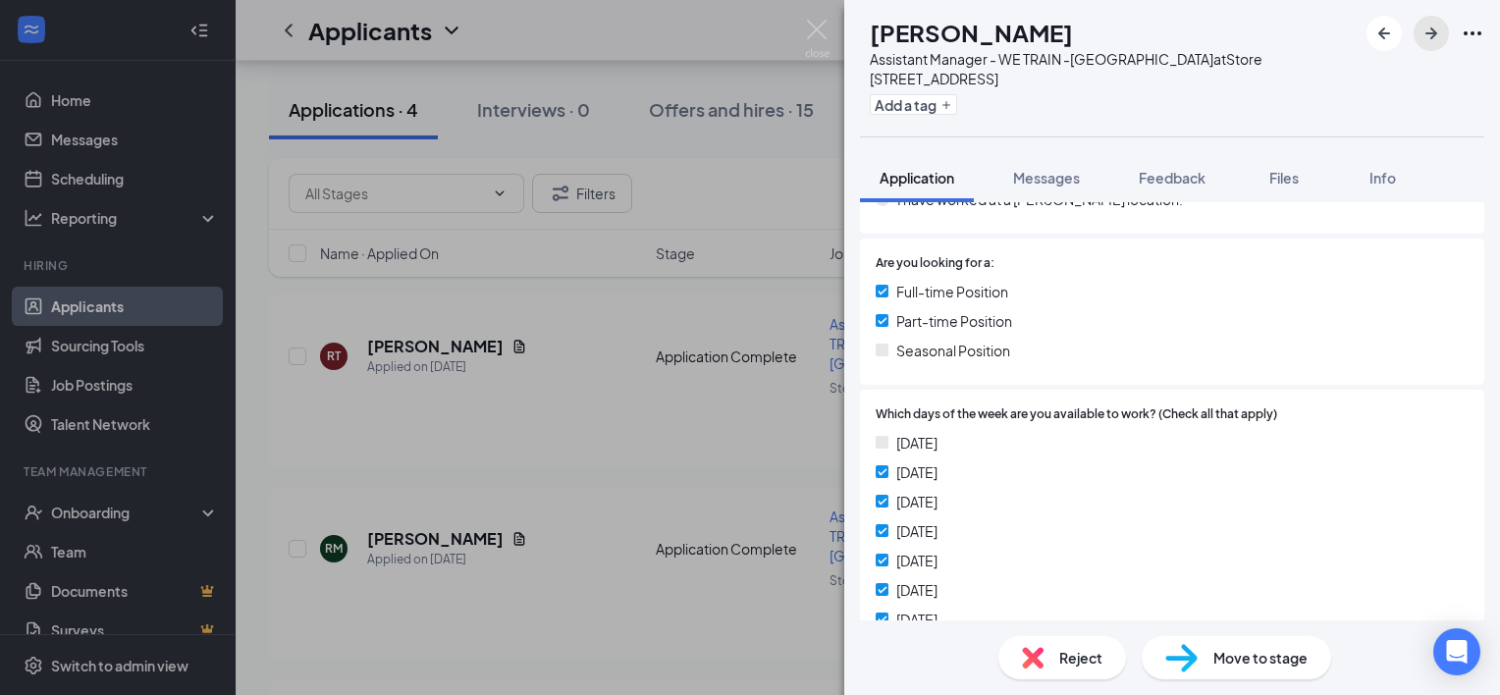
scroll to position [404, 0]
click at [1048, 651] on div "Reject" at bounding box center [1062, 657] width 128 height 43
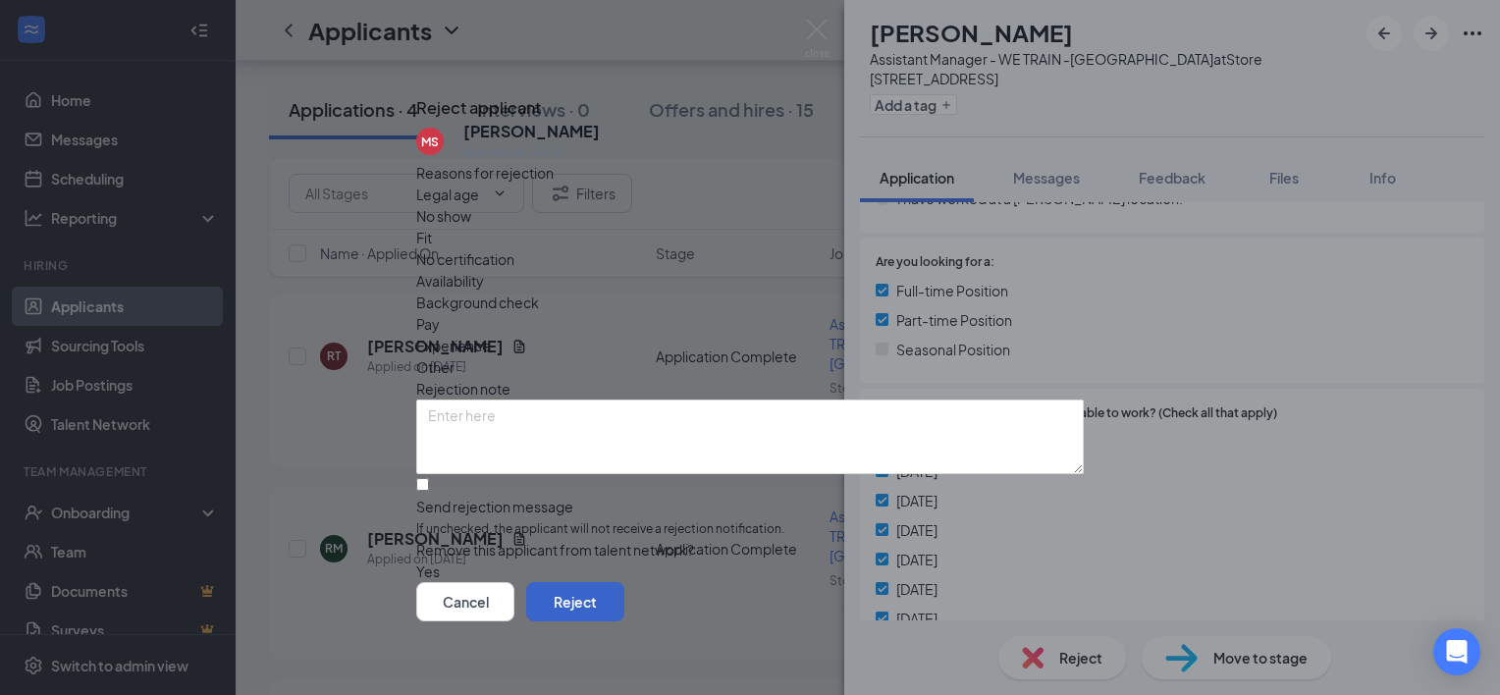
click at [624, 582] on button "Reject" at bounding box center [575, 601] width 98 height 39
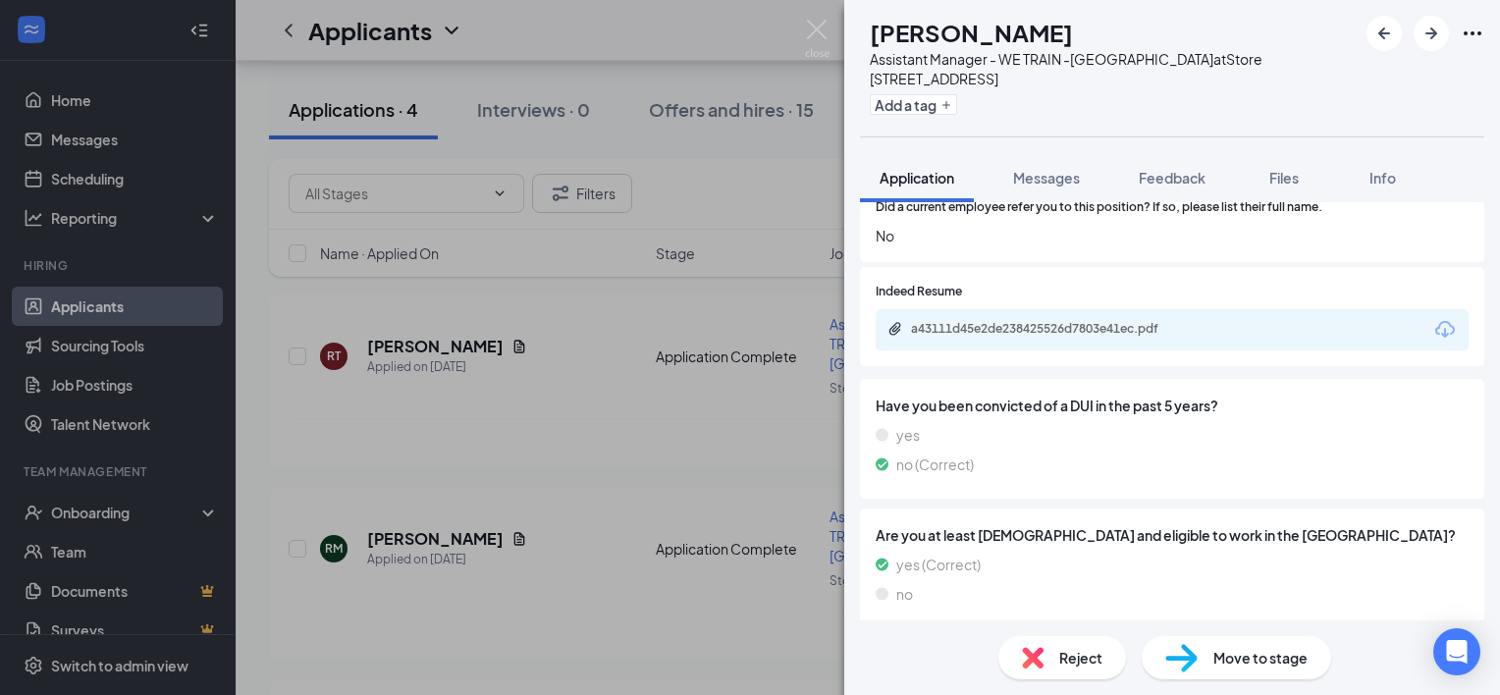
scroll to position [1870, 0]
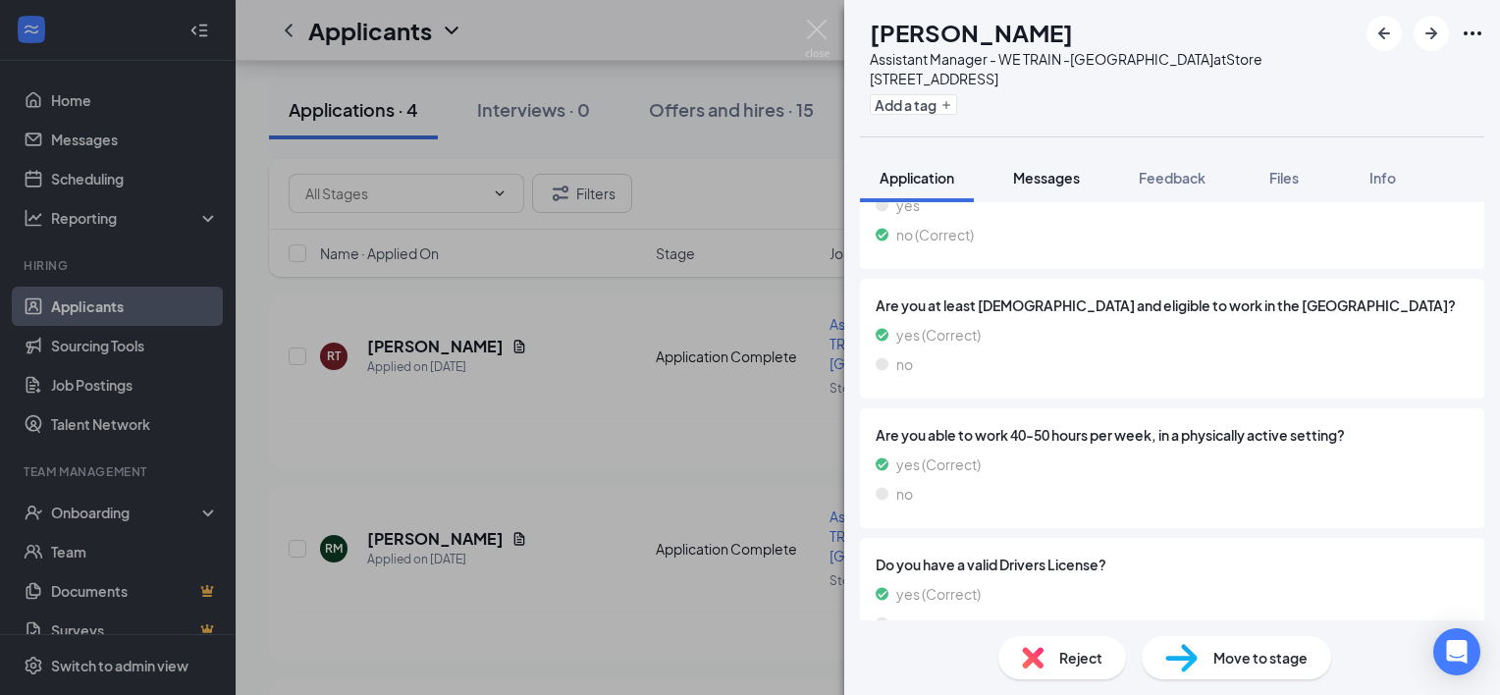
click at [1059, 153] on button "Messages" at bounding box center [1047, 177] width 106 height 49
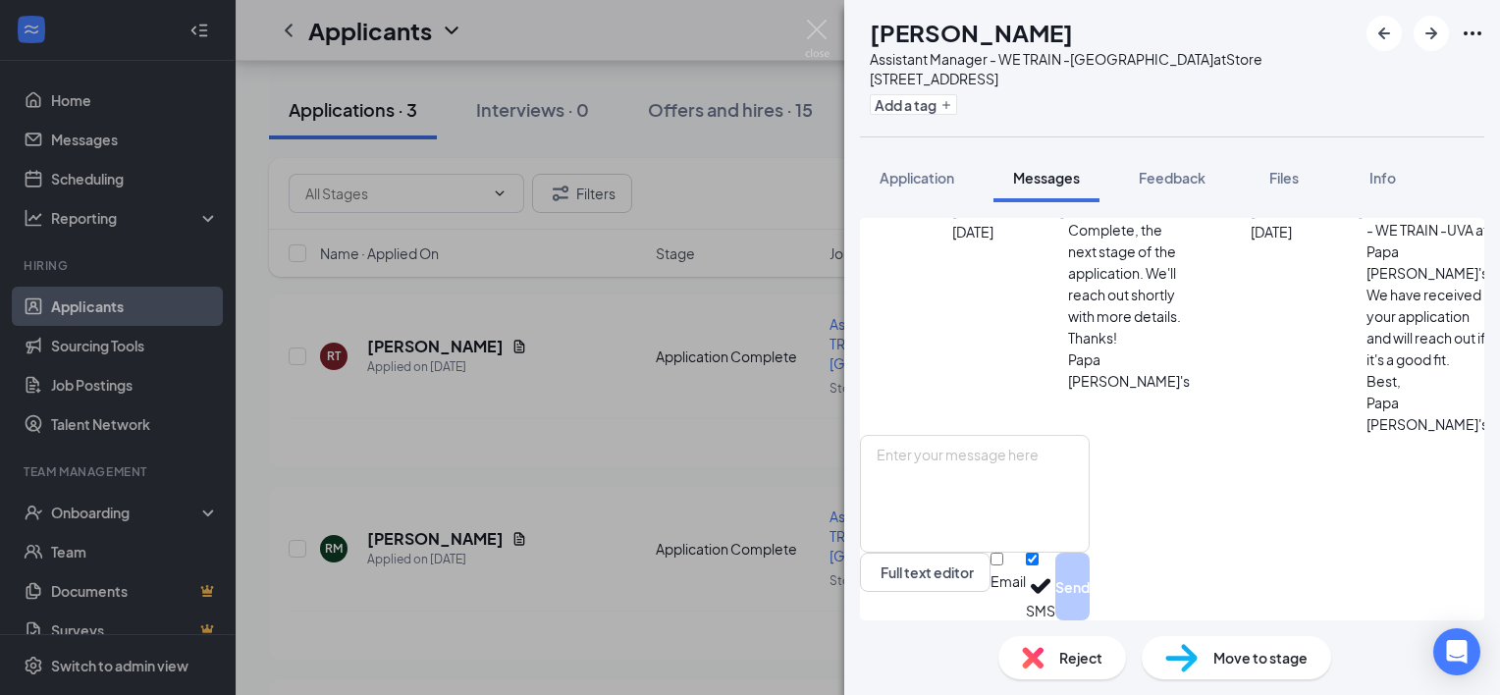
scroll to position [499, 0]
click at [1019, 487] on textarea at bounding box center [975, 494] width 230 height 118
type textarea "[DATE] at 12?"
click at [1090, 577] on button "Send" at bounding box center [1072, 587] width 34 height 68
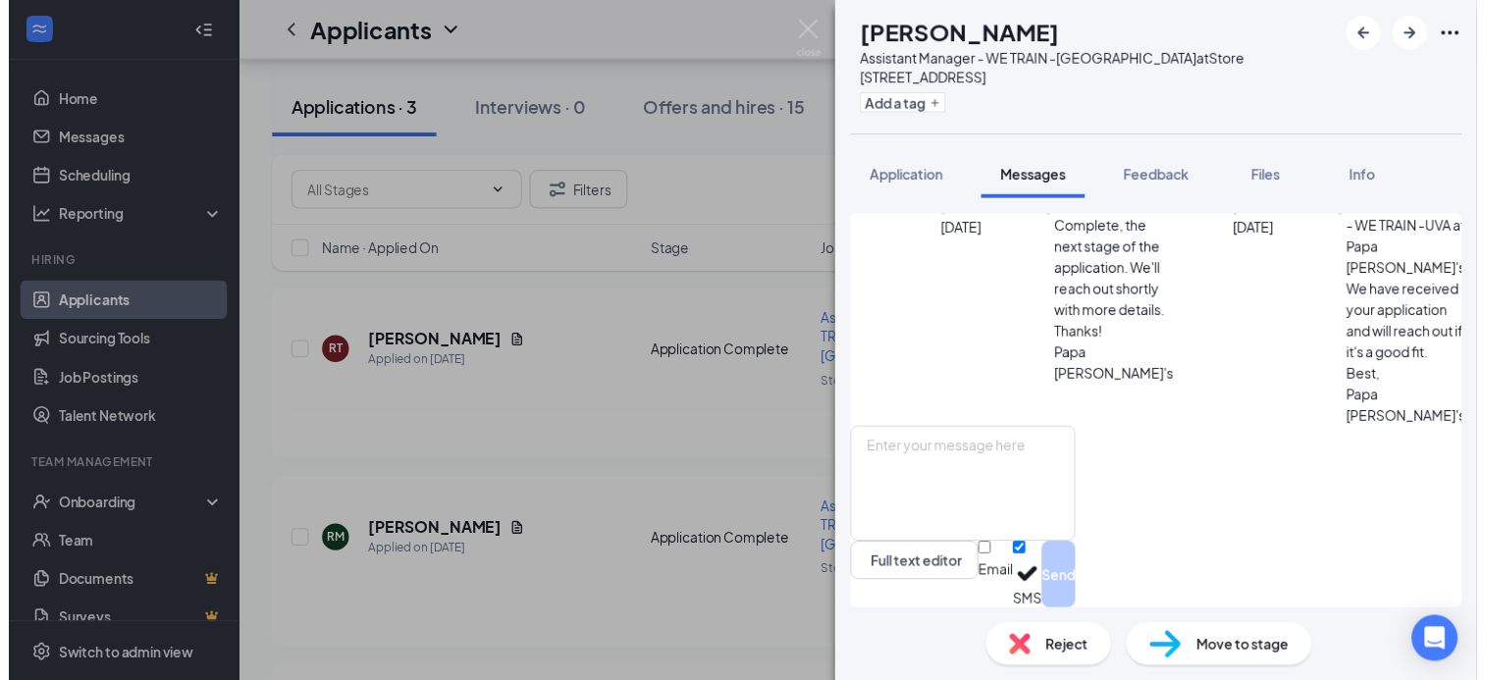
scroll to position [624, 0]
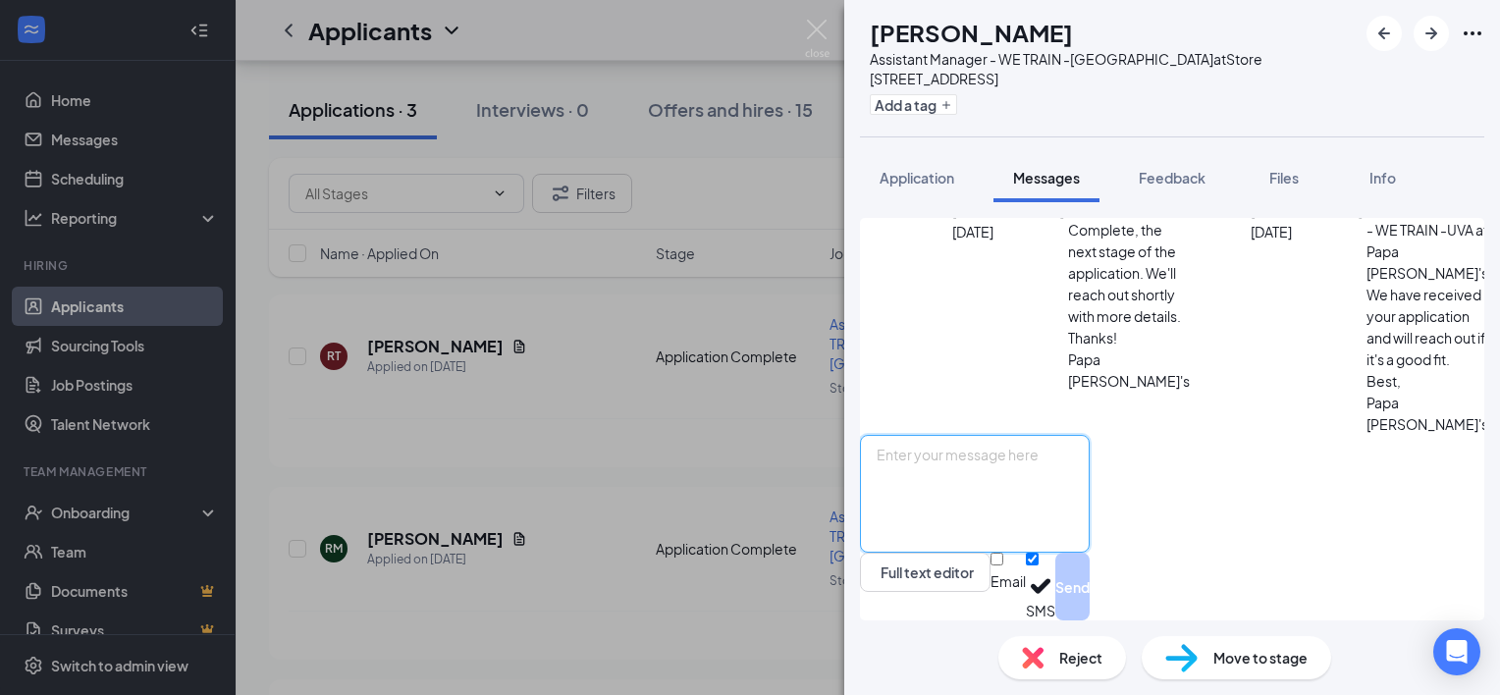
click at [1090, 438] on textarea at bounding box center [975, 494] width 230 height 118
type textarea "A"
click at [652, 400] on div "[PERSON_NAME] Assistant Manager - WE TRAIN -UVA at Store [STREET_ADDRESS] Add a…" at bounding box center [750, 347] width 1500 height 695
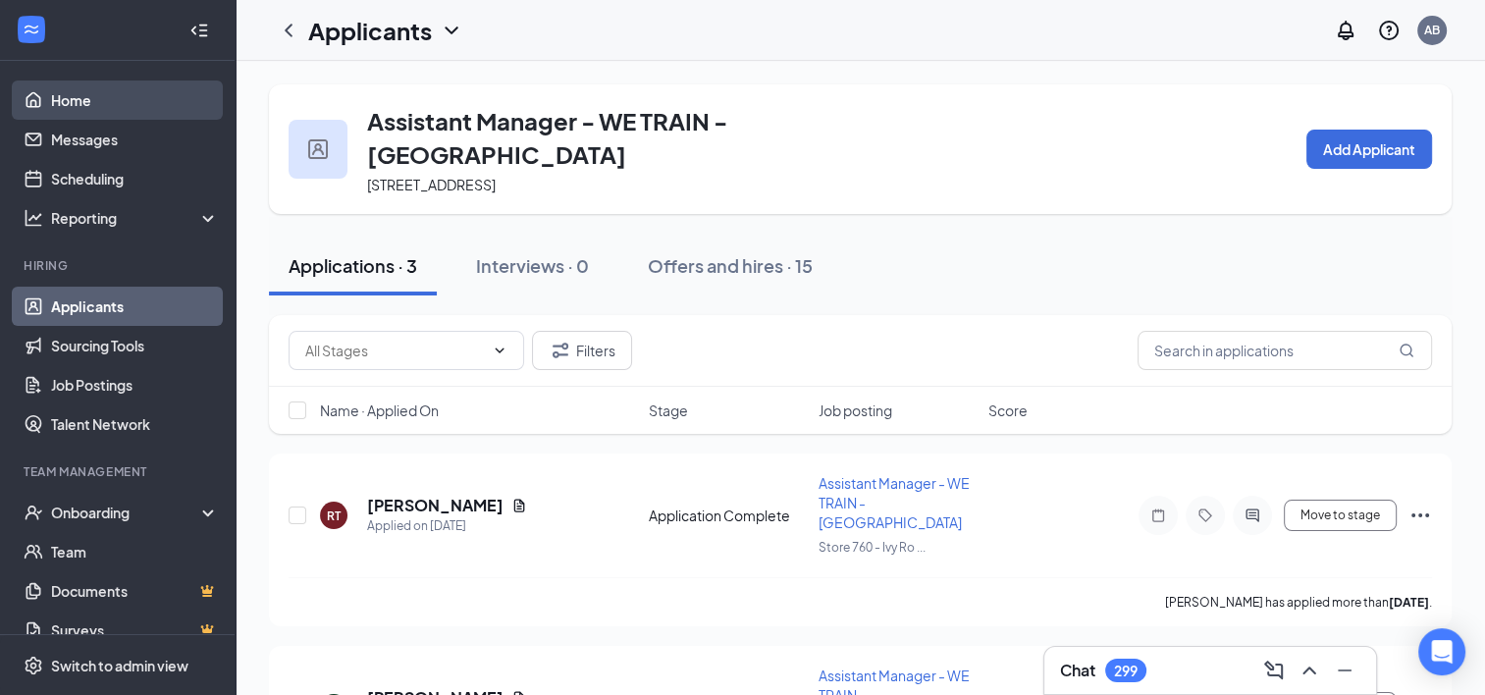
click at [108, 86] on link "Home" at bounding box center [135, 100] width 168 height 39
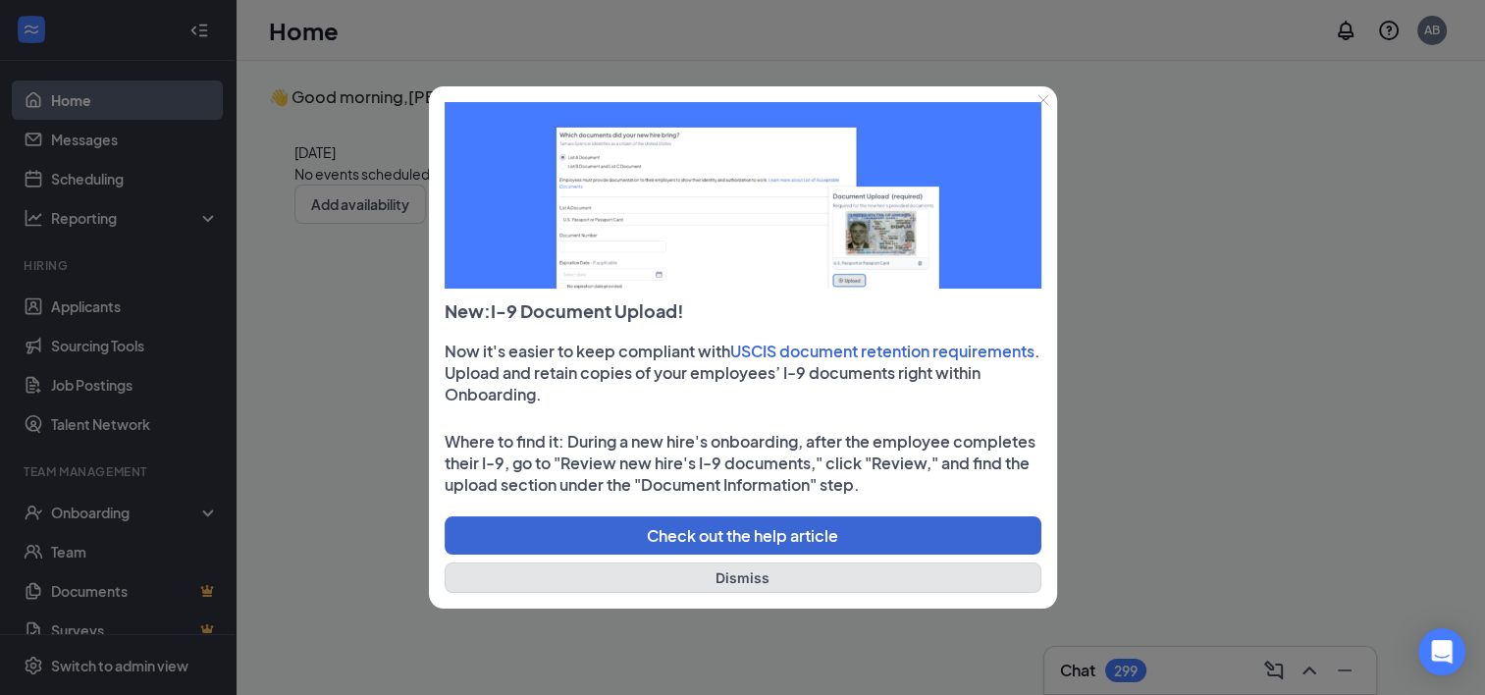
click at [715, 570] on button "Dismiss" at bounding box center [743, 578] width 597 height 30
